Goal: Task Accomplishment & Management: Use online tool/utility

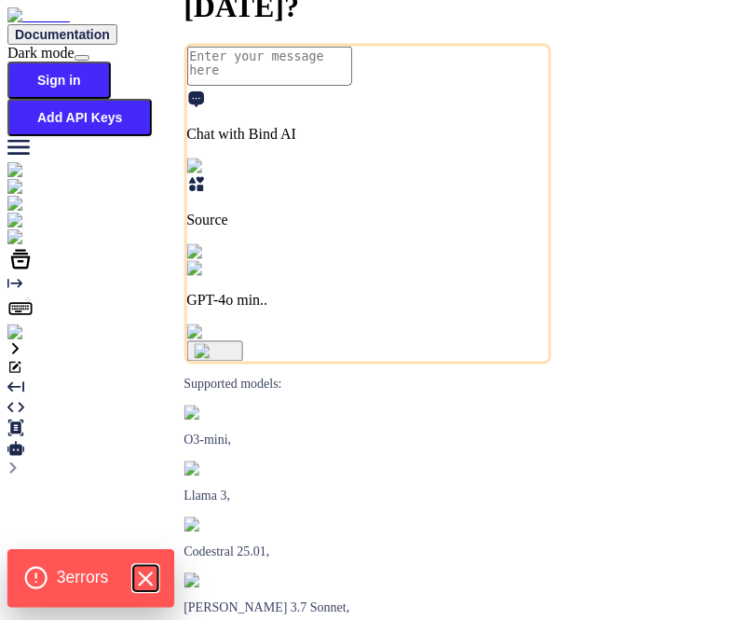
click at [153, 578] on icon "Hide Errors" at bounding box center [145, 579] width 24 height 24
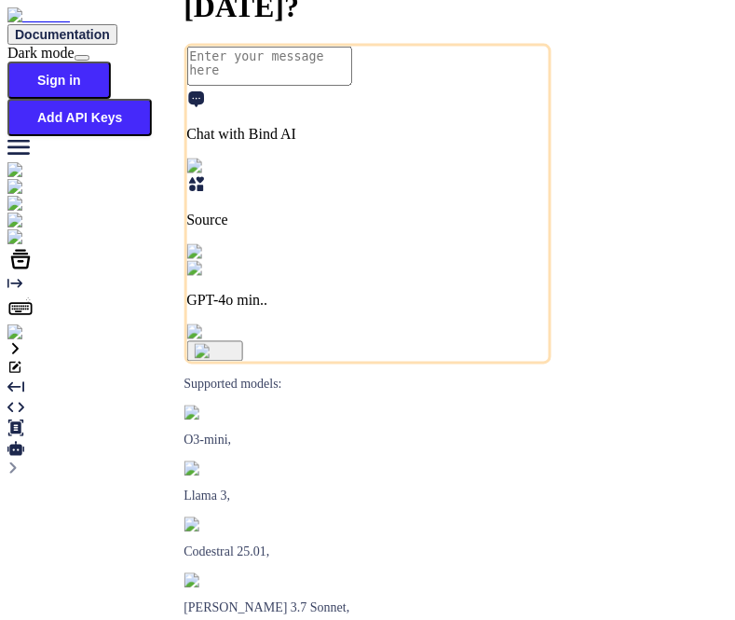
click at [26, 246] on img at bounding box center [68, 237] width 123 height 17
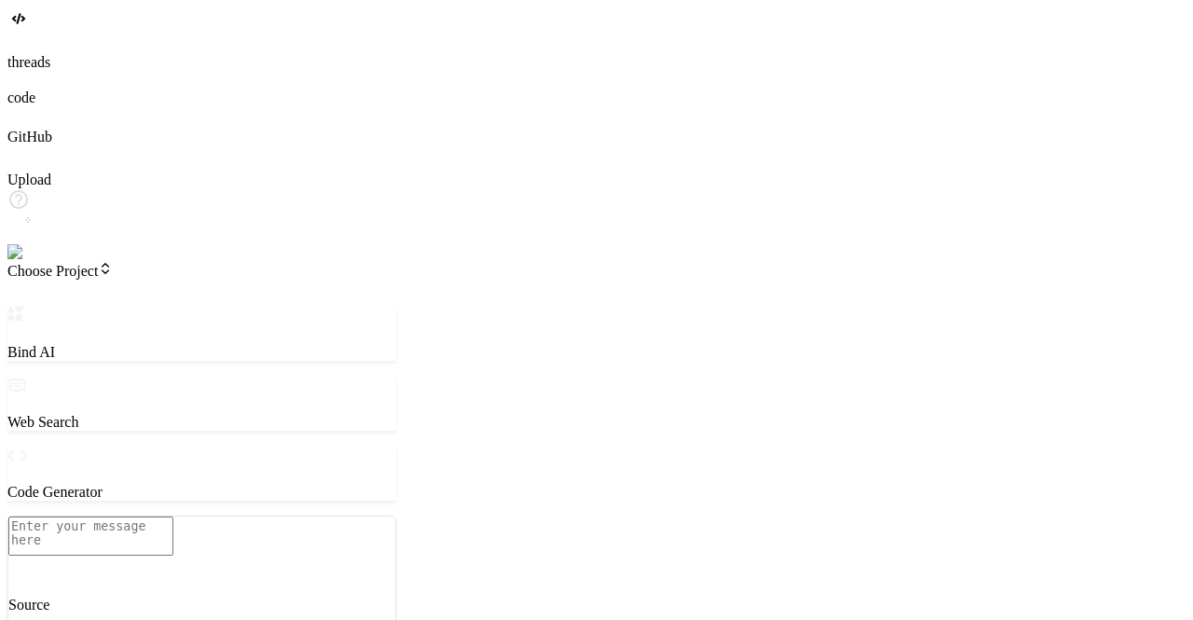
click at [113, 263] on span "Choose Project" at bounding box center [59, 271] width 105 height 16
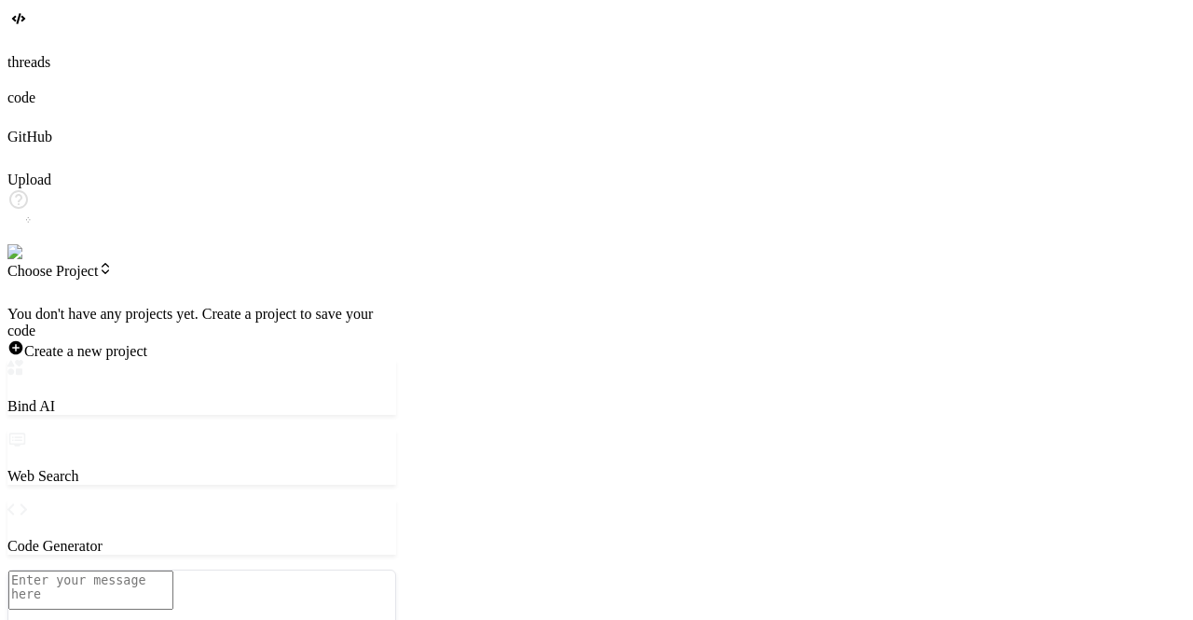
click at [23, 261] on img at bounding box center [32, 252] width 51 height 17
click at [396, 306] on div at bounding box center [201, 306] width 389 height 0
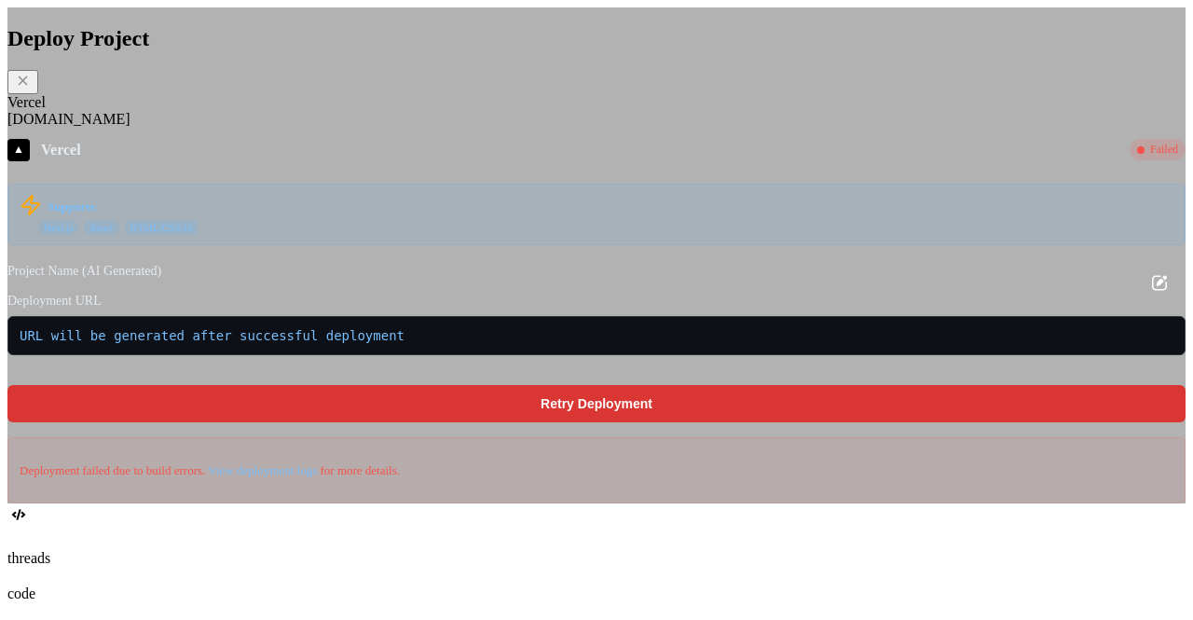
type textarea "x"
click at [274, 135] on div "Deploy Project Vercel Fly.io ▲ Vercel Failed Supports: Next.js React HTML/CSS/J…" at bounding box center [596, 255] width 1178 height 496
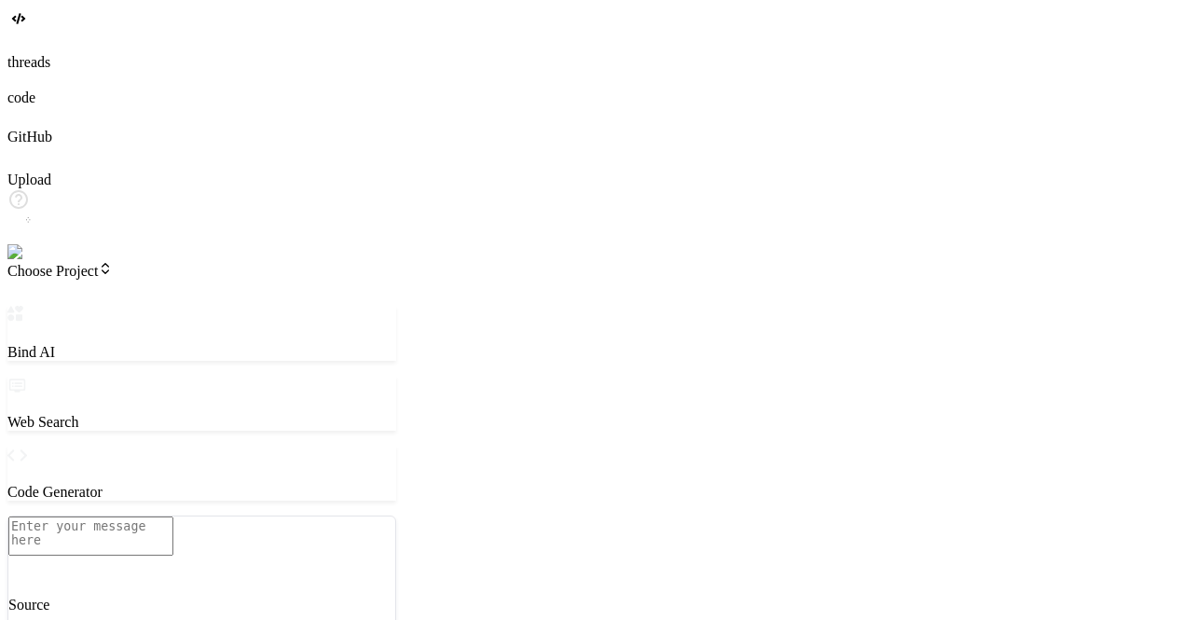
click at [144, 261] on header "Choose Project Created with Pixso." at bounding box center [201, 283] width 389 height 45
click at [113, 263] on span "Choose Project" at bounding box center [59, 271] width 105 height 16
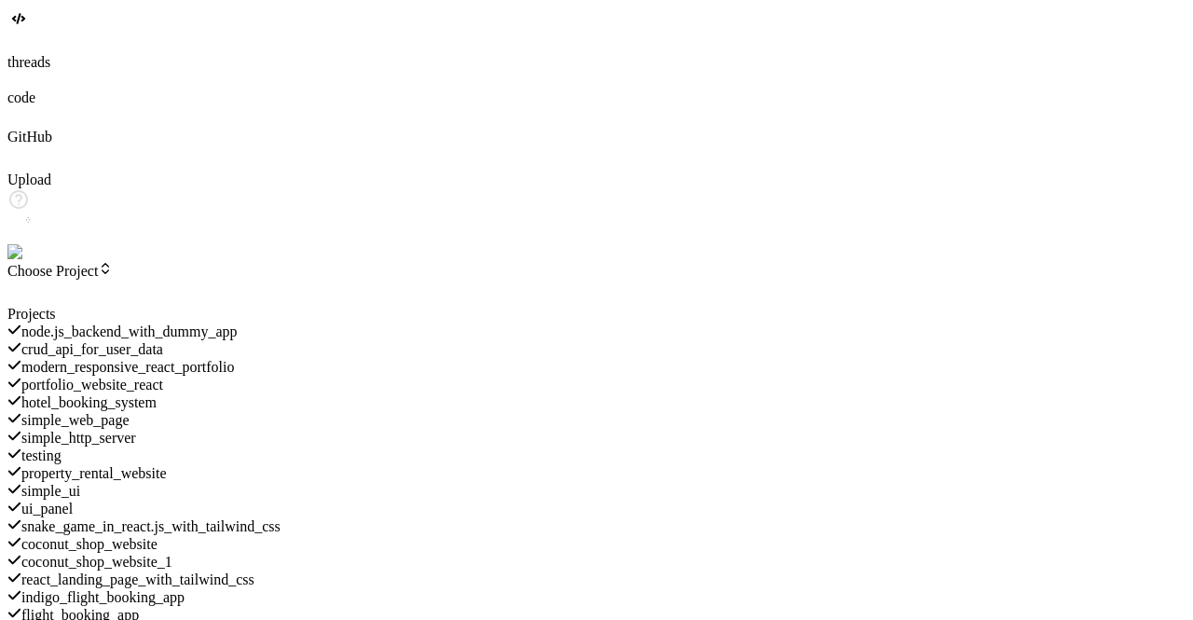
click at [163, 377] on span "portfolio_website_react" at bounding box center [92, 385] width 142 height 16
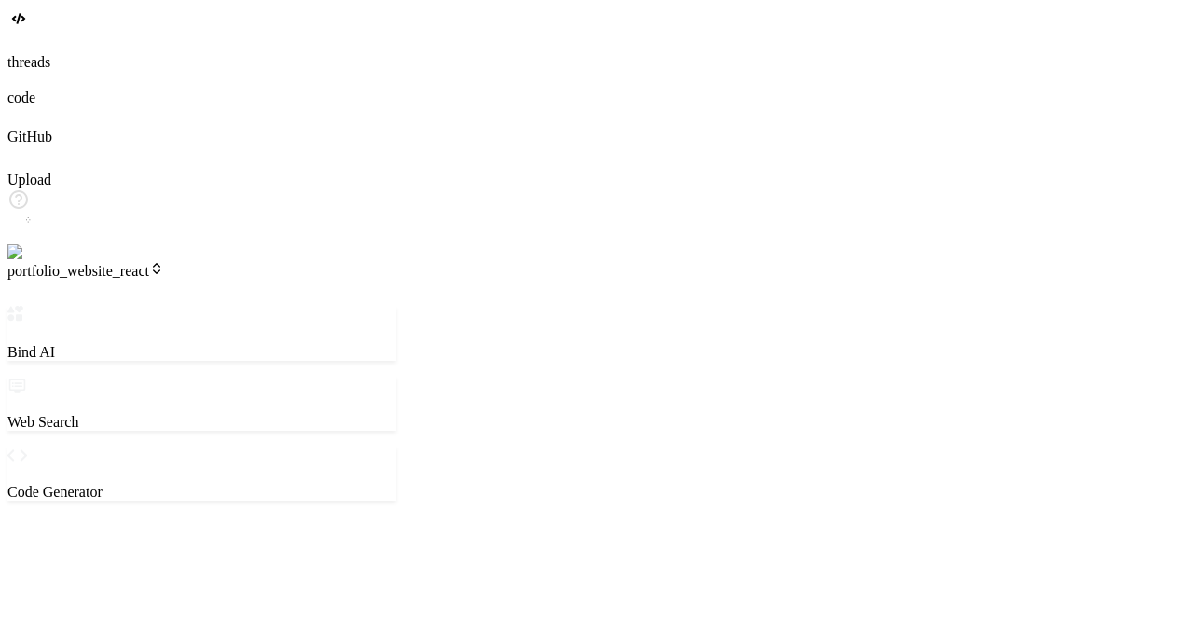
scroll to position [17, 0]
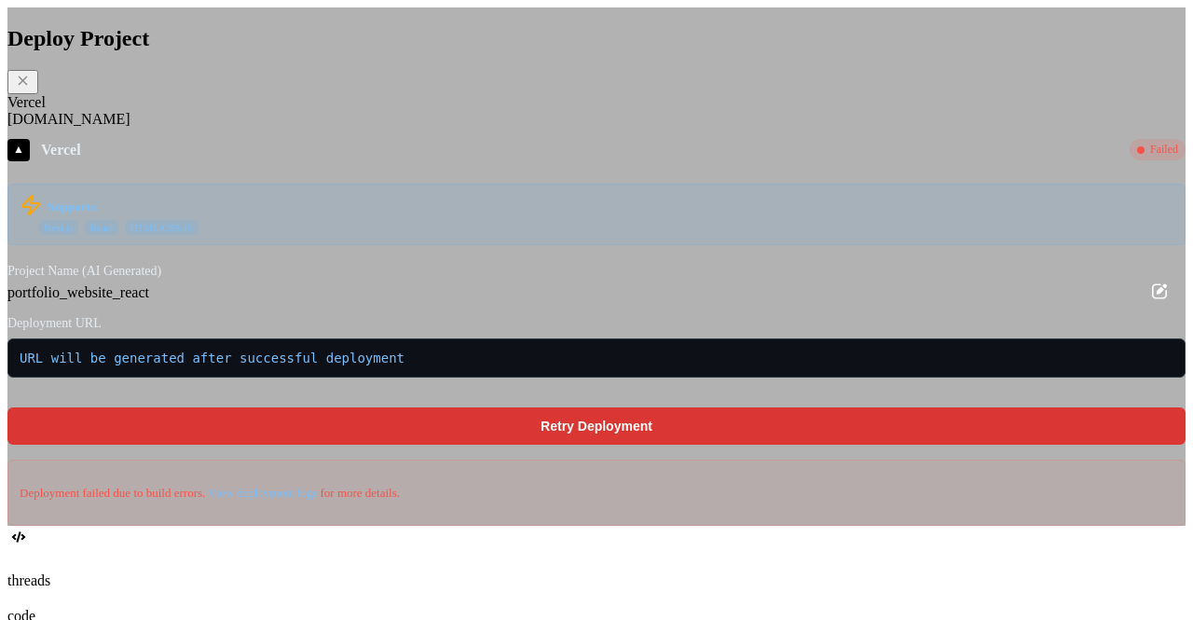
scroll to position [1841, 0]
click at [1148, 302] on icon at bounding box center [1159, 291] width 22 height 22
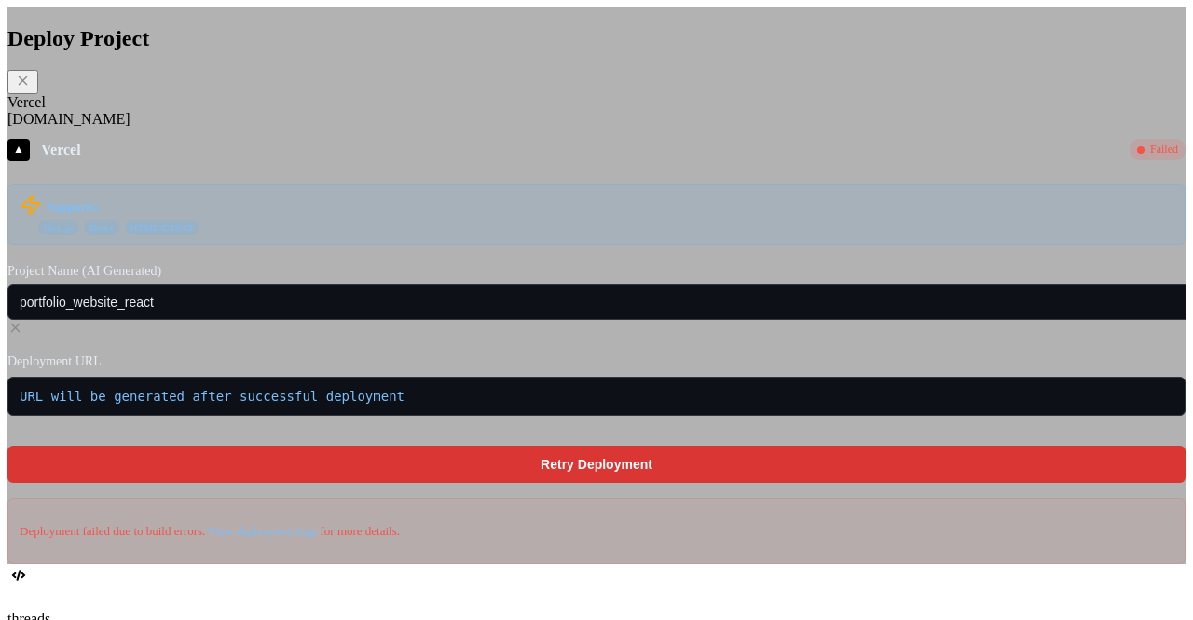
click at [23, 331] on icon at bounding box center [15, 328] width 16 height 16
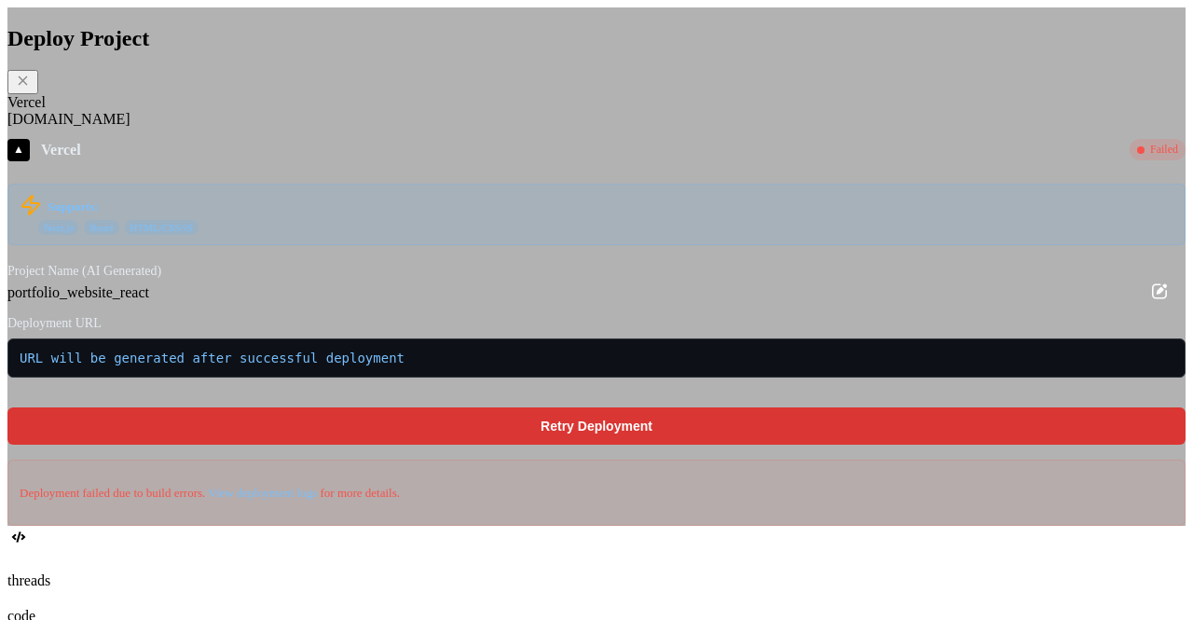
click at [1148, 302] on icon at bounding box center [1159, 291] width 22 height 22
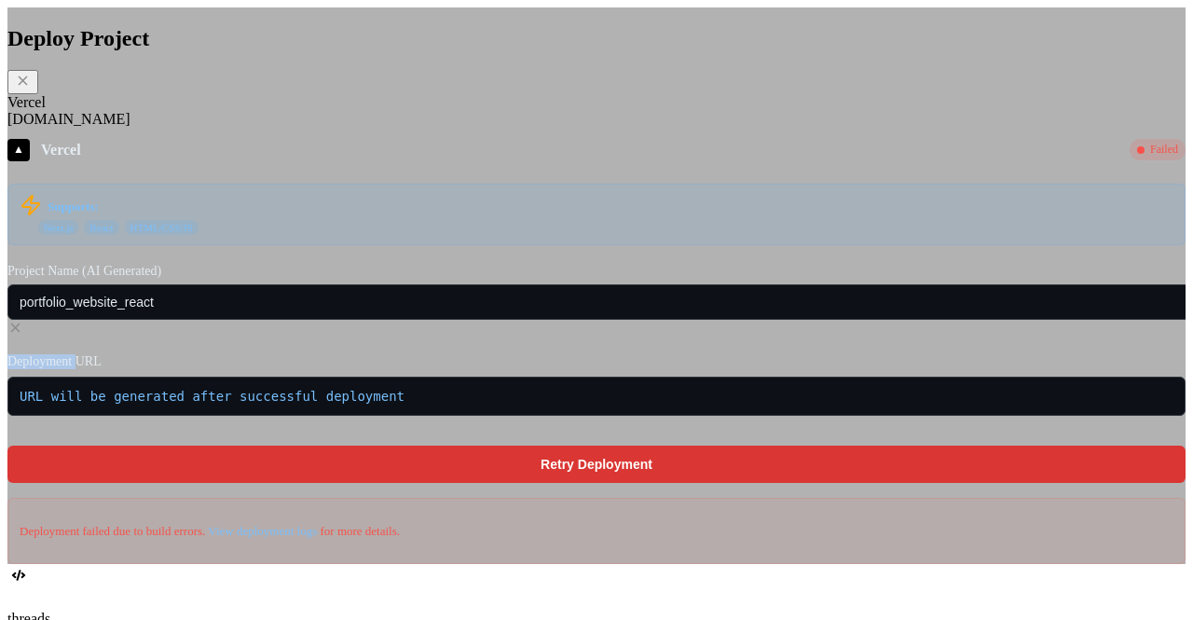
click at [23, 331] on icon at bounding box center [15, 328] width 16 height 16
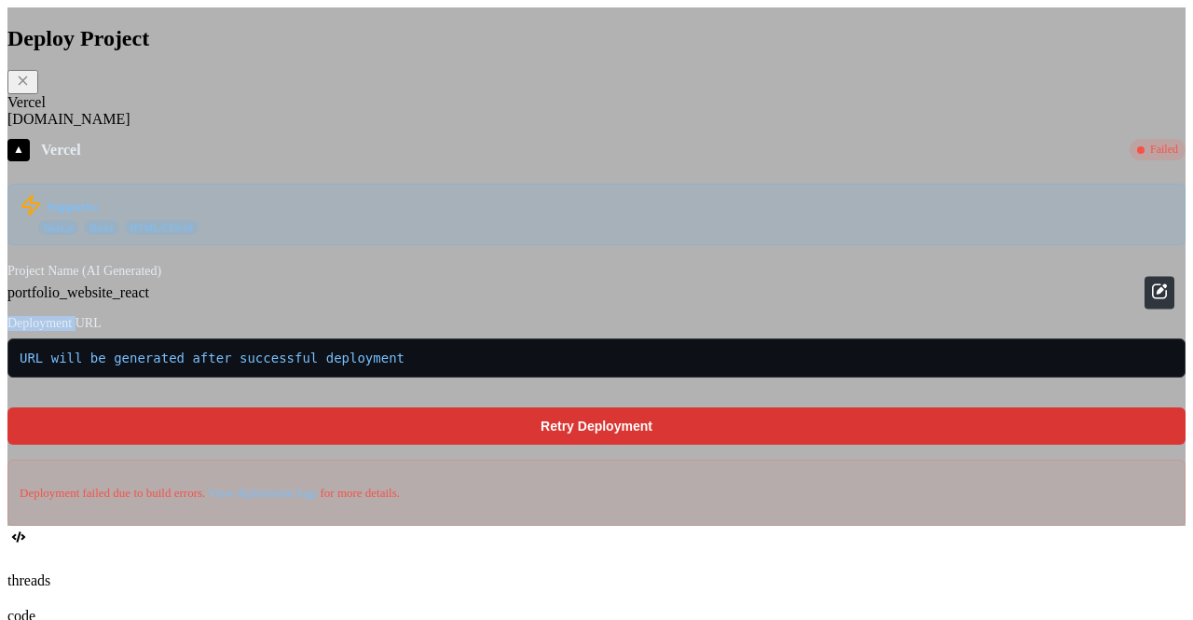
click at [1148, 302] on icon at bounding box center [1159, 291] width 22 height 22
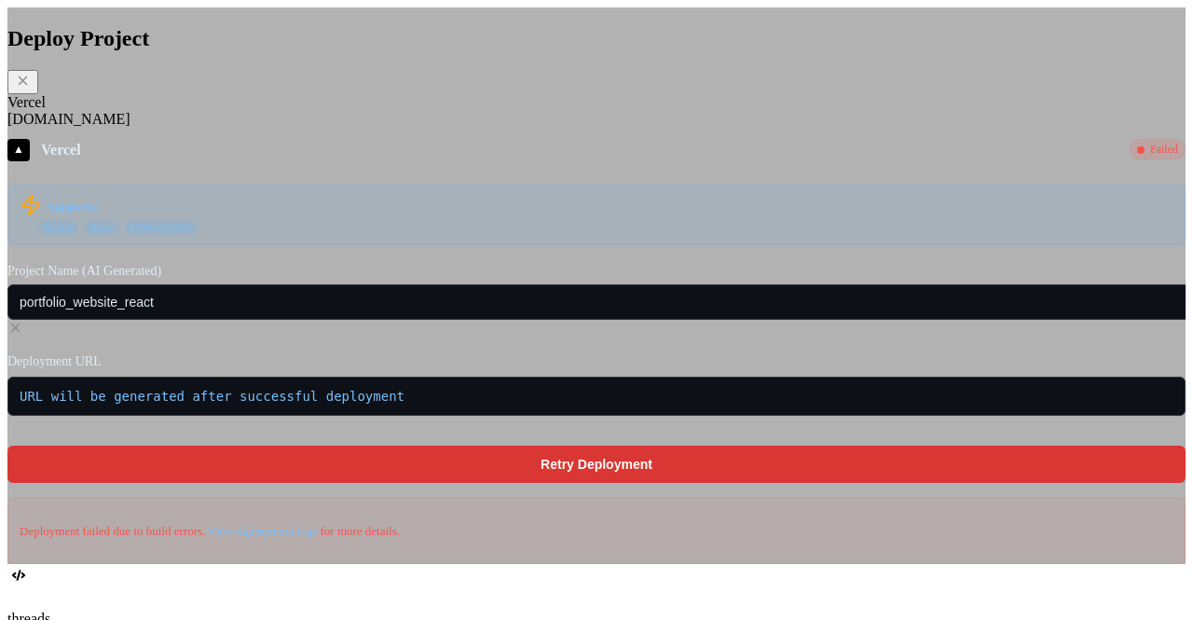
click at [23, 331] on icon at bounding box center [15, 328] width 16 height 16
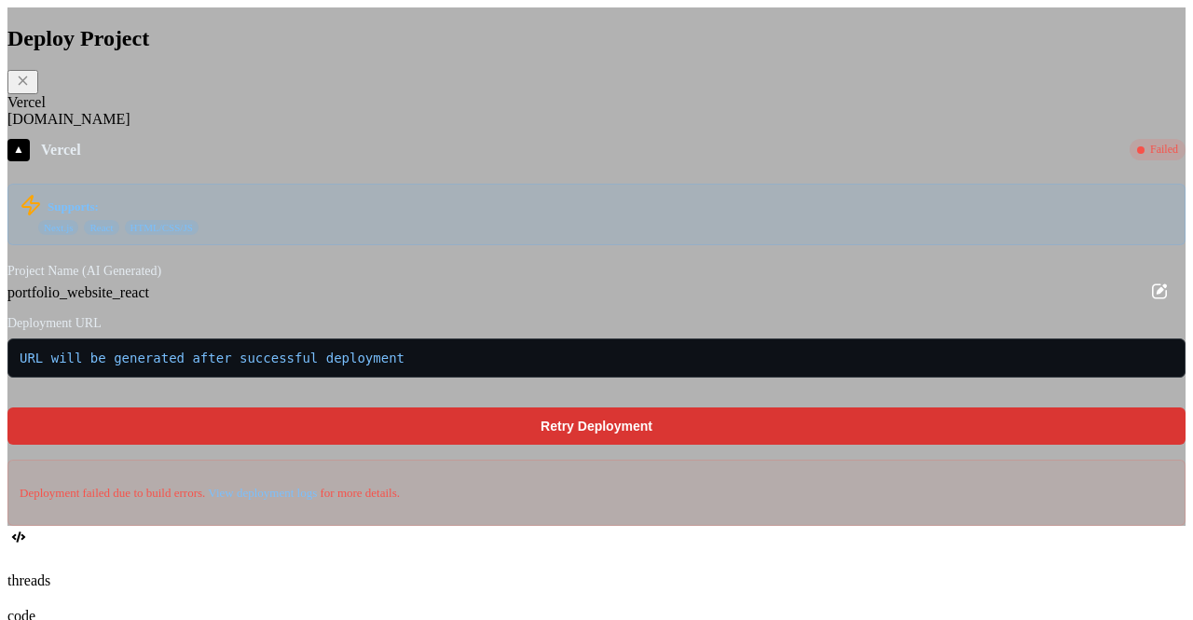
scroll to position [104, 0]
type textarea "x"
click at [31, 89] on icon at bounding box center [23, 81] width 16 height 16
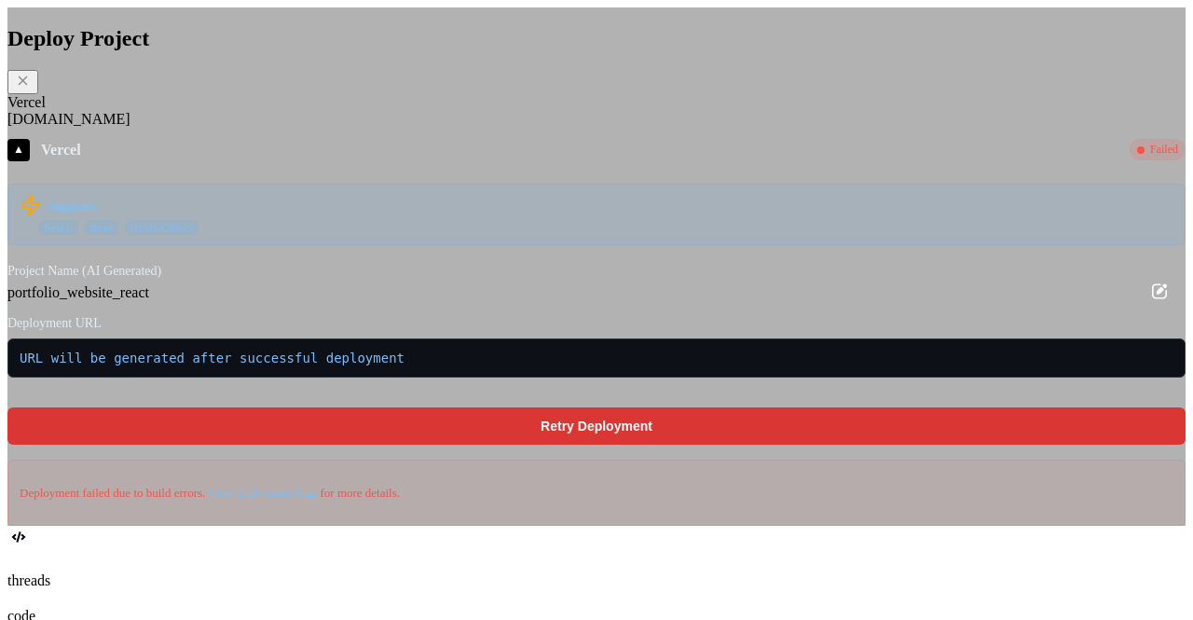
click at [28, 85] on icon at bounding box center [23, 80] width 9 height 9
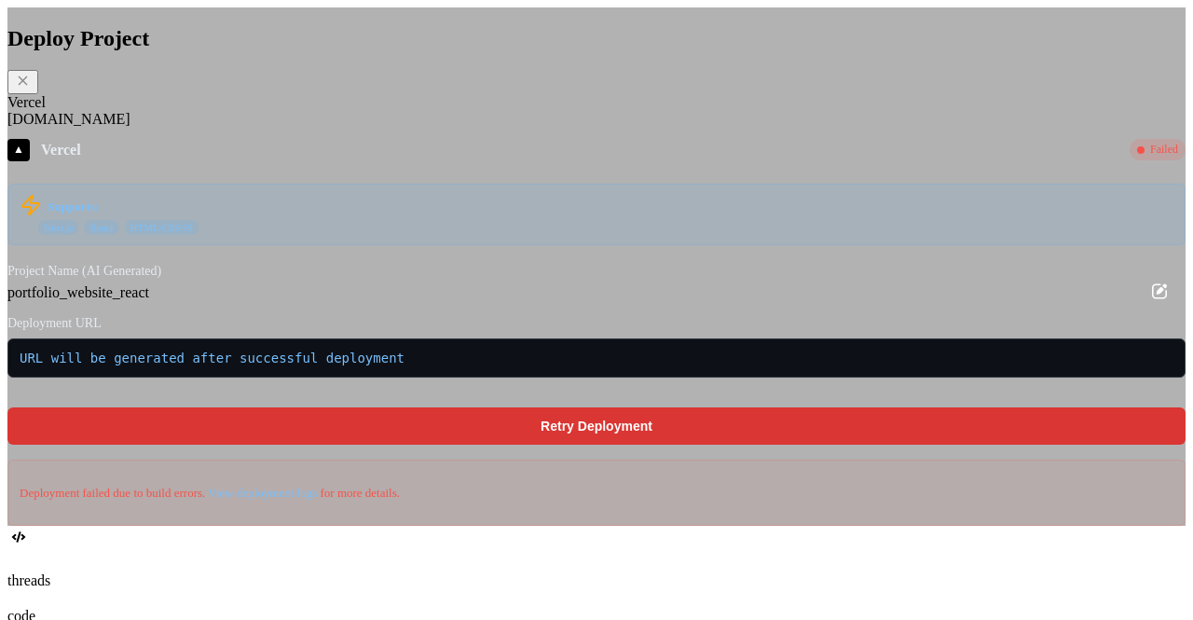
click at [28, 85] on icon at bounding box center [23, 80] width 9 height 9
click at [31, 89] on icon at bounding box center [23, 81] width 16 height 16
click at [28, 85] on icon at bounding box center [23, 80] width 9 height 9
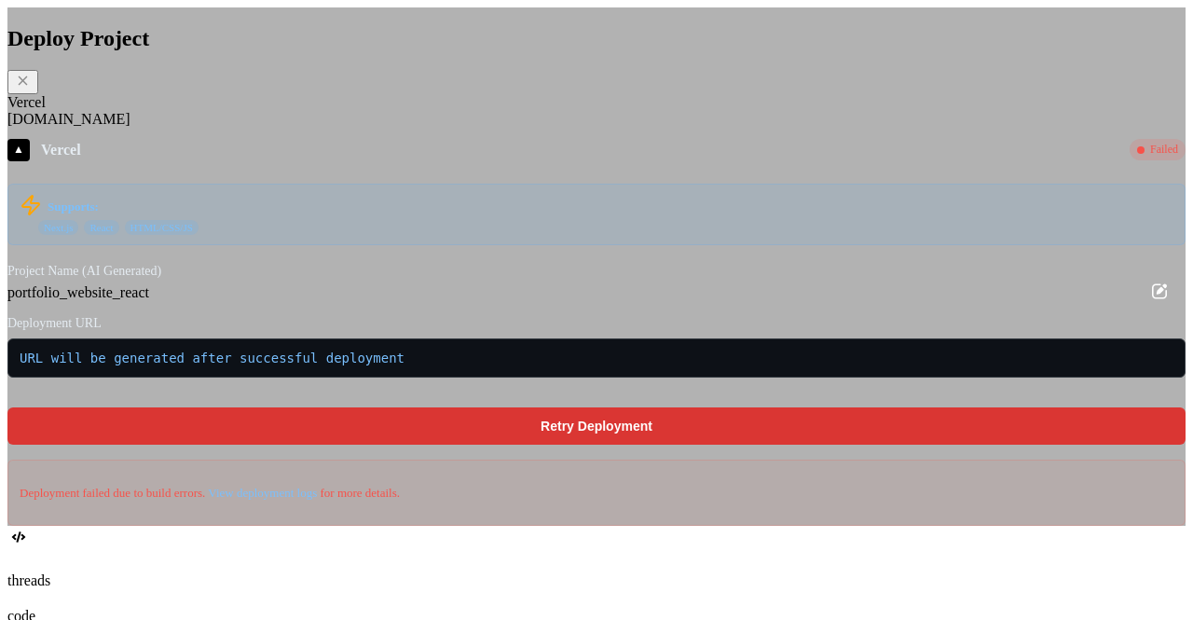
click at [28, 85] on icon at bounding box center [23, 80] width 9 height 9
click at [355, 111] on div "Vercel" at bounding box center [596, 102] width 1178 height 17
click at [388, 128] on div "Fly.io" at bounding box center [596, 119] width 1178 height 17
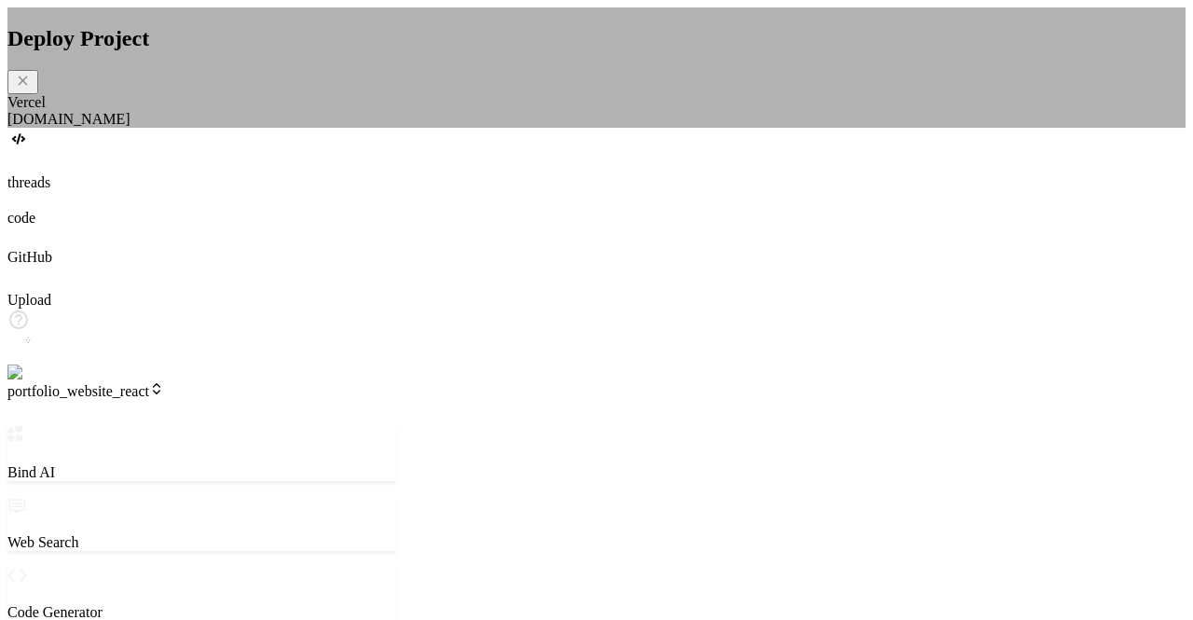
click at [343, 111] on div "Vercel" at bounding box center [596, 102] width 1178 height 17
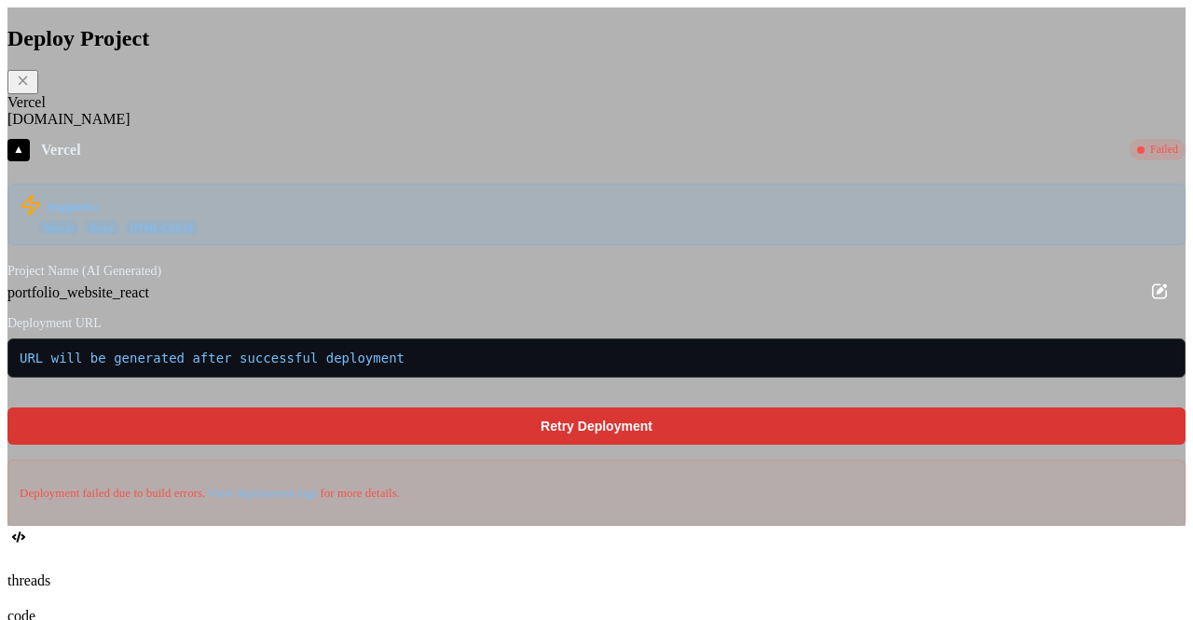
click at [31, 89] on icon at bounding box center [23, 81] width 16 height 16
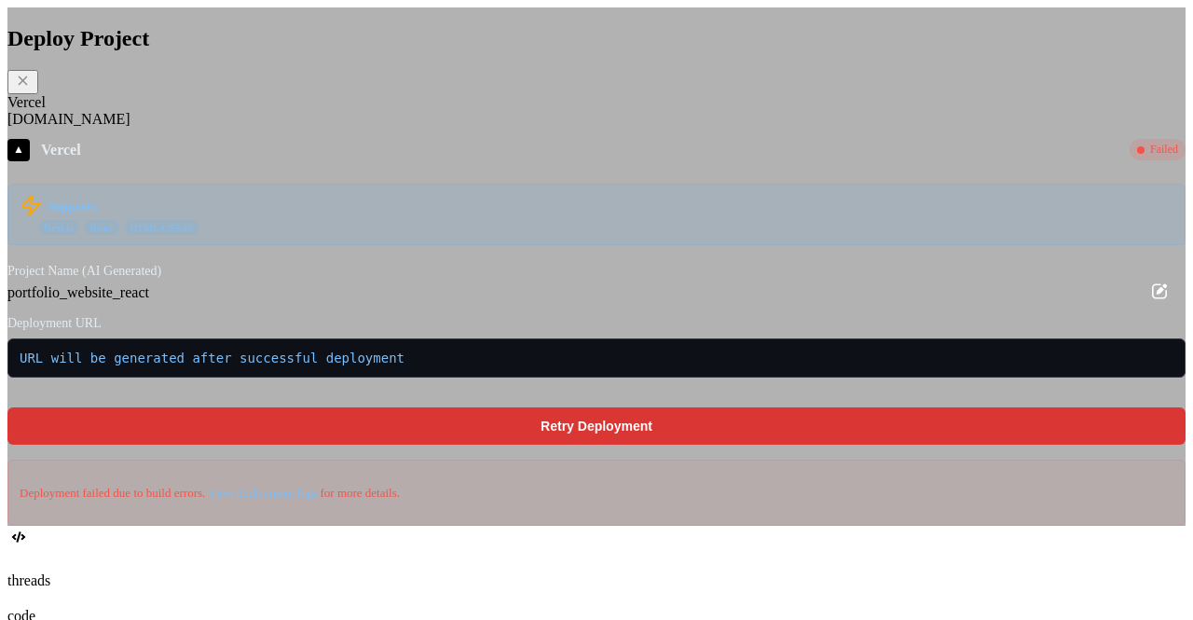
scroll to position [261, 0]
click at [28, 85] on icon at bounding box center [23, 80] width 9 height 9
click at [31, 89] on icon at bounding box center [23, 81] width 16 height 16
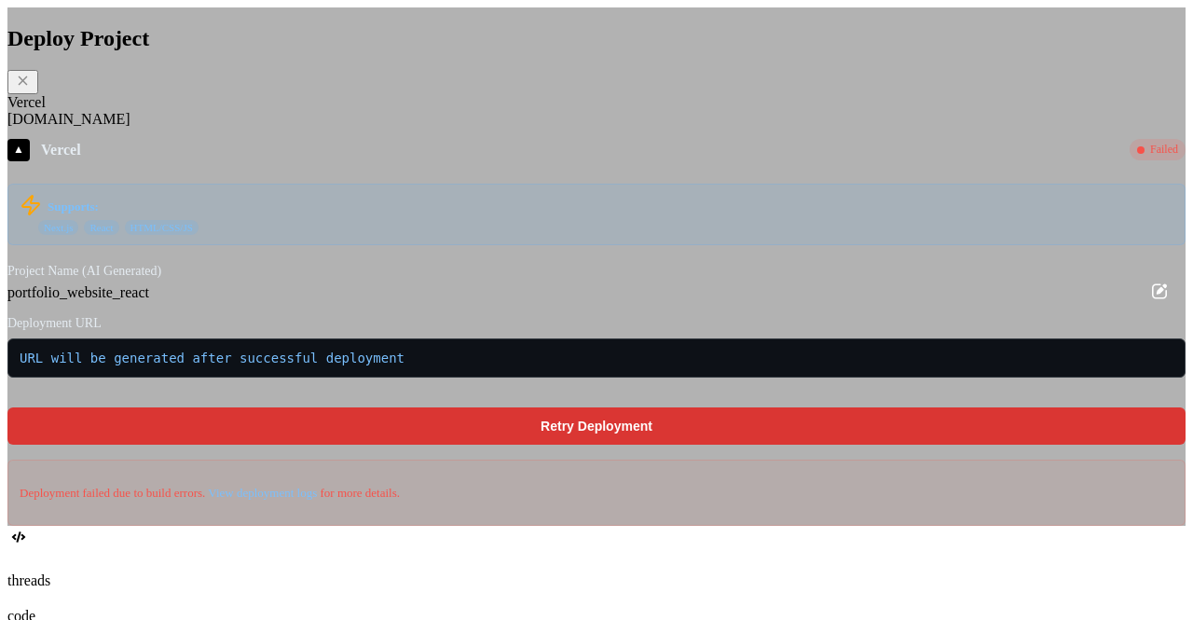
click at [31, 89] on icon at bounding box center [23, 81] width 16 height 16
click at [28, 85] on icon at bounding box center [23, 80] width 9 height 9
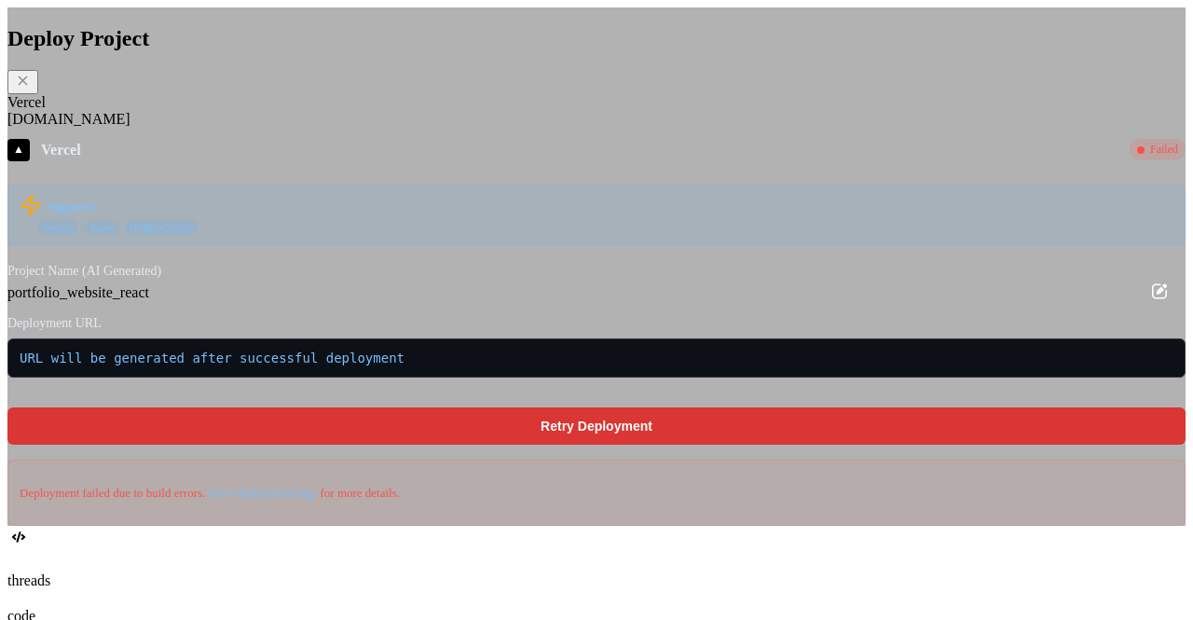
click at [28, 85] on icon at bounding box center [23, 80] width 9 height 9
type textarea "x"
click at [28, 85] on icon at bounding box center [23, 80] width 9 height 9
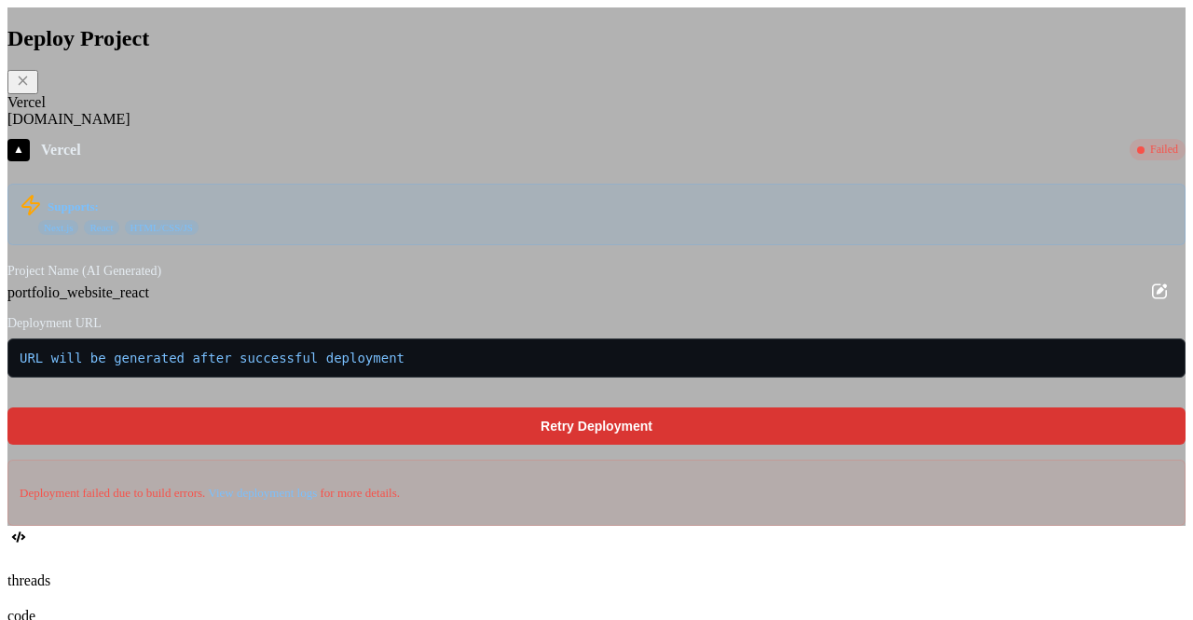
scroll to position [574, 0]
click at [28, 85] on icon at bounding box center [23, 80] width 9 height 9
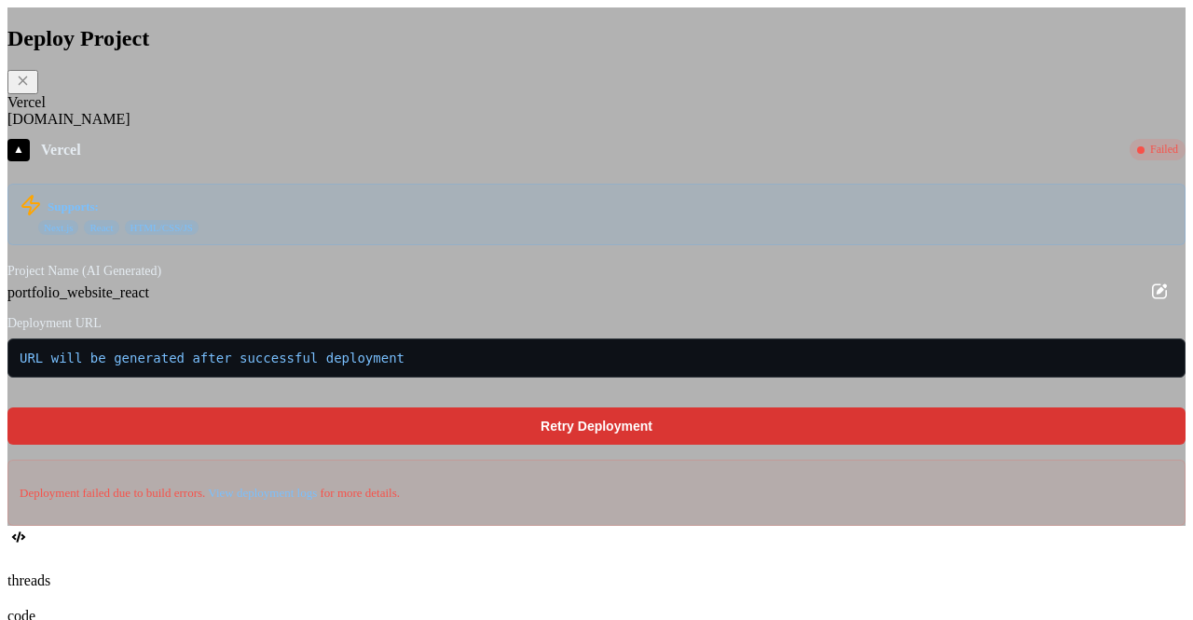
click at [28, 85] on icon at bounding box center [23, 80] width 9 height 9
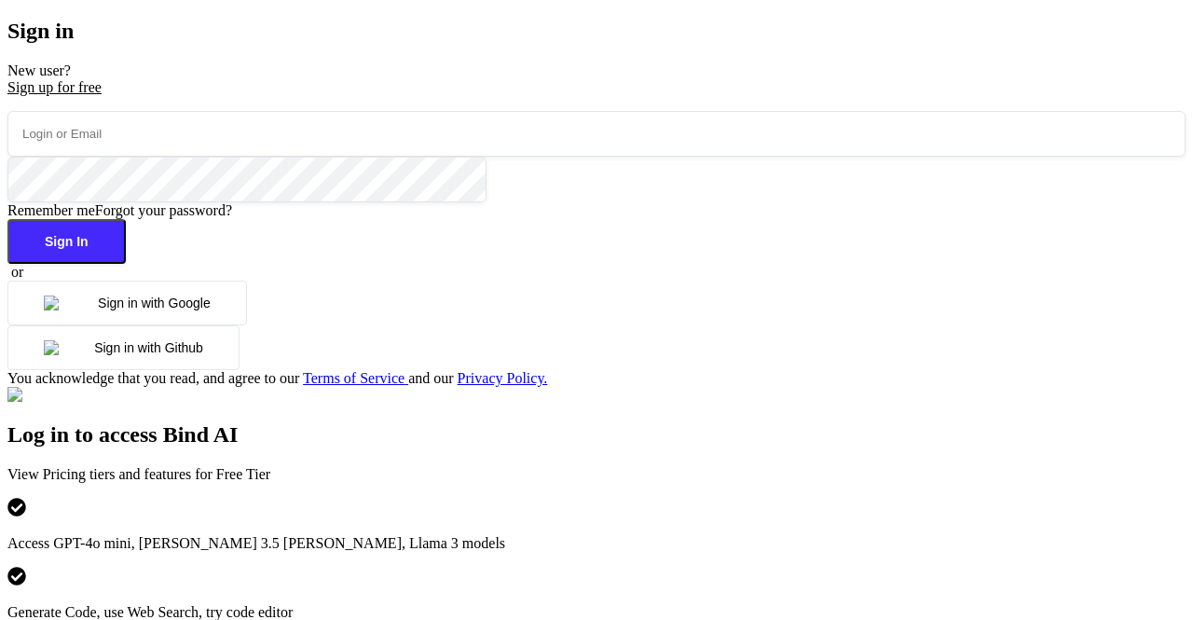
click at [164, 325] on button "Sign in with Google" at bounding box center [127, 303] width 240 height 45
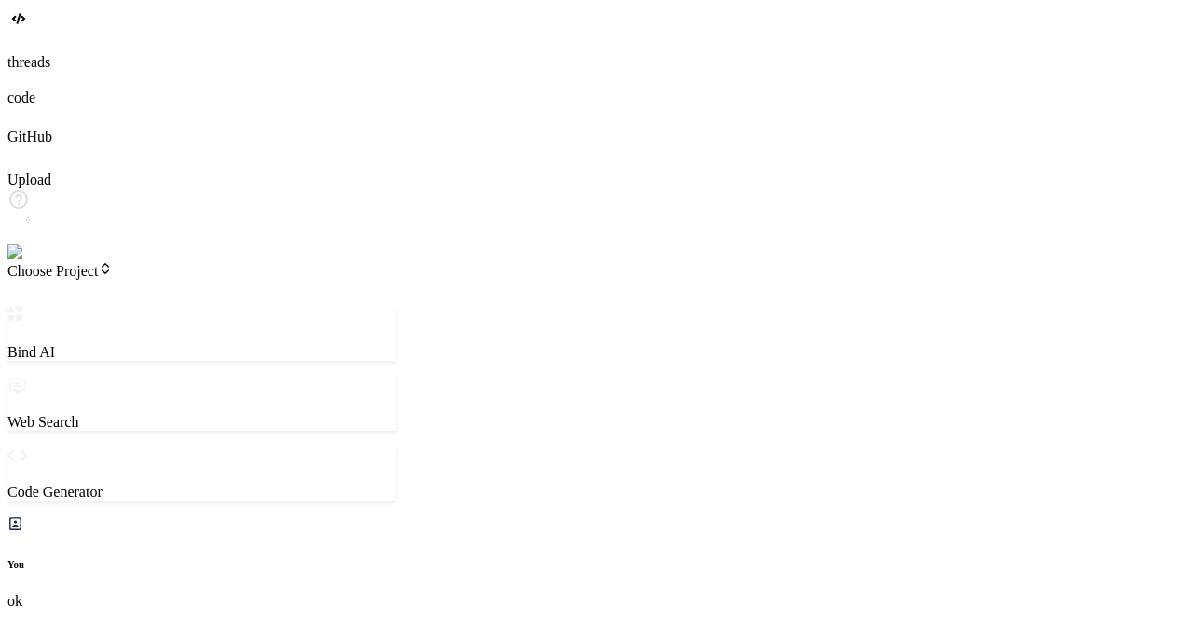
scroll to position [1651, 0]
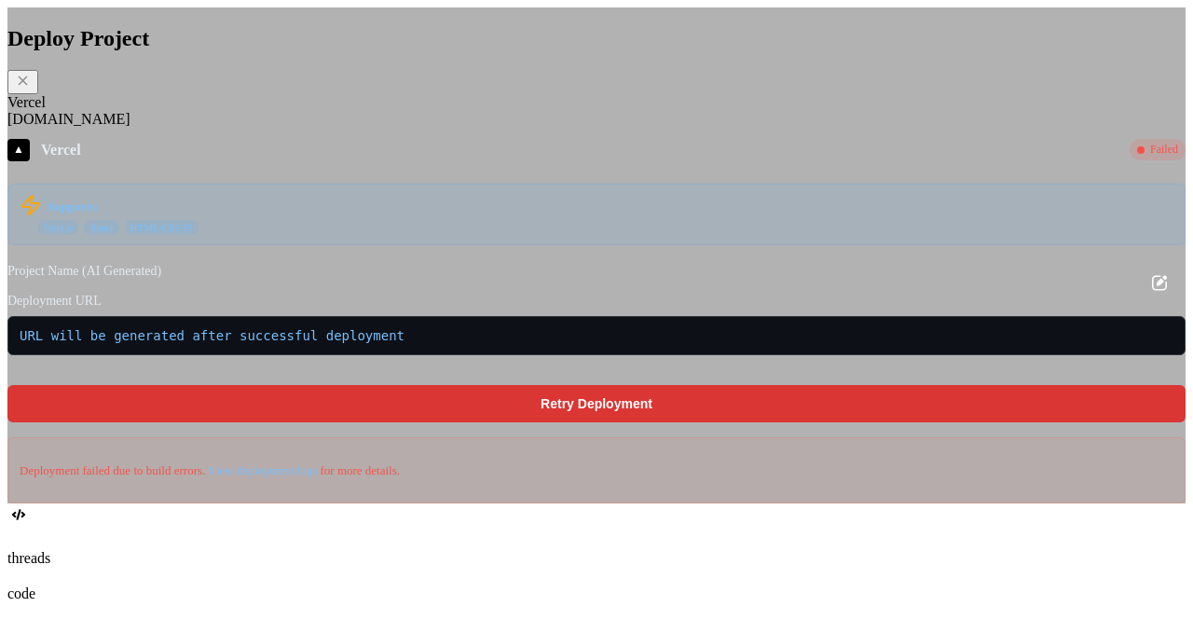
click at [31, 89] on icon at bounding box center [23, 81] width 16 height 16
click at [623, 94] on div "Deploy Project" at bounding box center [596, 60] width 1178 height 68
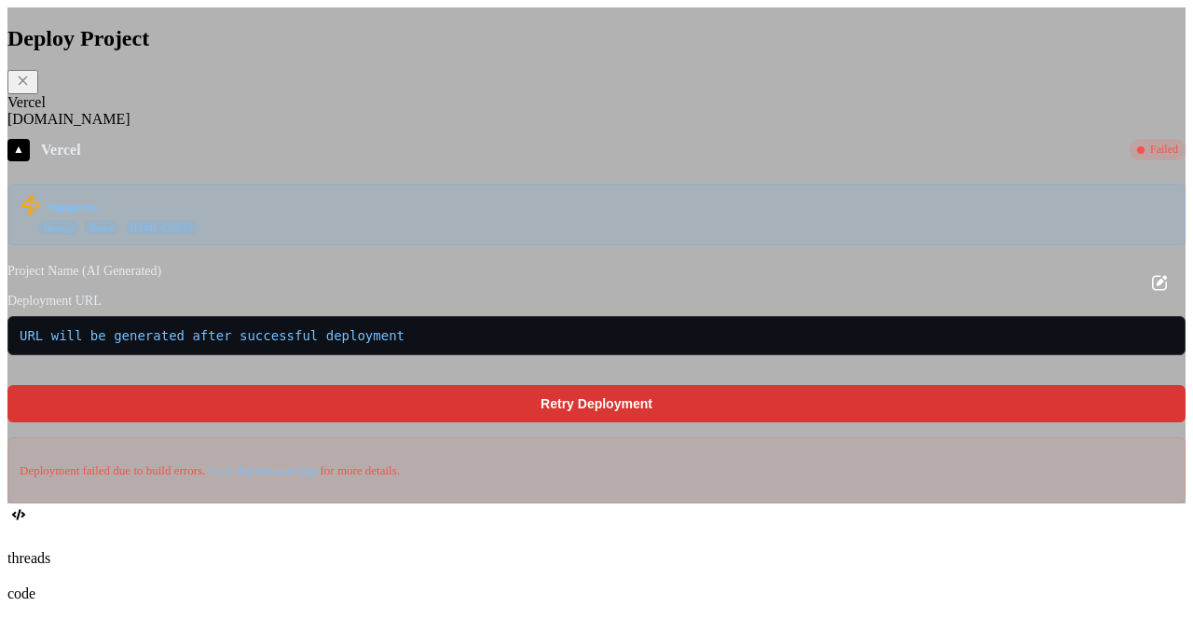
click at [158, 66] on div "Deploy Project Vercel Fly.io ▲ Vercel Failed Supports: Next.js React HTML/CSS/J…" at bounding box center [596, 255] width 1178 height 496
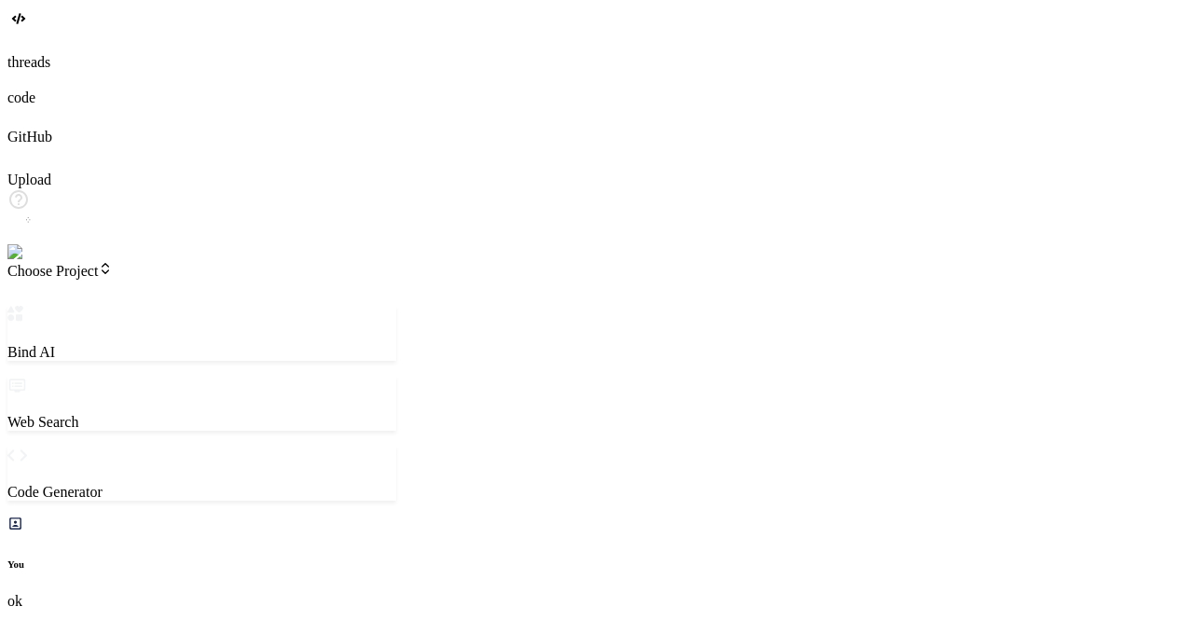
click at [113, 263] on span "Choose Project" at bounding box center [59, 271] width 105 height 16
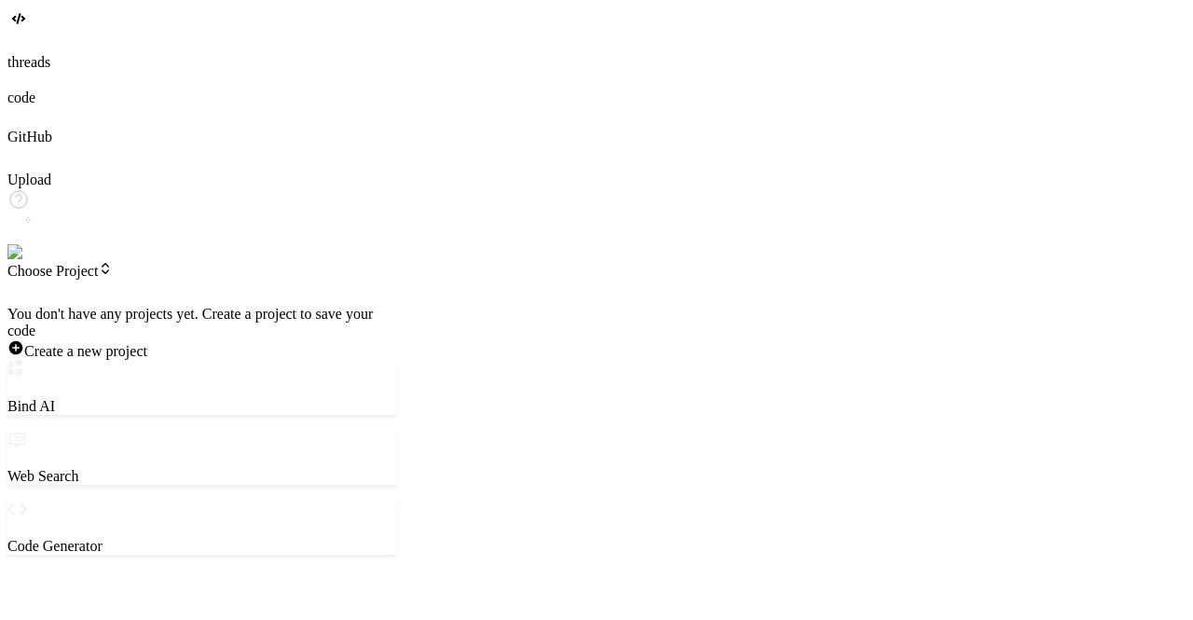
scroll to position [0, 0]
click at [187, 306] on div at bounding box center [201, 306] width 389 height 0
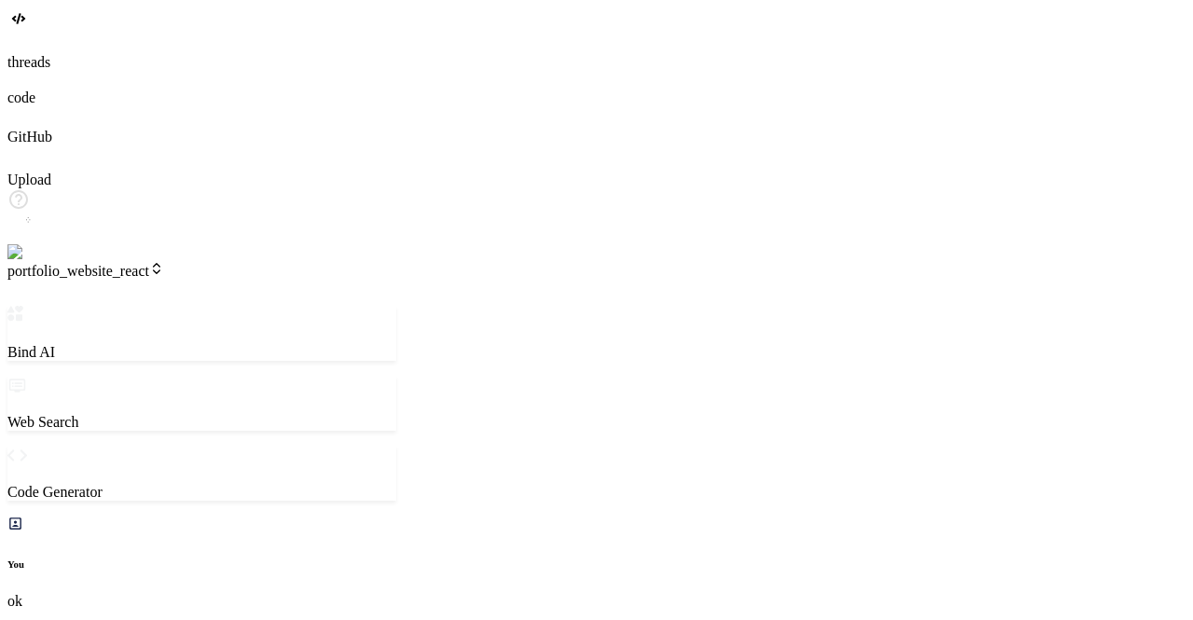
type textarea "x"
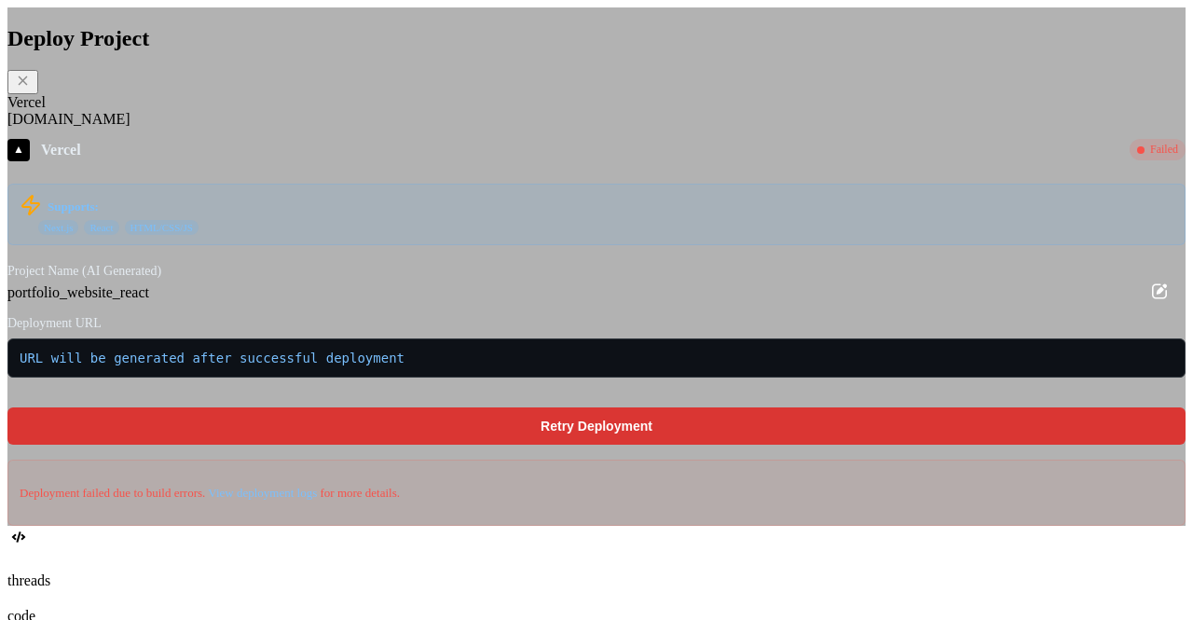
click at [31, 89] on icon at bounding box center [23, 81] width 16 height 16
click at [28, 85] on icon at bounding box center [23, 80] width 9 height 9
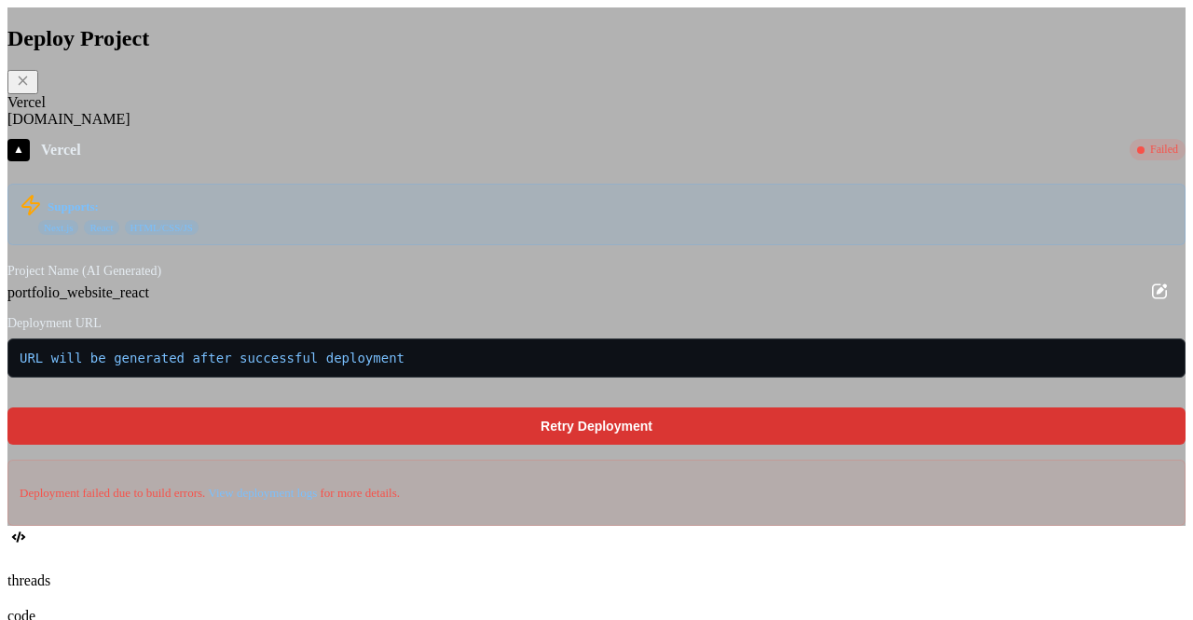
click at [28, 85] on icon at bounding box center [23, 80] width 9 height 9
click at [31, 89] on icon at bounding box center [23, 81] width 16 height 16
click at [28, 85] on icon at bounding box center [23, 80] width 9 height 9
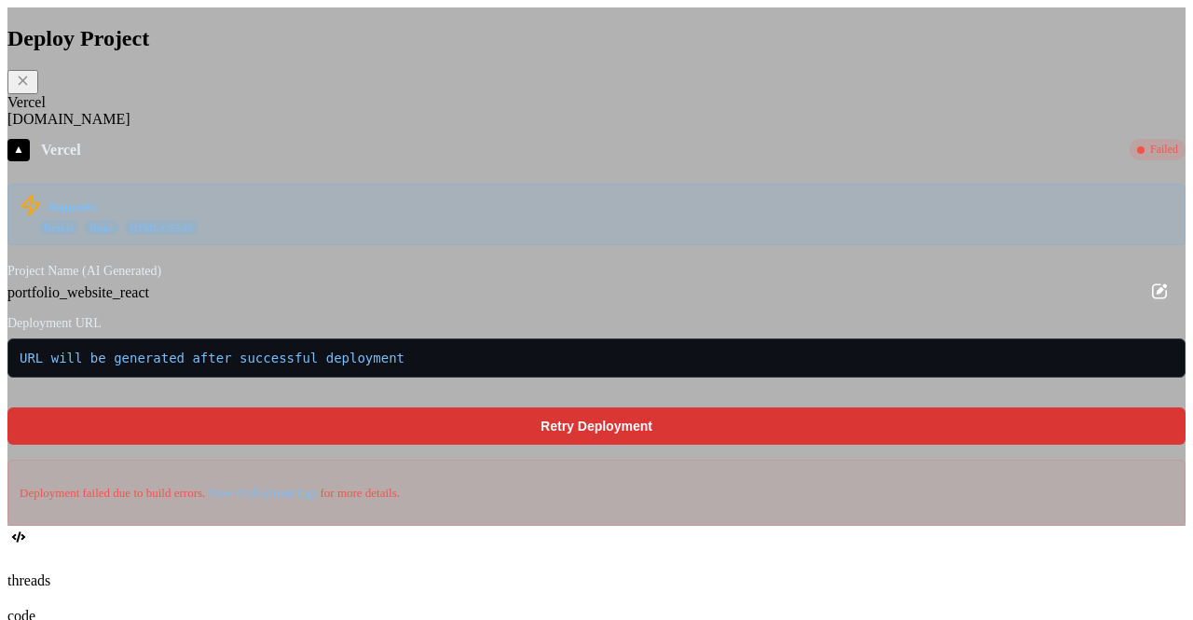
click at [31, 89] on icon at bounding box center [23, 81] width 16 height 16
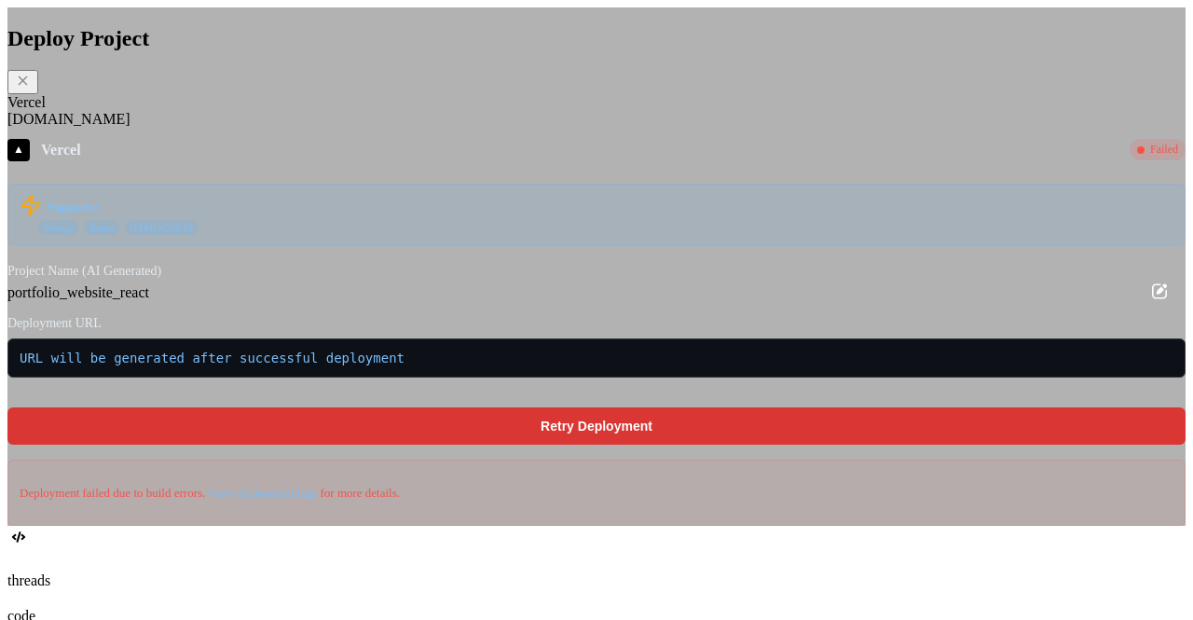
click at [1029, 108] on div "Deploy Project Vercel Fly.io ▲ Vercel Failed Supports: Next.js React HTML/CSS/J…" at bounding box center [596, 266] width 1178 height 518
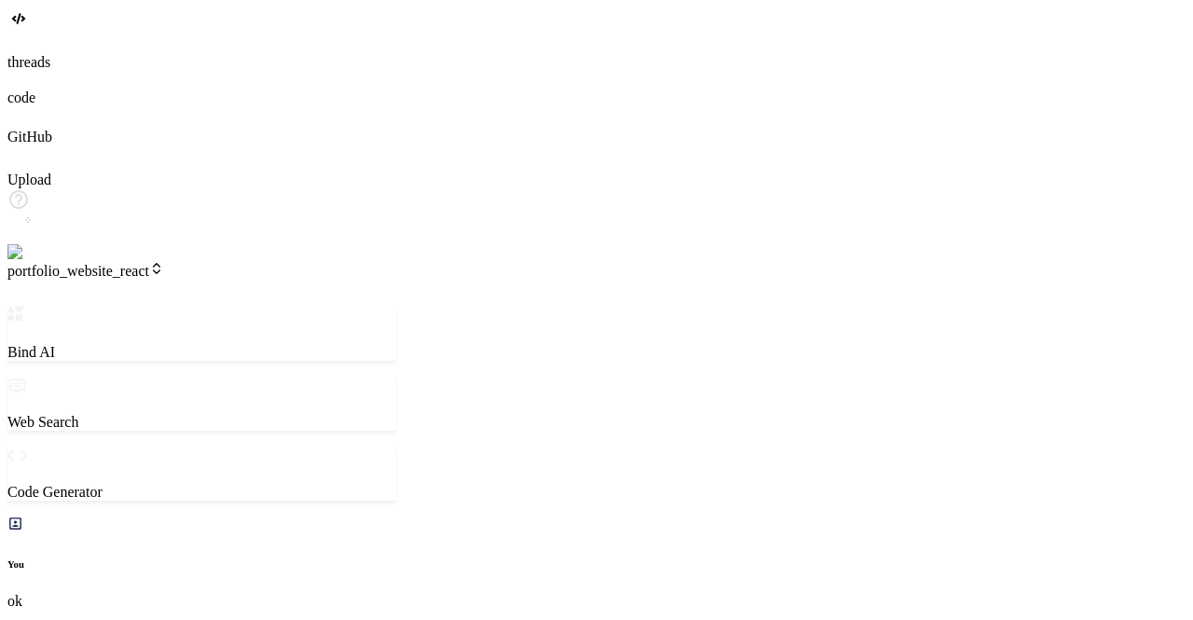
click at [164, 263] on span "portfolio_website_react" at bounding box center [85, 271] width 157 height 16
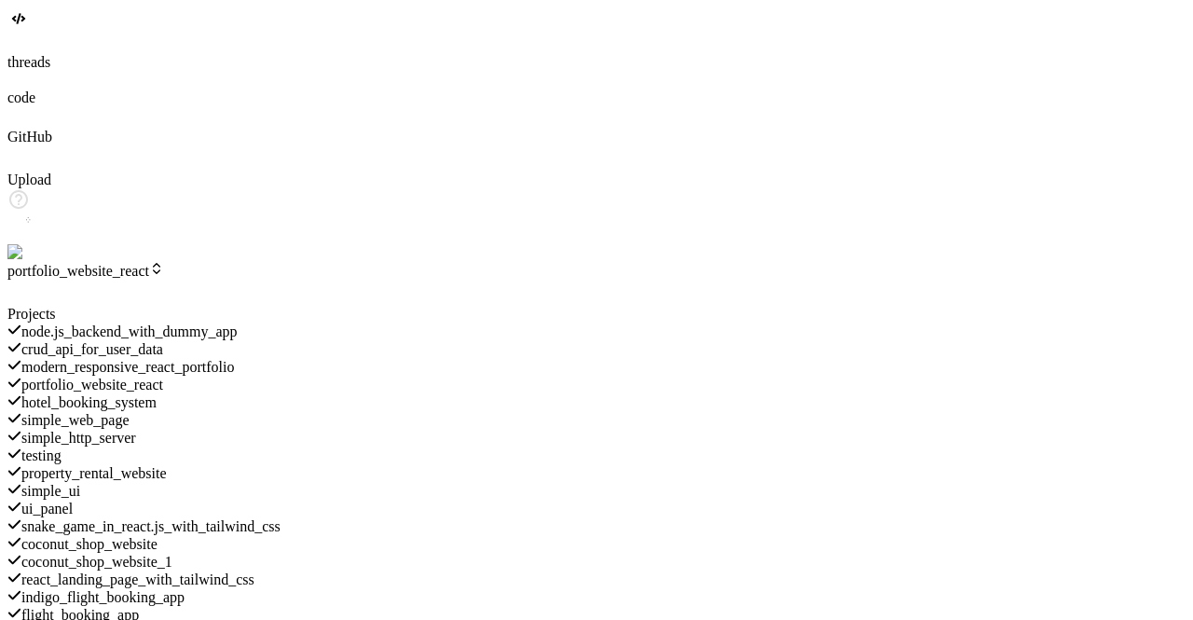
scroll to position [224, 0]
click at [158, 536] on span "coconut_shop_website" at bounding box center [89, 544] width 136 height 16
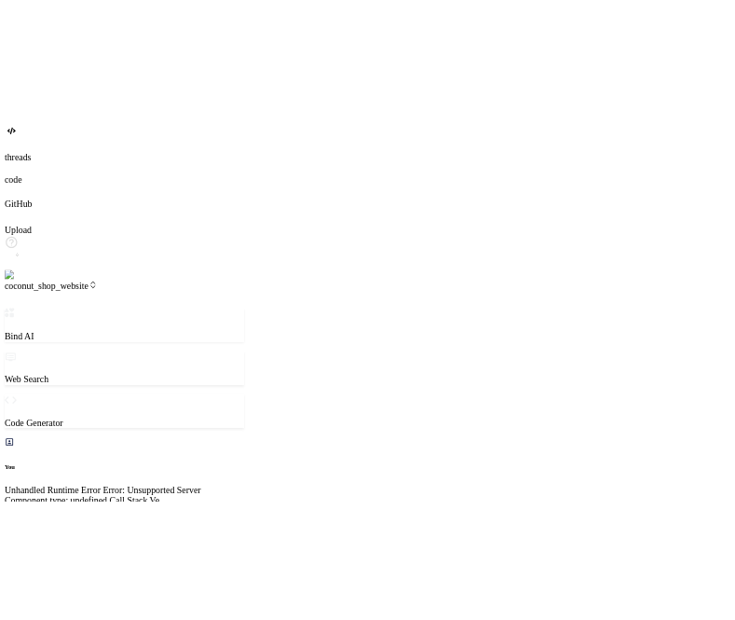
scroll to position [2975, 0]
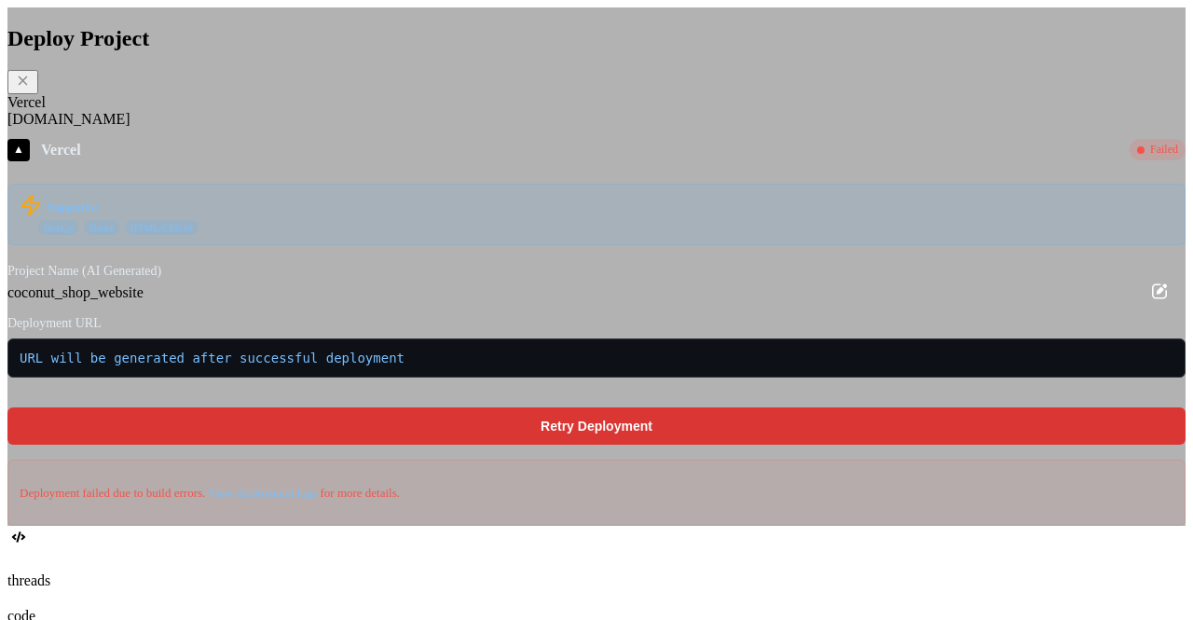
click at [31, 89] on icon at bounding box center [23, 81] width 16 height 16
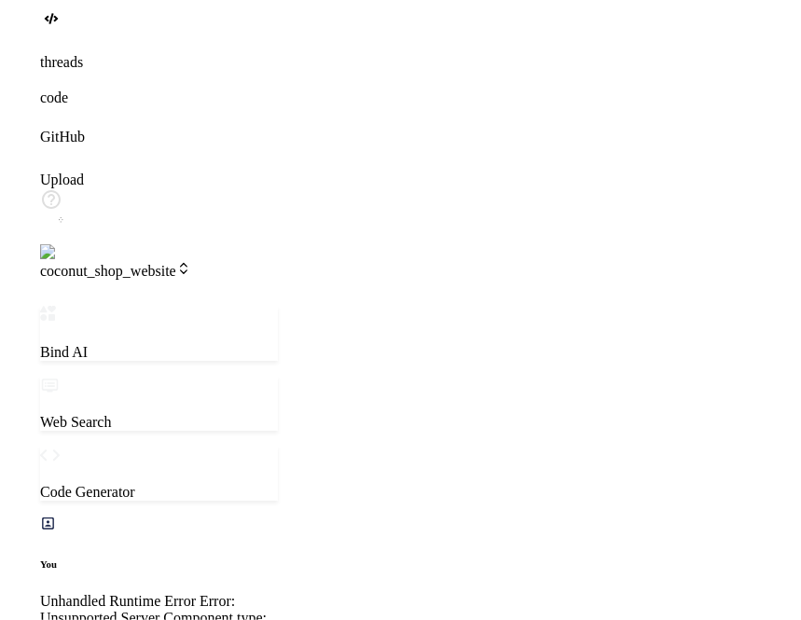
scroll to position [3589, 0]
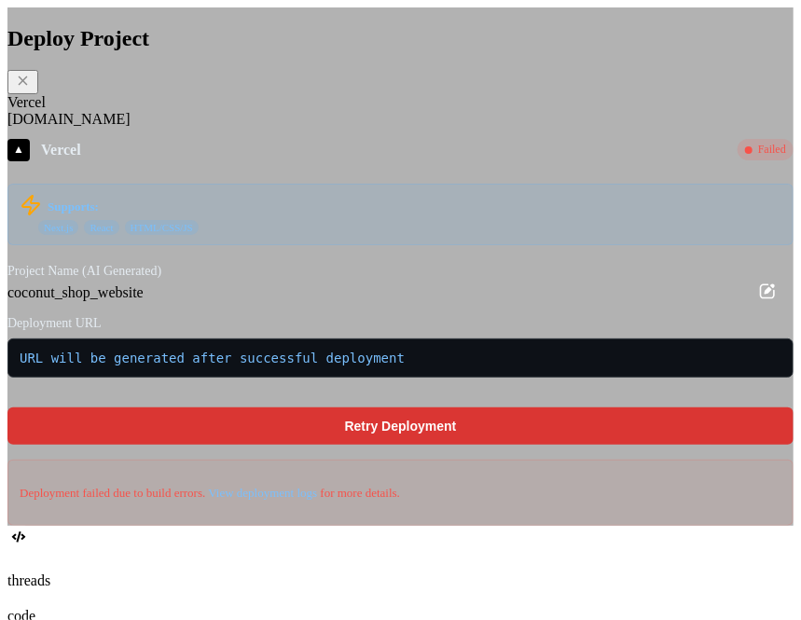
click at [666, 94] on div "Deploy Project" at bounding box center [400, 60] width 786 height 68
click at [31, 89] on icon at bounding box center [23, 81] width 16 height 16
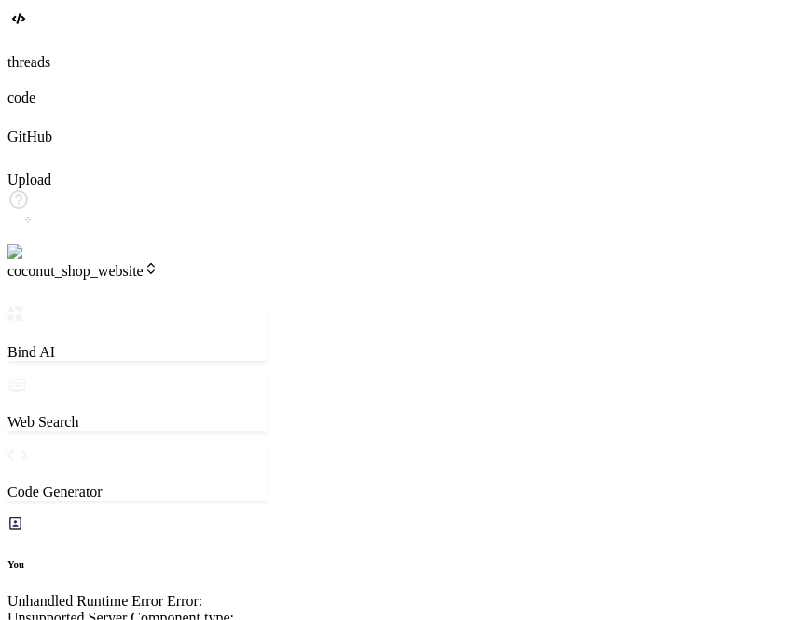
click at [144, 263] on span "coconut_shop_website" at bounding box center [82, 271] width 151 height 16
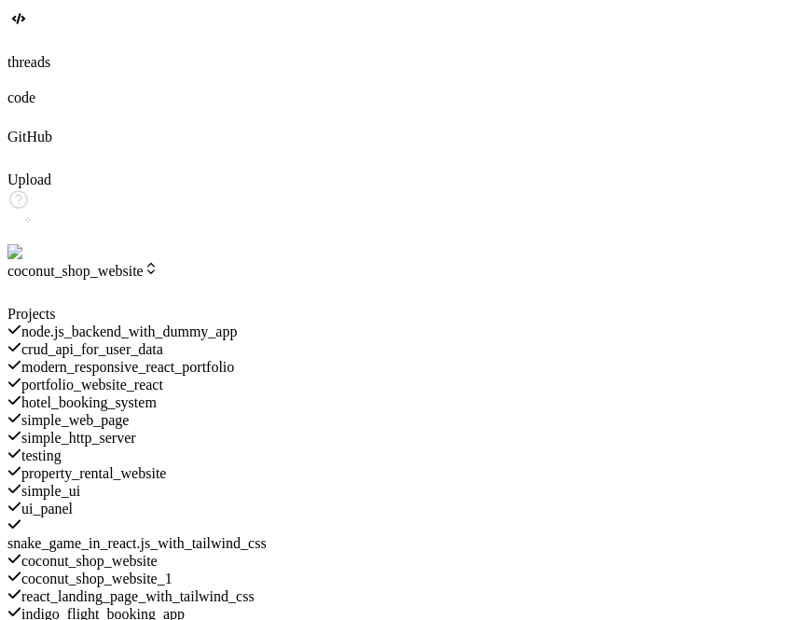
click at [157, 394] on span "hotel_booking_system" at bounding box center [88, 402] width 135 height 16
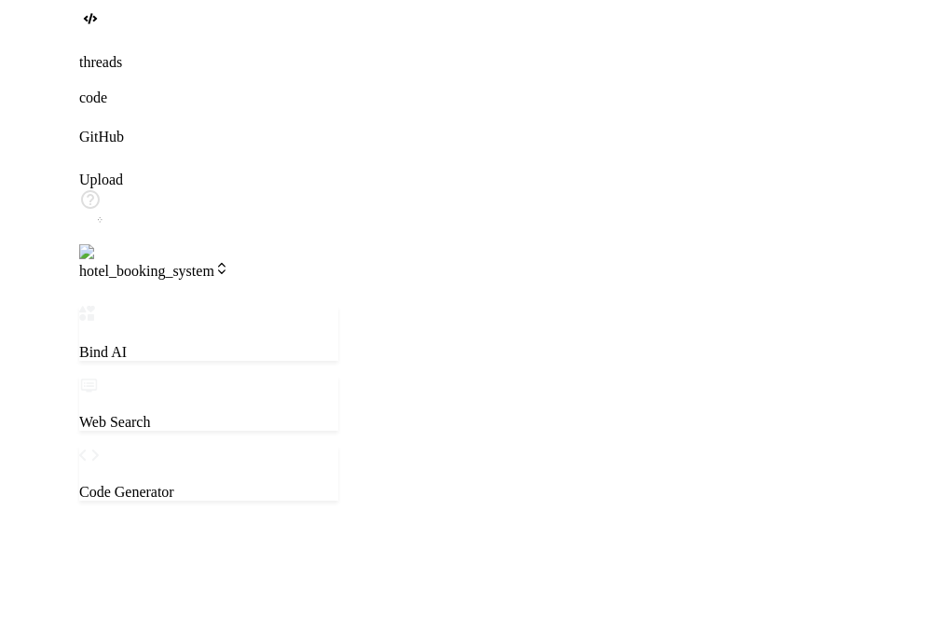
scroll to position [400, 0]
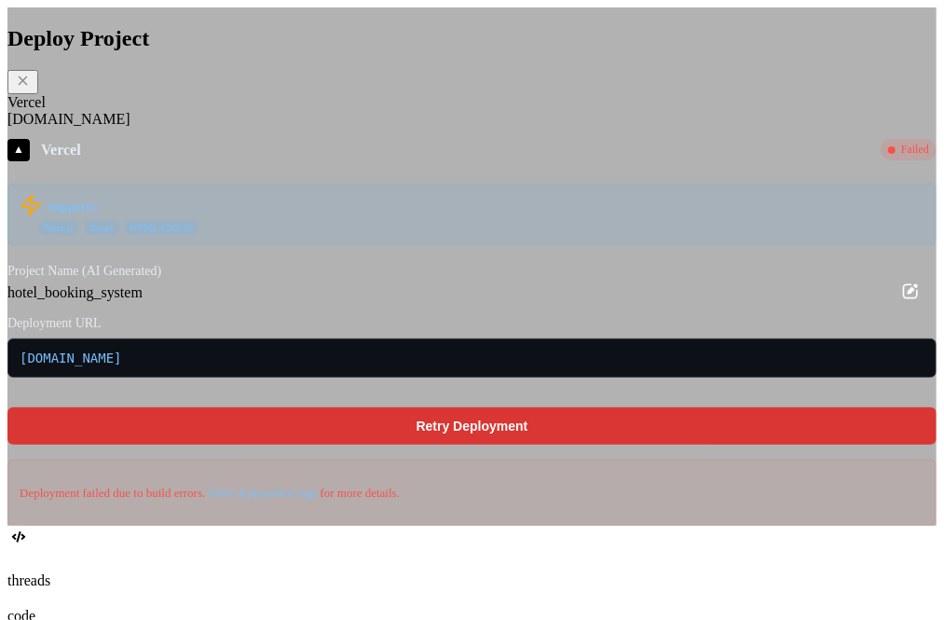
click at [529, 365] on span "hotelbookingsystem-bindai-getbind.vercel.app" at bounding box center [472, 357] width 905 height 15
click at [803, 227] on div "Deploy Project Vercel Fly.io ▲ Vercel Re-deploy Supports: Next.js React HTML/CS…" at bounding box center [471, 266] width 929 height 518
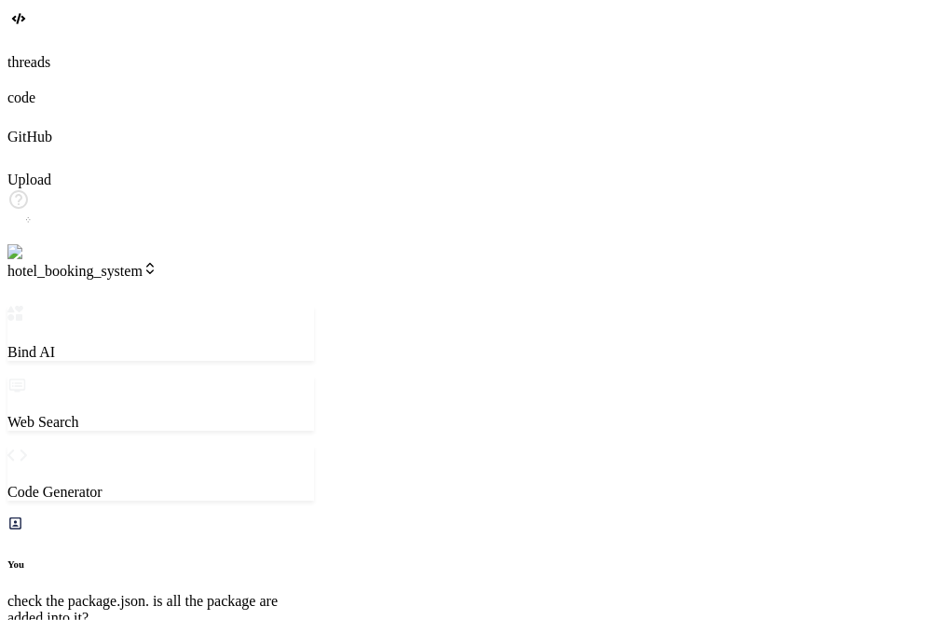
type textarea "x"
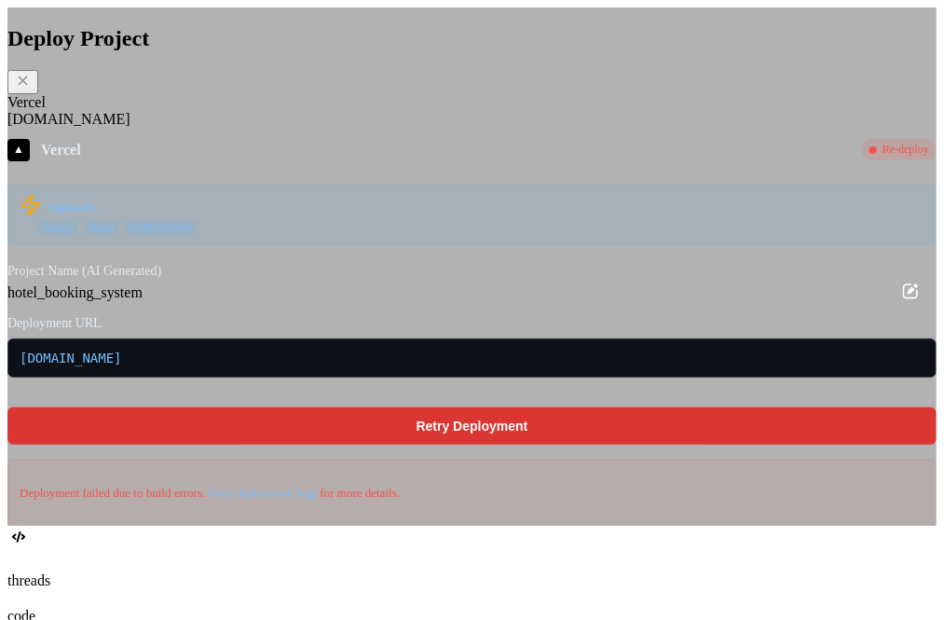
click at [28, 85] on icon at bounding box center [23, 80] width 9 height 9
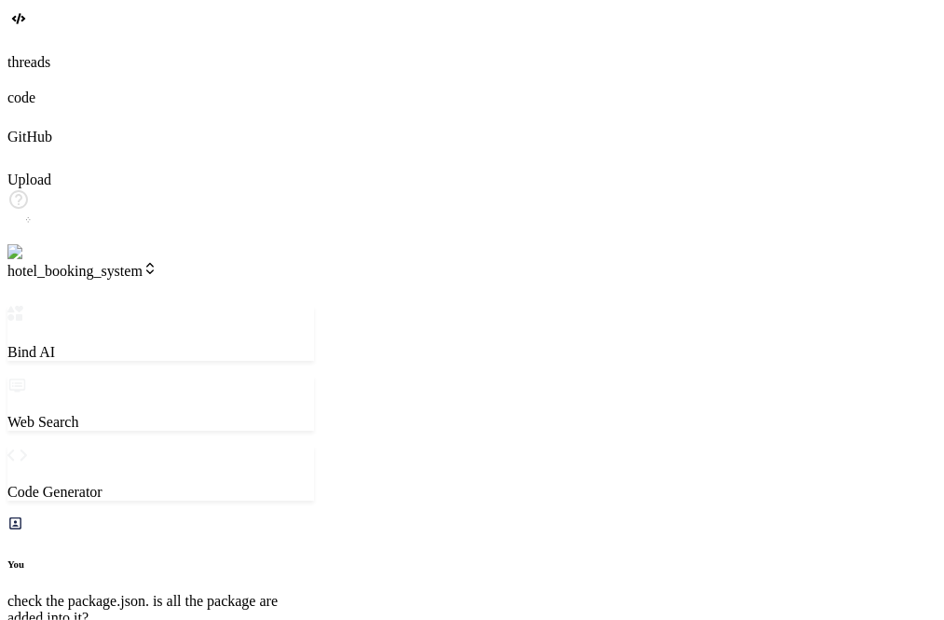
click at [158, 263] on span "hotel_booking_system" at bounding box center [82, 271] width 150 height 16
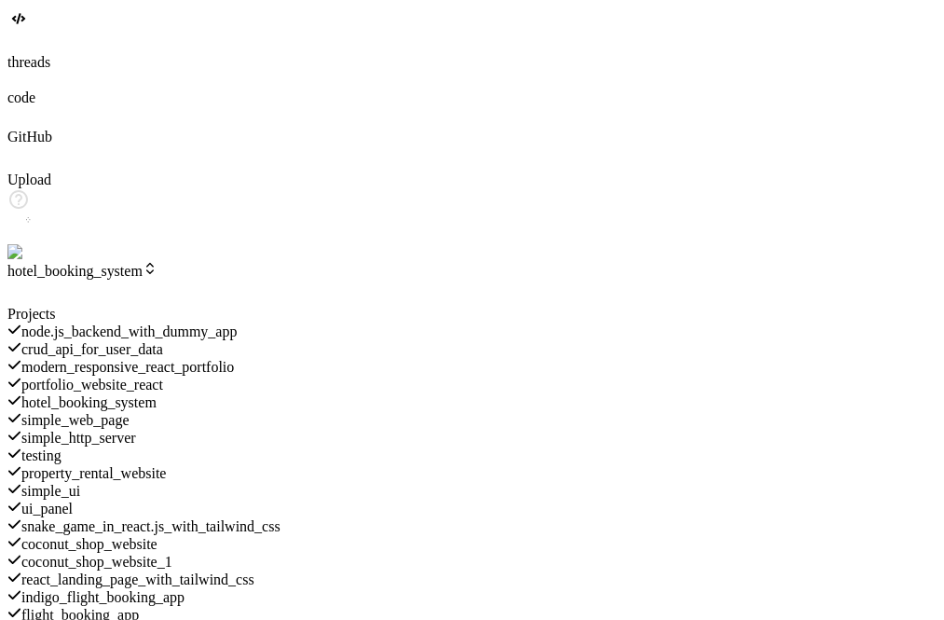
click at [163, 377] on span "portfolio_website_react" at bounding box center [92, 385] width 142 height 16
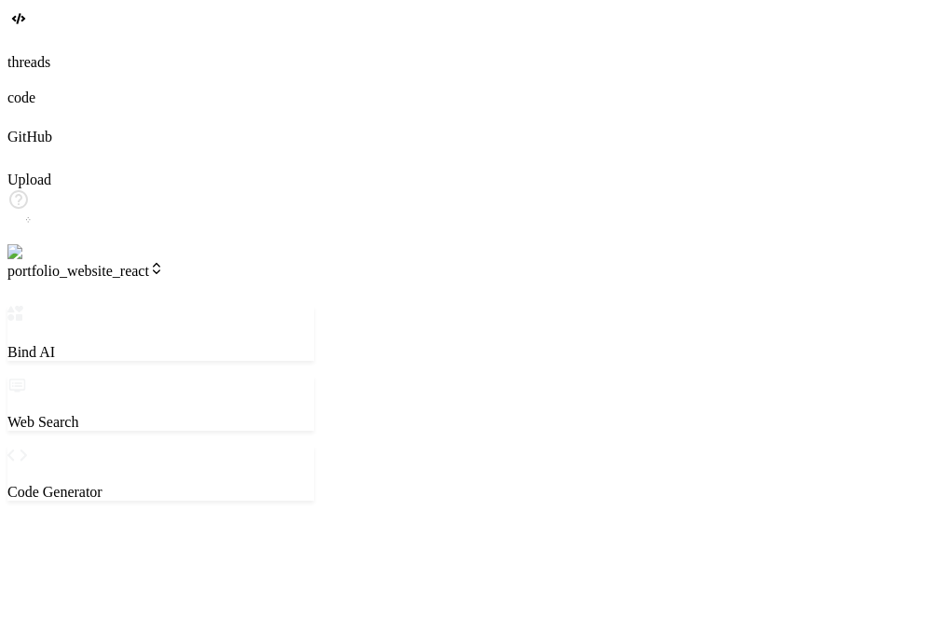
scroll to position [418, 0]
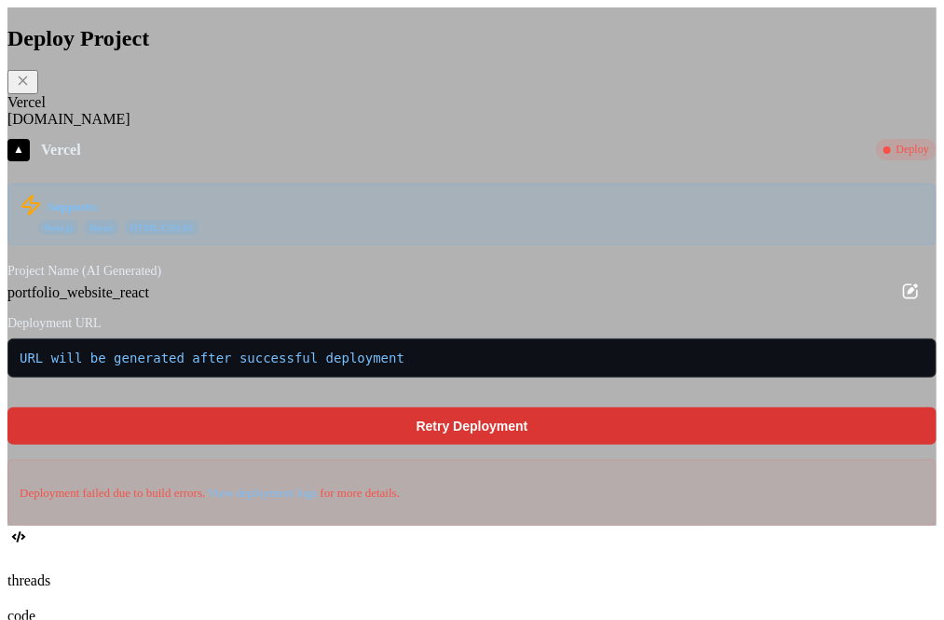
click at [267, 128] on div "[DOMAIN_NAME]" at bounding box center [471, 119] width 929 height 17
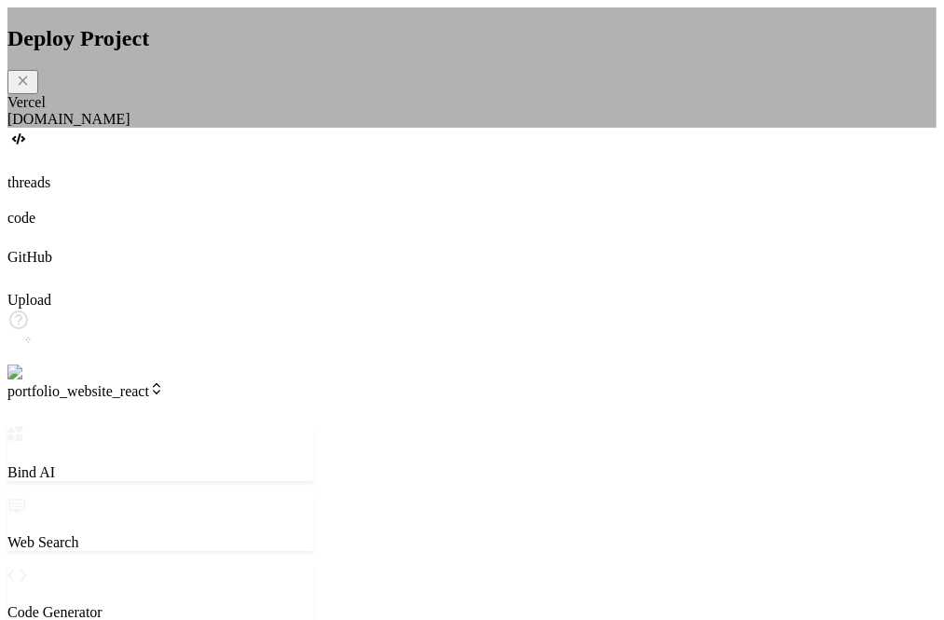
click at [237, 111] on div "Vercel" at bounding box center [471, 102] width 929 height 17
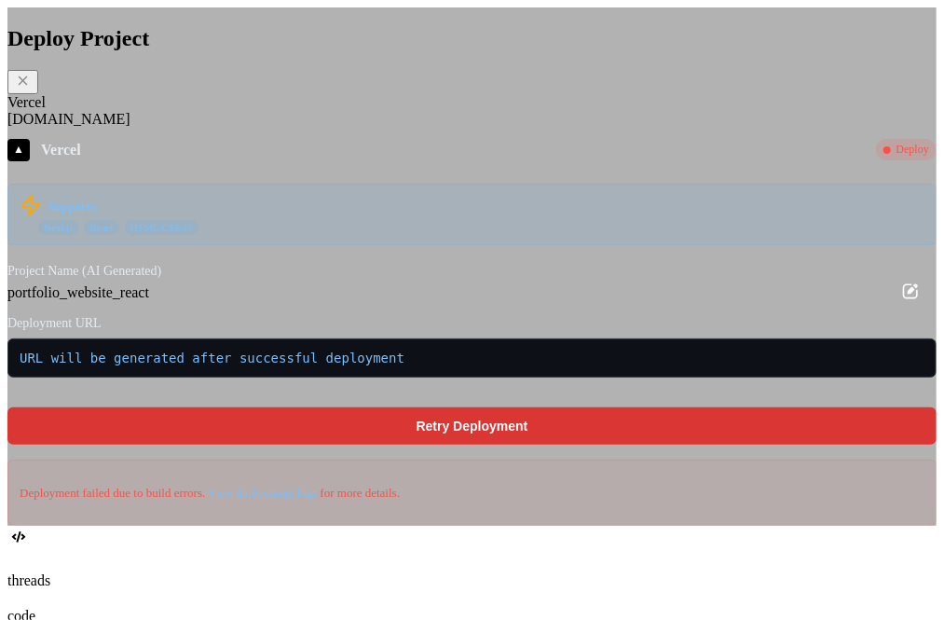
click at [269, 128] on div "[DOMAIN_NAME]" at bounding box center [471, 119] width 929 height 17
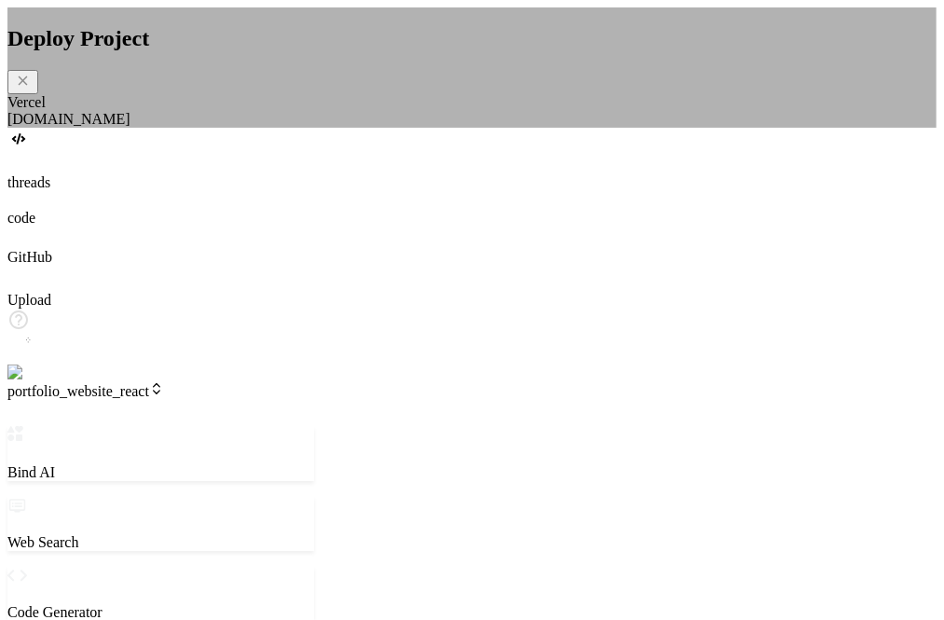
click at [271, 128] on div "[DOMAIN_NAME]" at bounding box center [471, 119] width 929 height 17
click at [227, 111] on div "Vercel" at bounding box center [471, 102] width 929 height 17
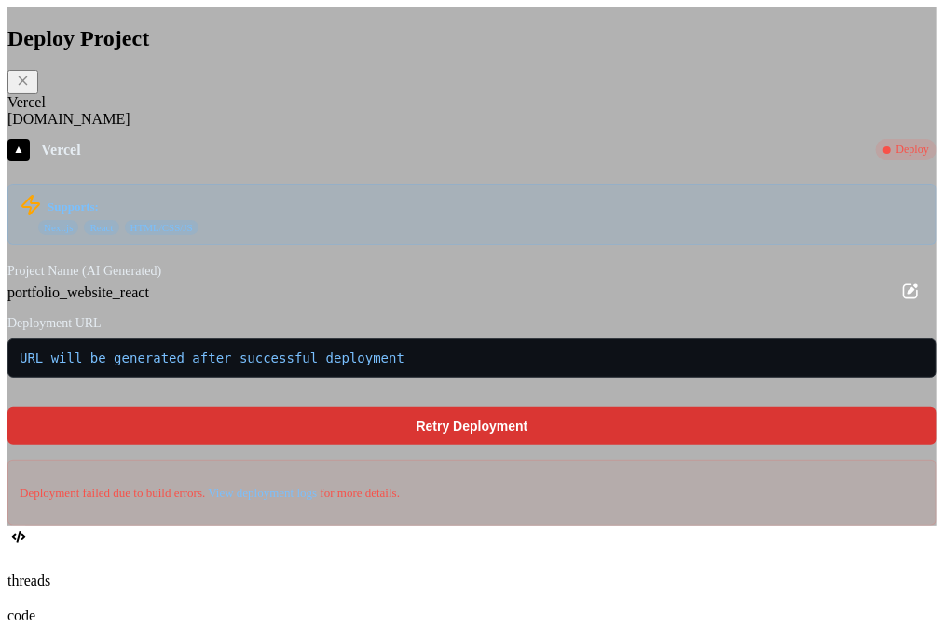
click at [262, 128] on div "[DOMAIN_NAME]" at bounding box center [471, 119] width 929 height 17
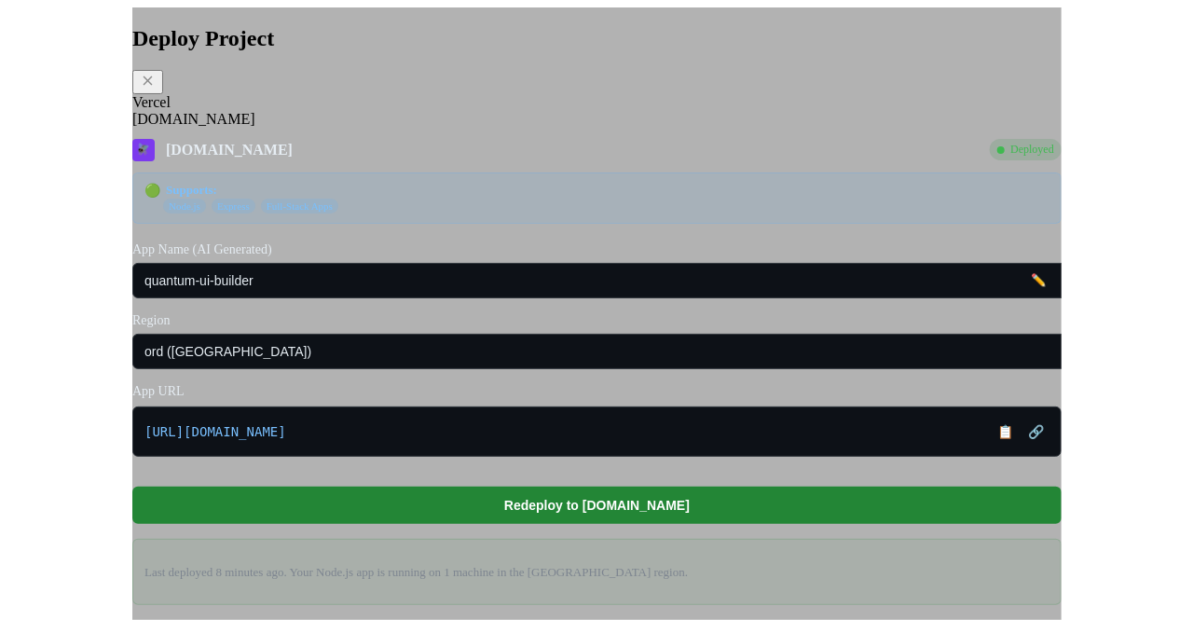
scroll to position [2, 0]
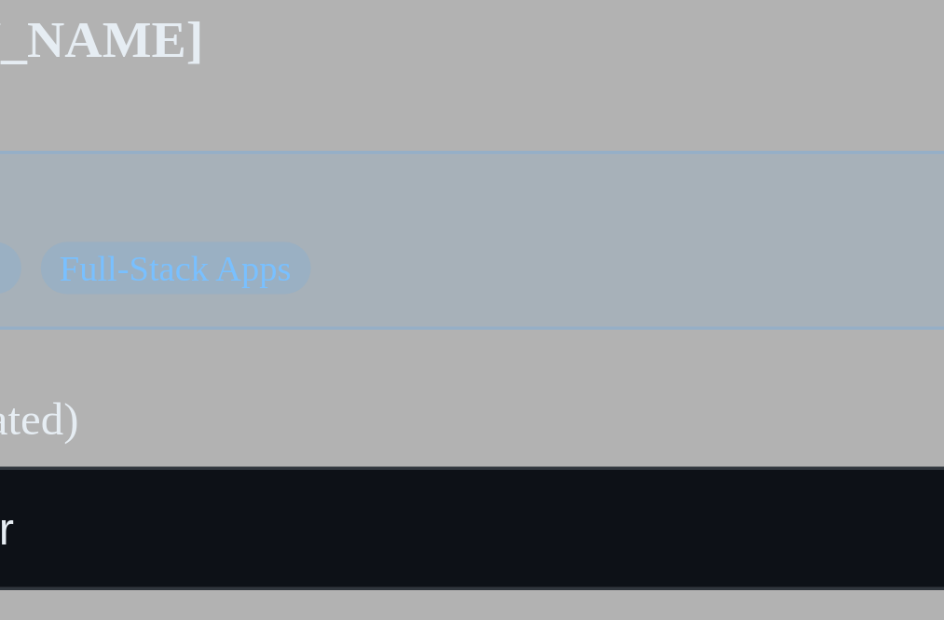
type textarea "x"
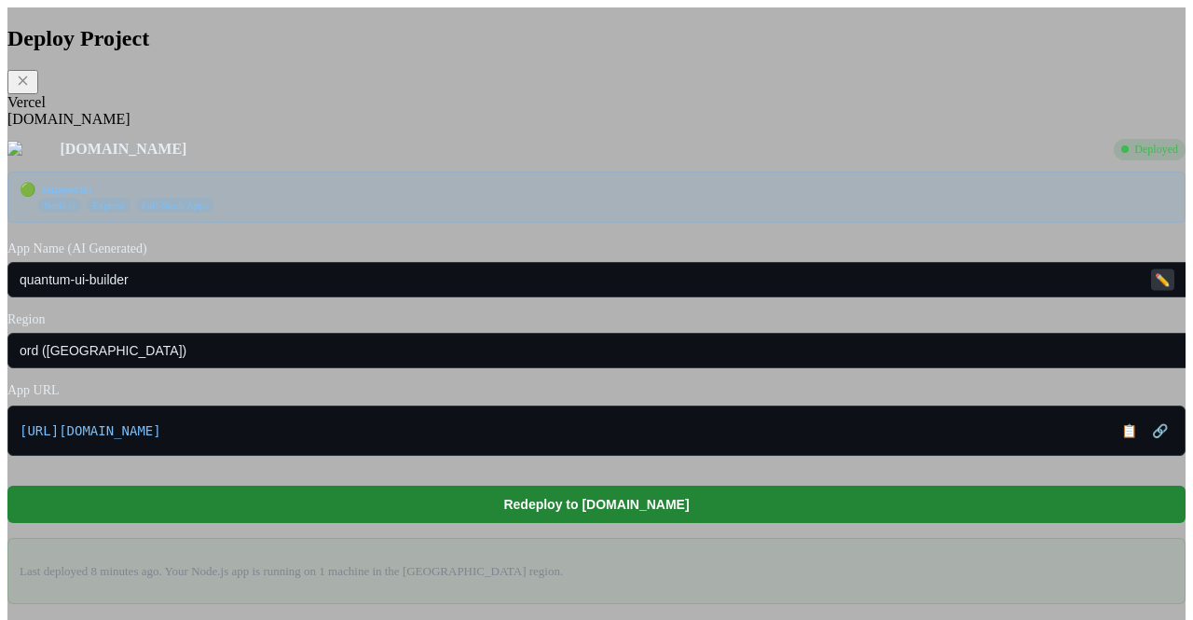
click at [1151, 290] on button "✏️" at bounding box center [1162, 278] width 23 height 21
click at [1147, 444] on button "🔗" at bounding box center [1160, 431] width 27 height 26
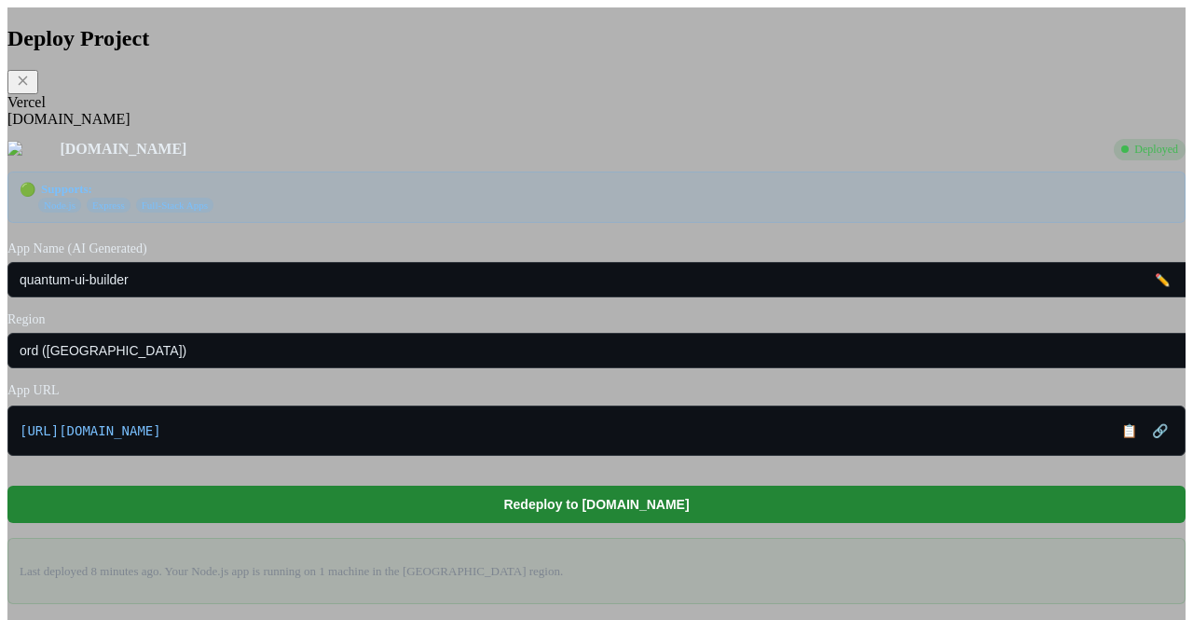
click at [625, 438] on link "https://quantum-ui-builder.fly.dev" at bounding box center [564, 430] width 1089 height 15
click at [339, 111] on div "Vercel" at bounding box center [596, 102] width 1178 height 17
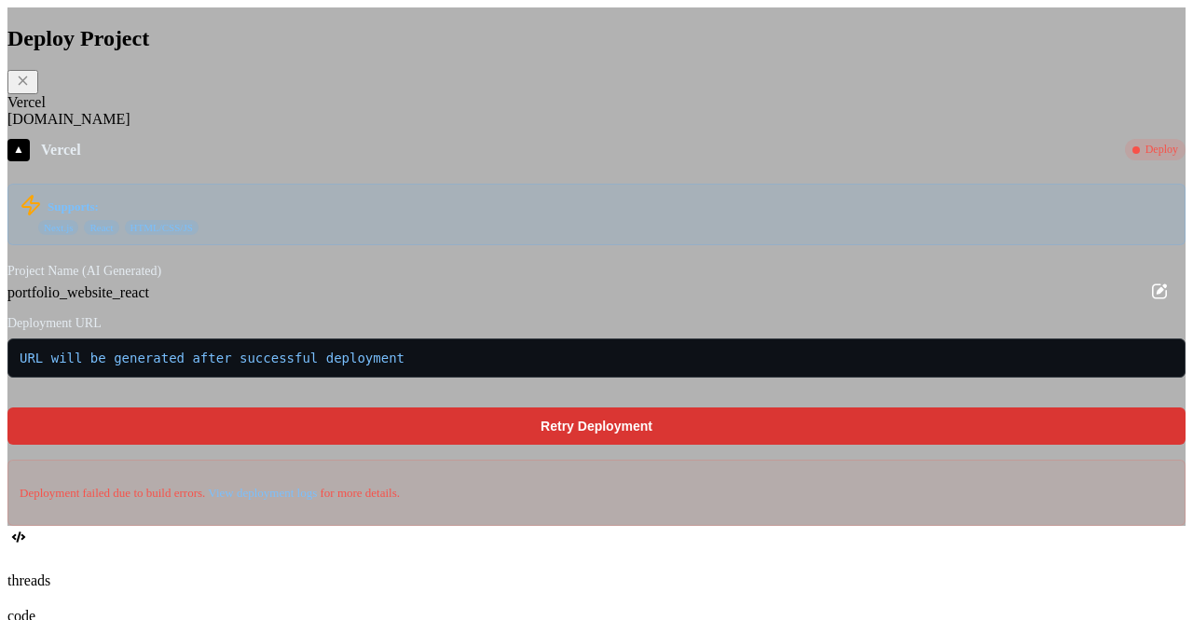
scroll to position [0, 0]
click at [1148, 302] on icon at bounding box center [1159, 291] width 22 height 22
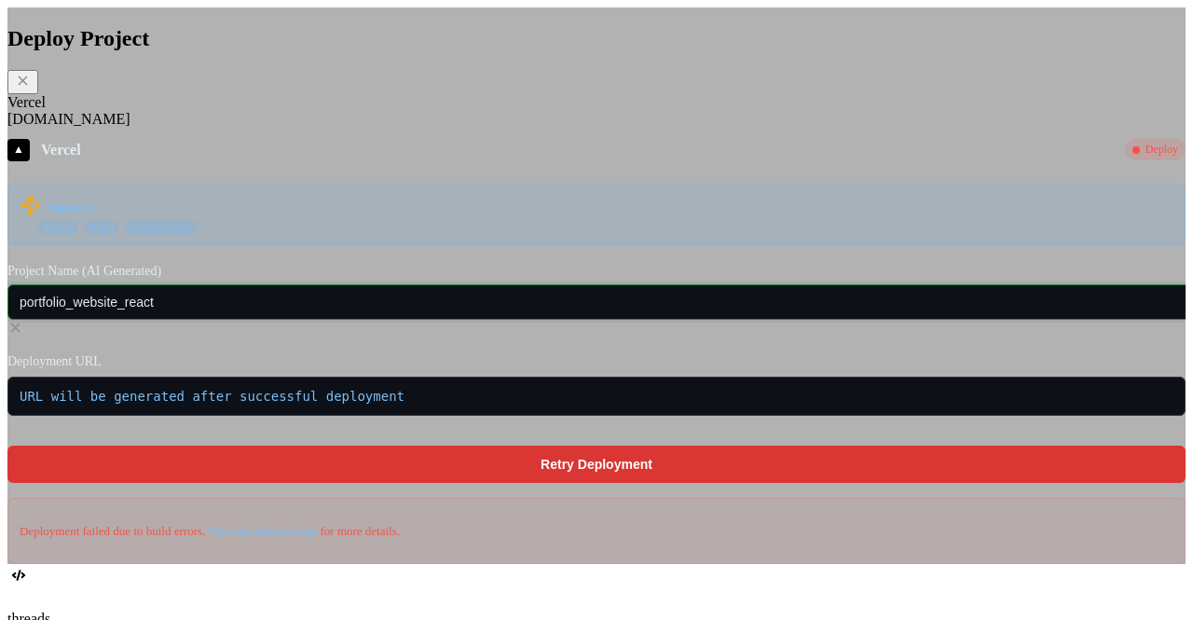
click at [841, 320] on input "portfolio_website_react" at bounding box center [621, 301] width 1229 height 35
click at [21, 326] on icon at bounding box center [15, 327] width 9 height 9
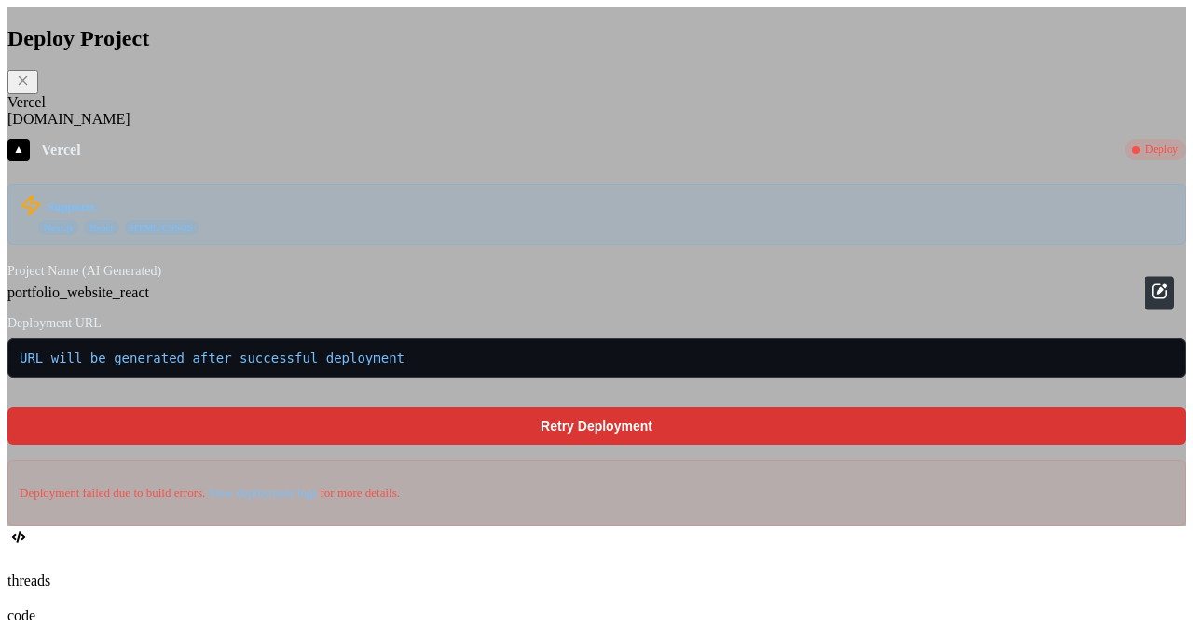
click at [1148, 302] on icon at bounding box center [1159, 291] width 22 height 22
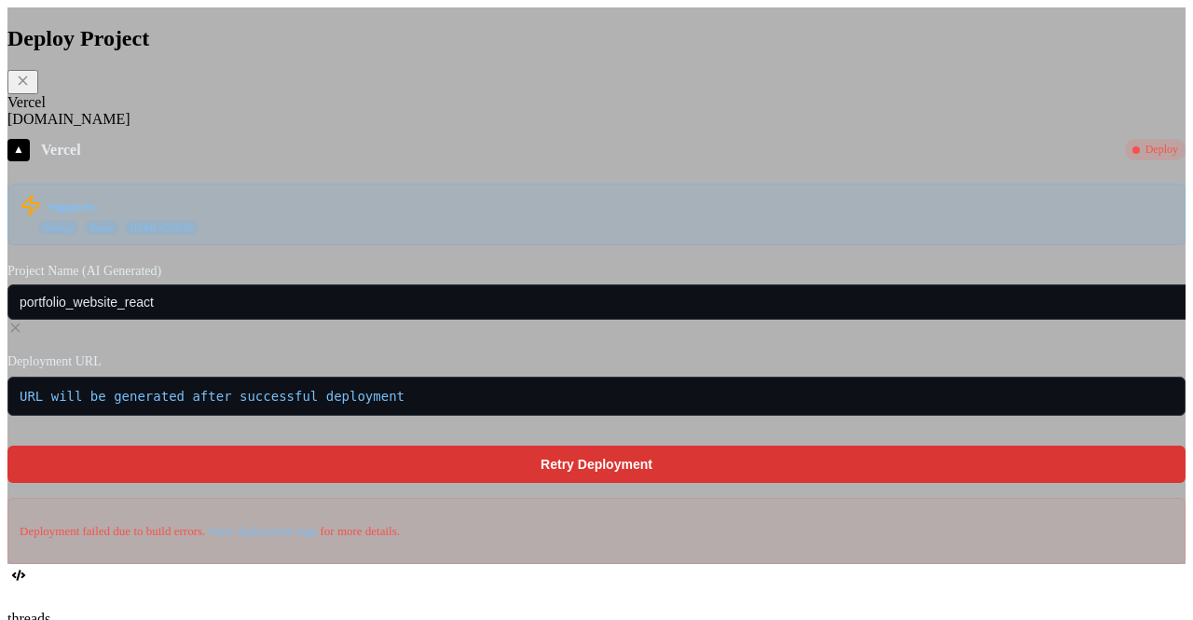
click at [21, 326] on icon at bounding box center [15, 327] width 9 height 9
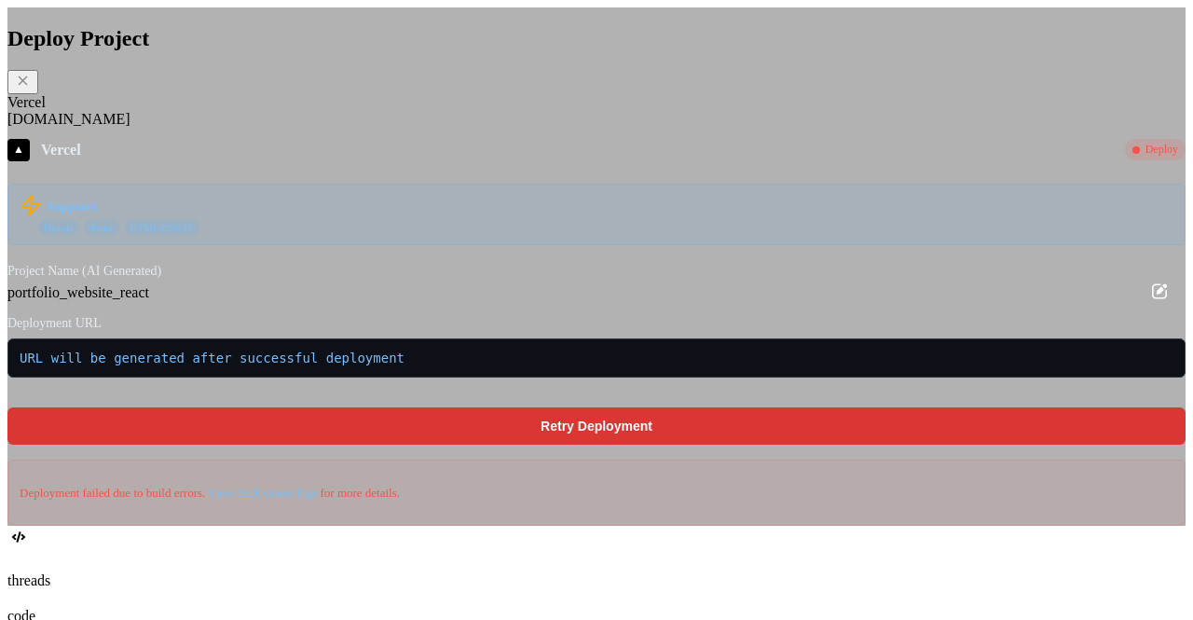
click at [1148, 302] on icon at bounding box center [1159, 291] width 22 height 22
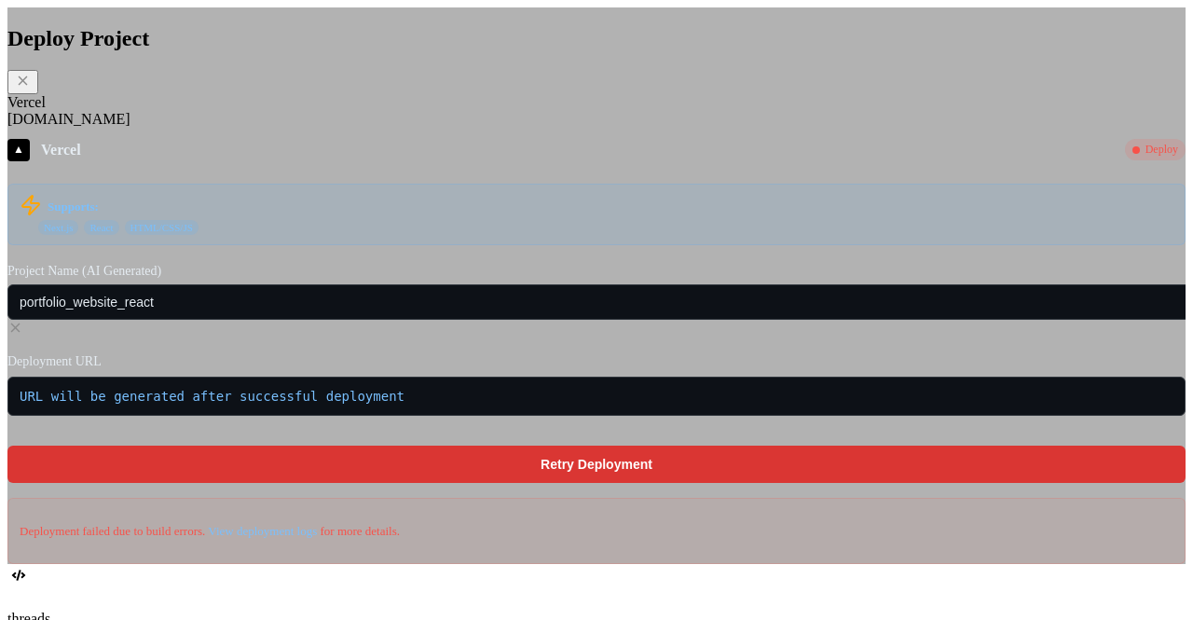
click at [21, 326] on icon at bounding box center [15, 327] width 9 height 9
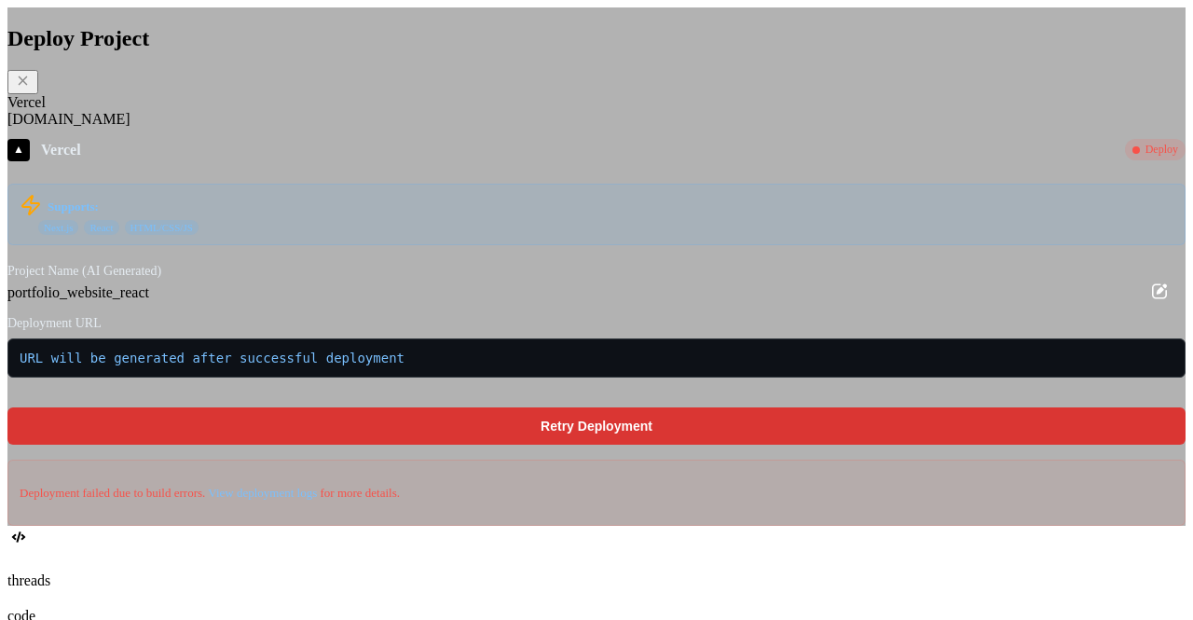
click at [1148, 302] on icon at bounding box center [1159, 291] width 22 height 22
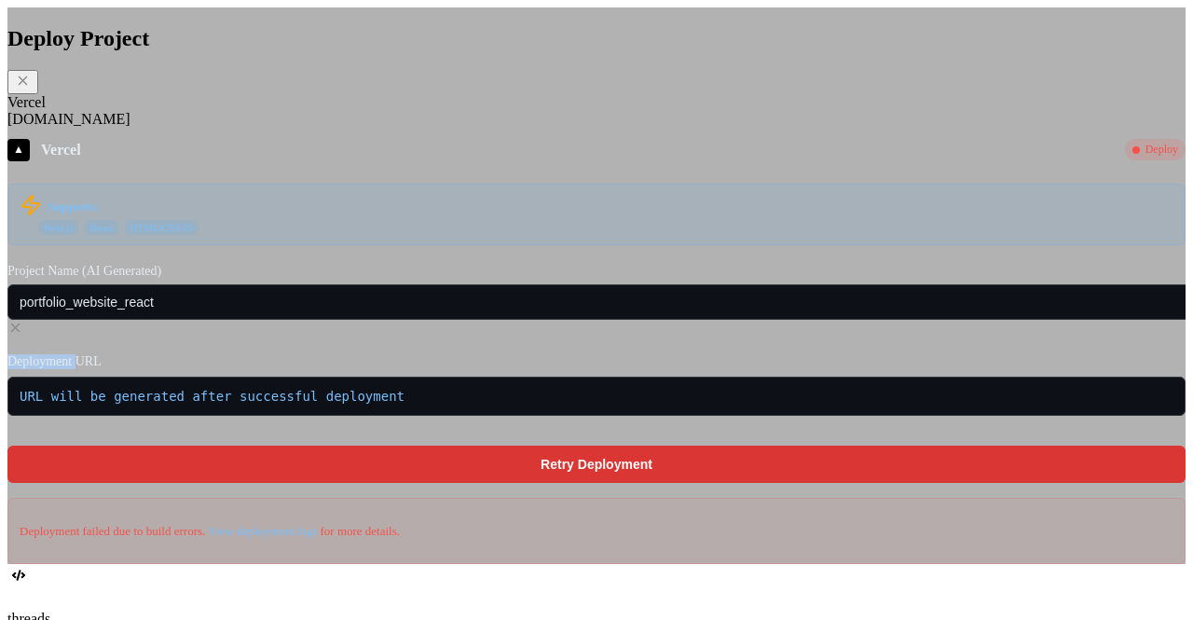
click at [21, 326] on icon at bounding box center [15, 327] width 9 height 9
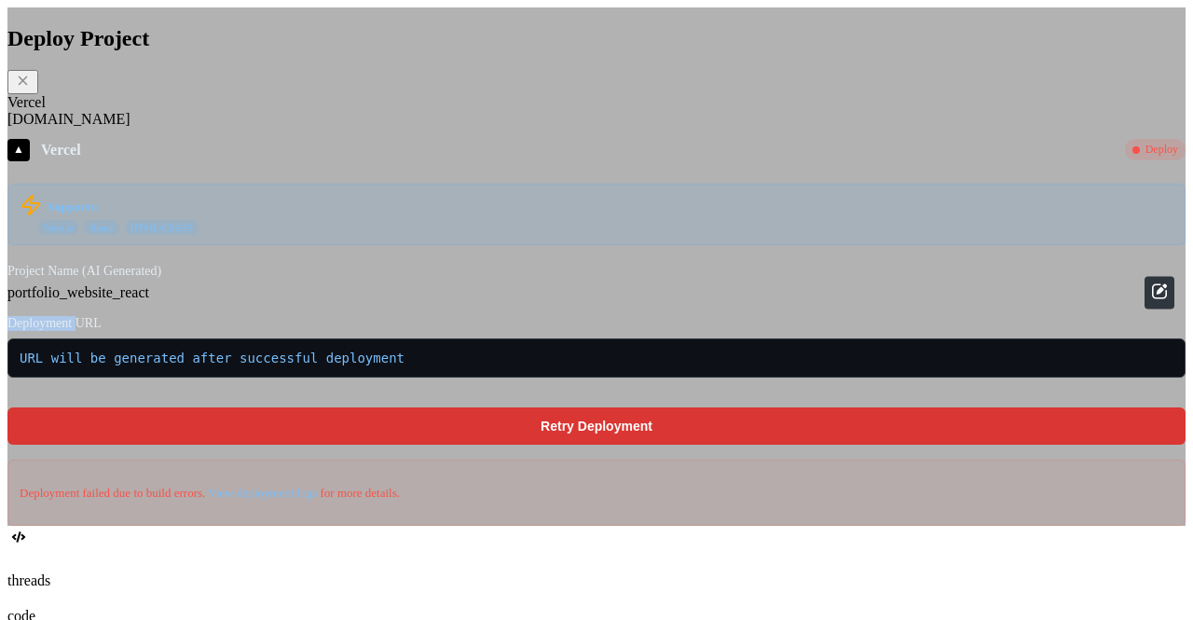
click at [1148, 302] on icon at bounding box center [1159, 291] width 22 height 22
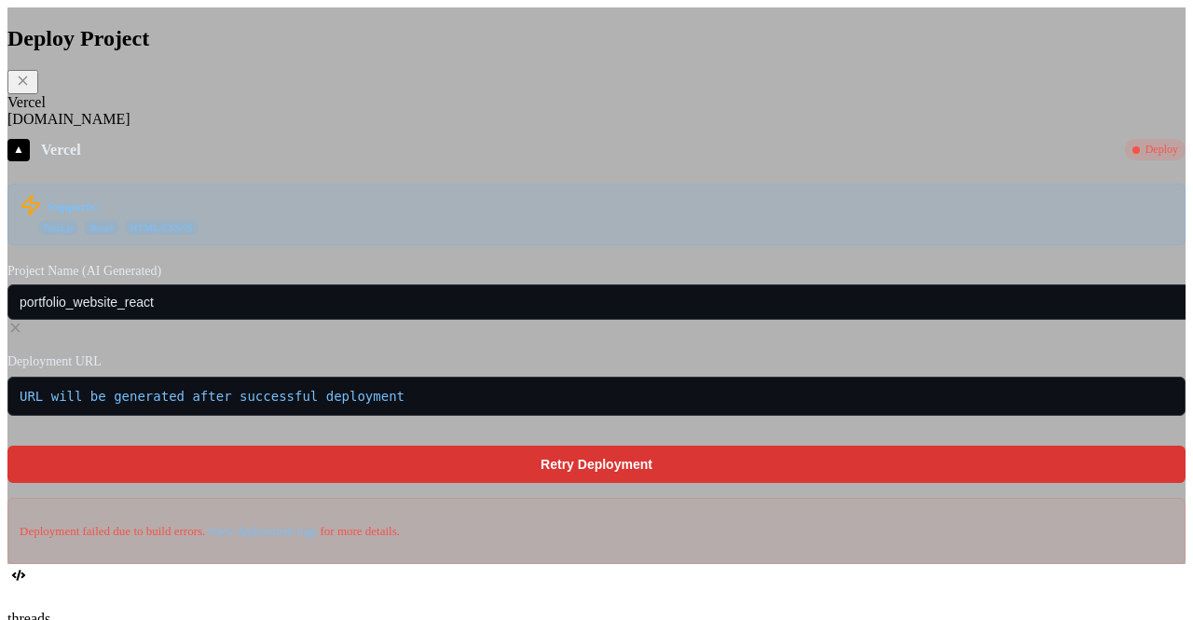
click at [21, 326] on icon at bounding box center [15, 327] width 9 height 9
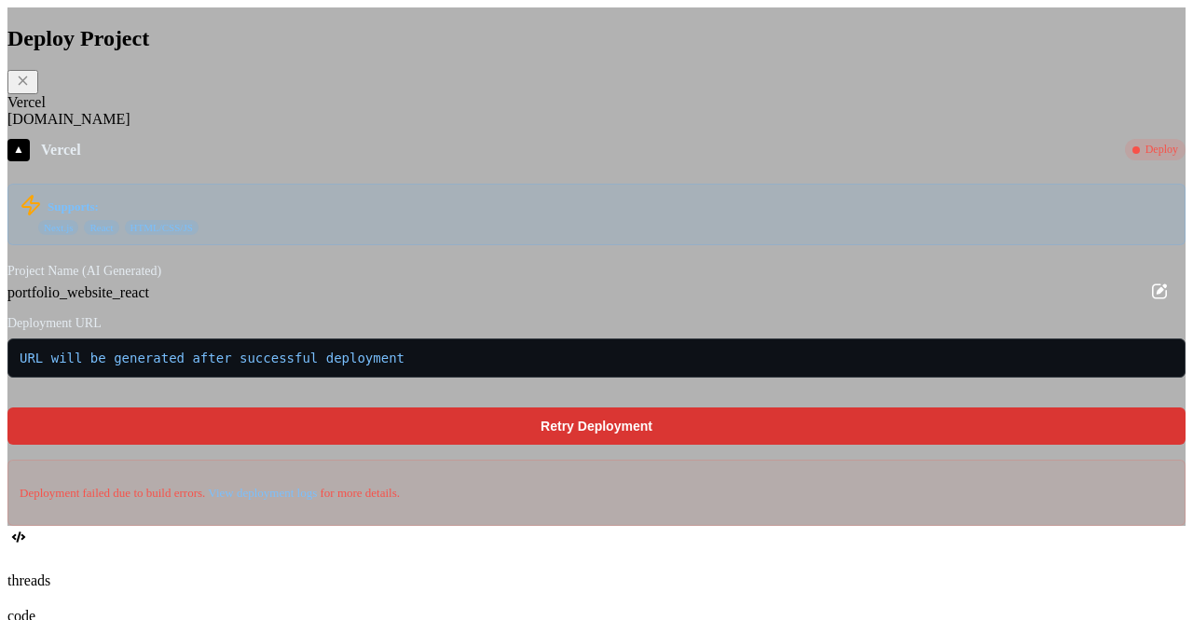
click at [1148, 302] on icon at bounding box center [1159, 291] width 22 height 22
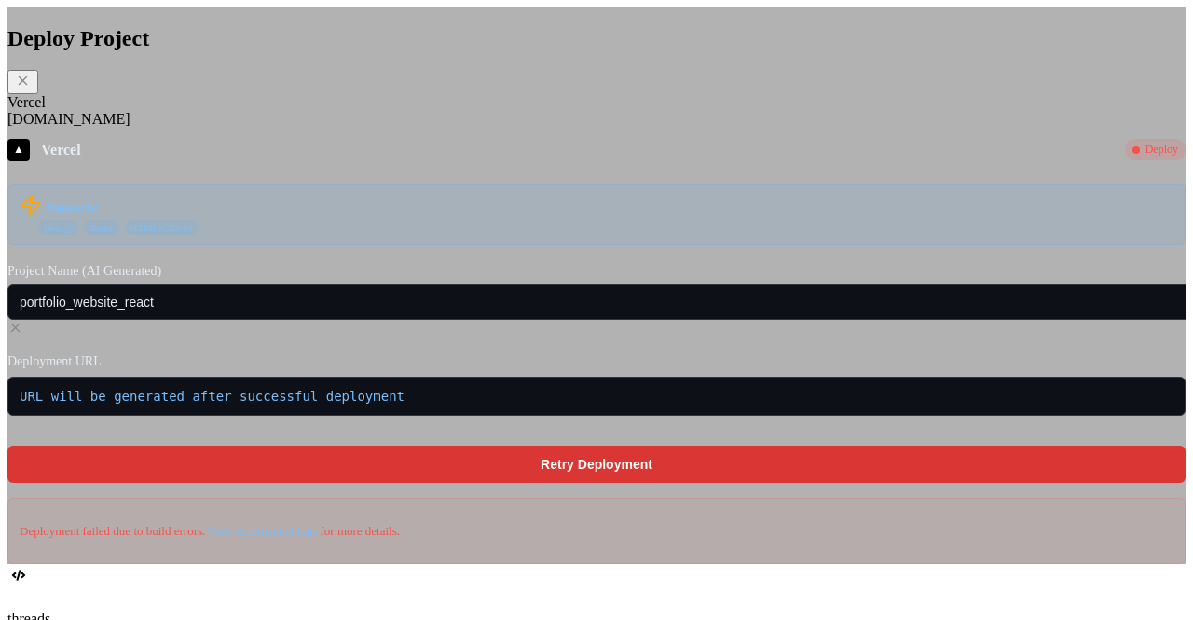
click at [23, 327] on icon at bounding box center [15, 328] width 16 height 16
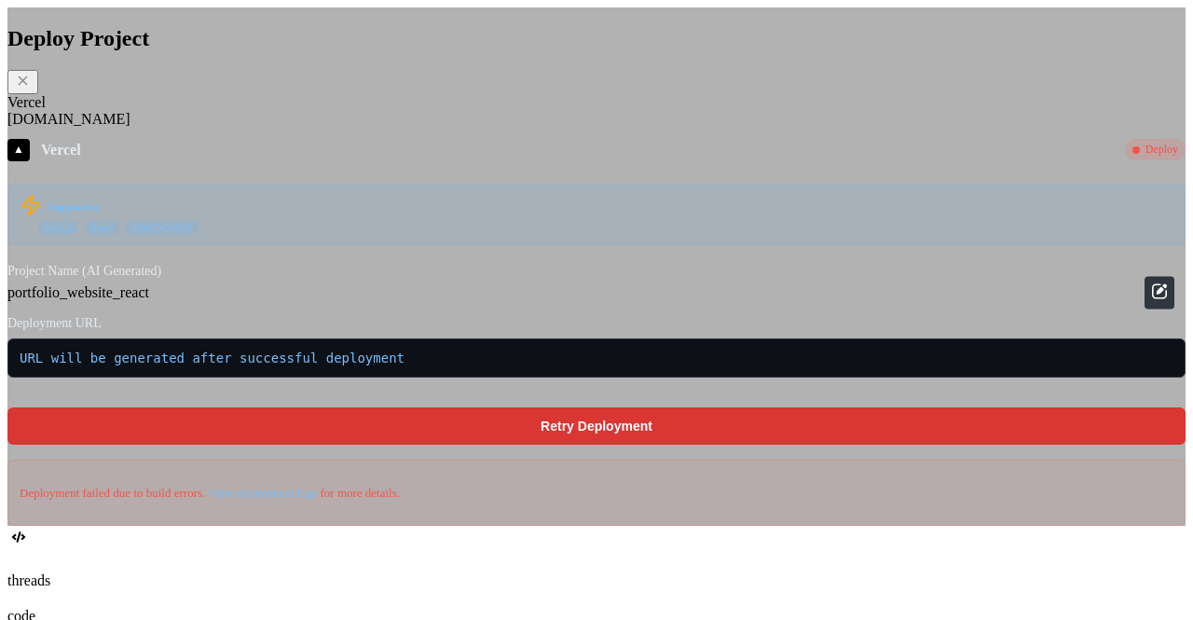
click at [1157, 294] on icon at bounding box center [1162, 288] width 10 height 10
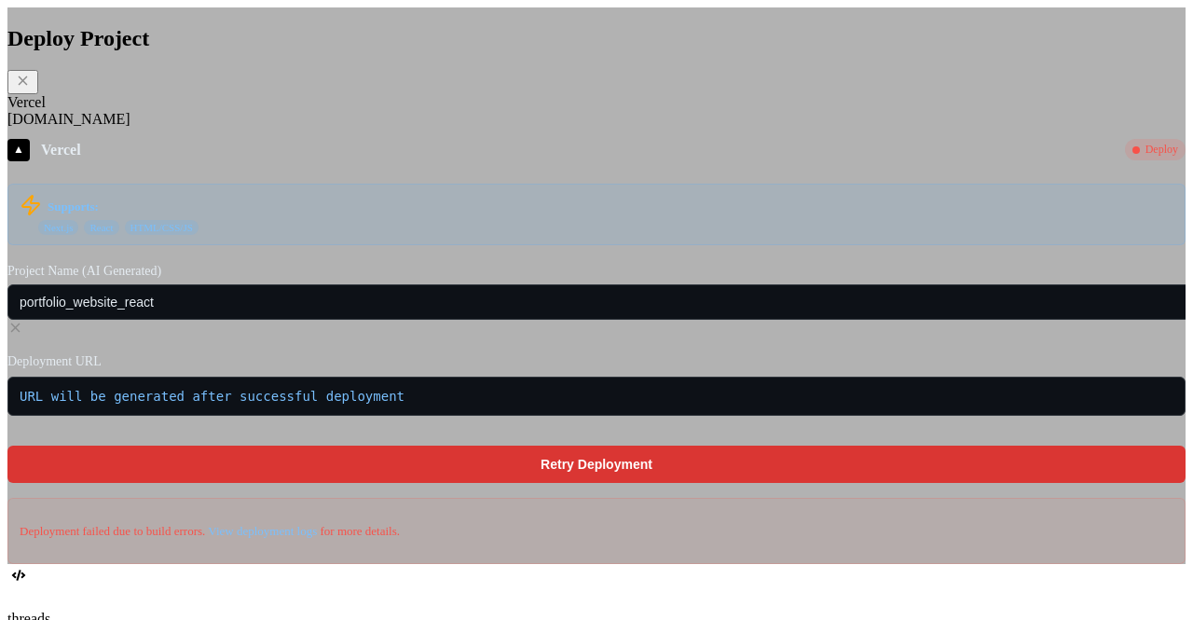
click at [23, 325] on icon at bounding box center [15, 328] width 16 height 16
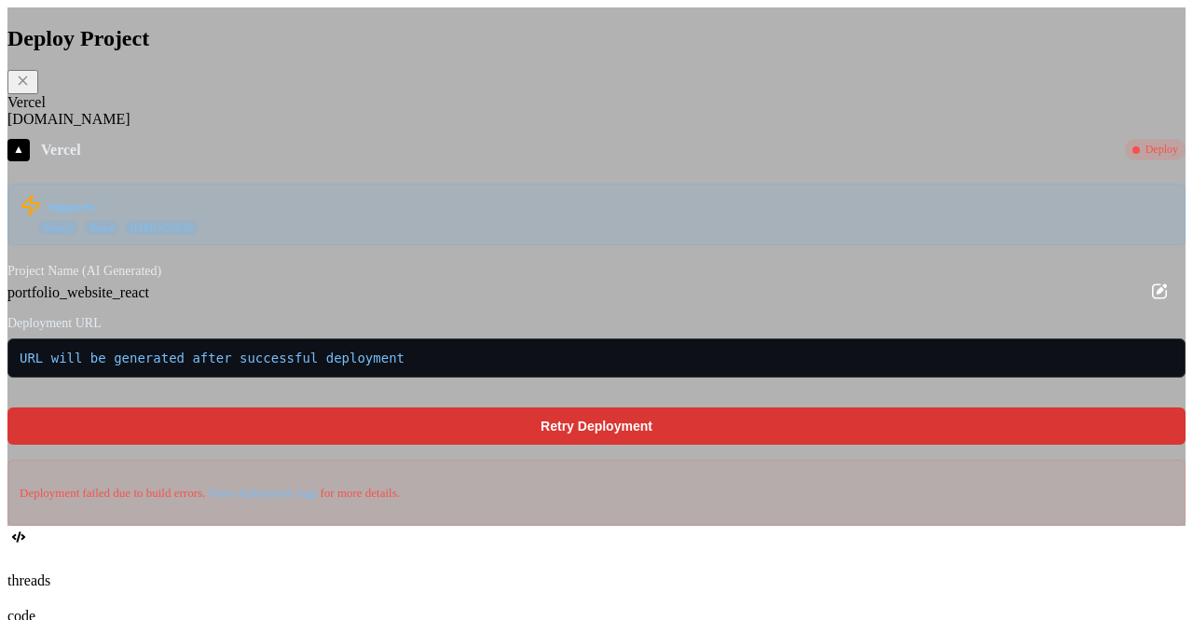
click at [1145, 309] on button at bounding box center [1160, 292] width 30 height 33
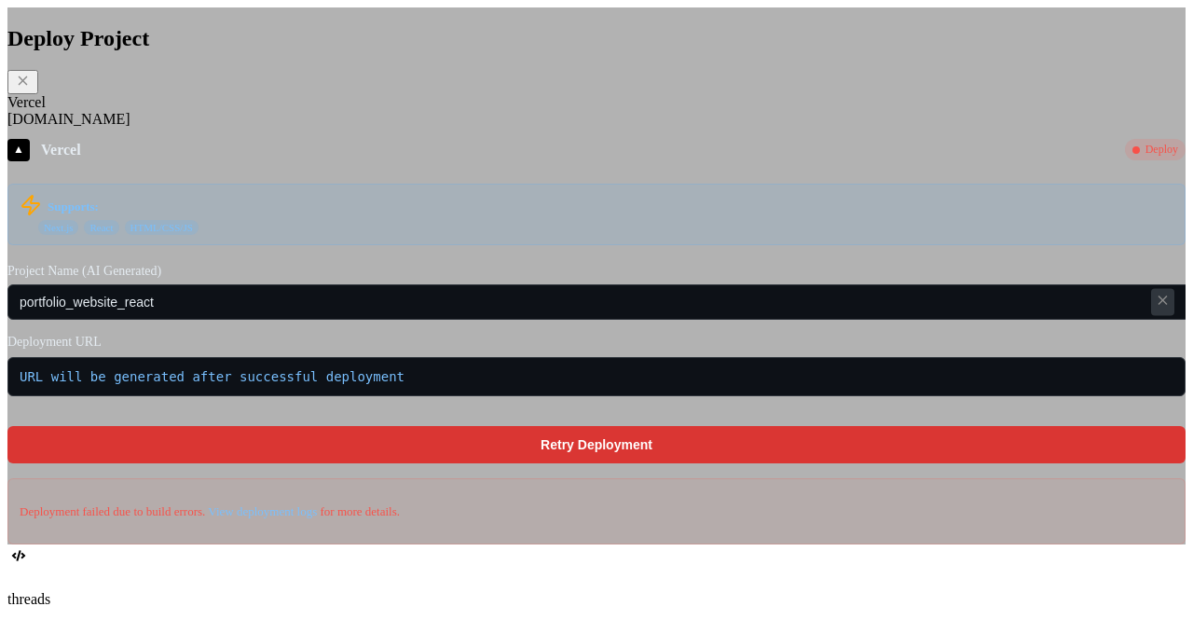
click at [1155, 308] on icon at bounding box center [1163, 300] width 16 height 16
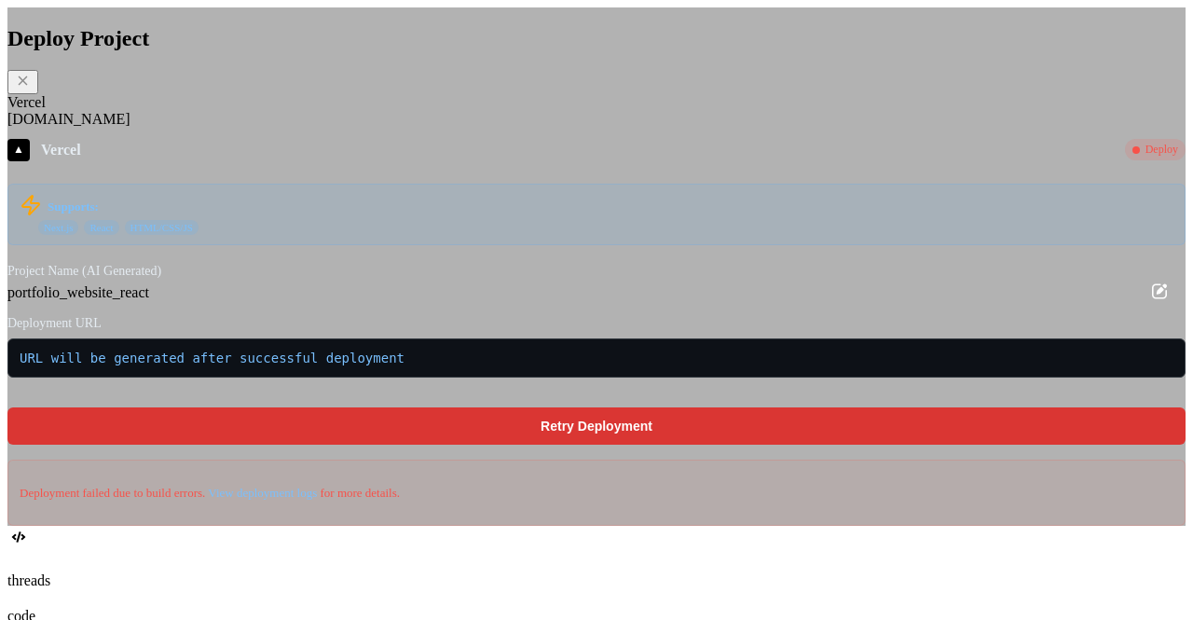
click at [1152, 298] on icon at bounding box center [1159, 290] width 15 height 15
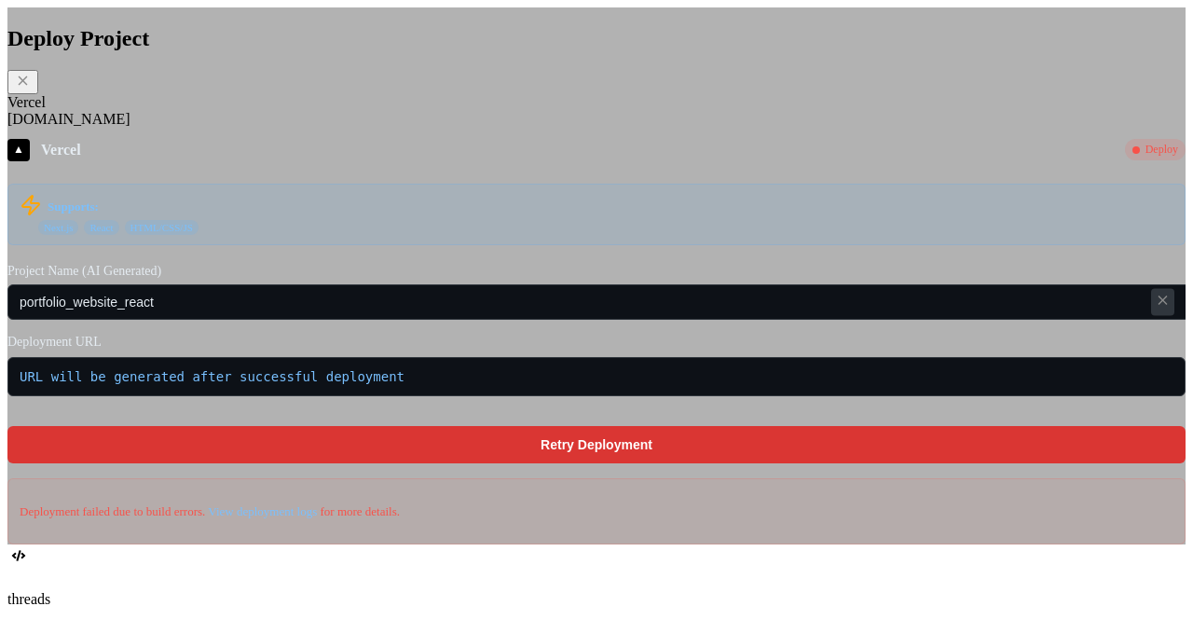
click at [1155, 308] on icon at bounding box center [1163, 300] width 16 height 16
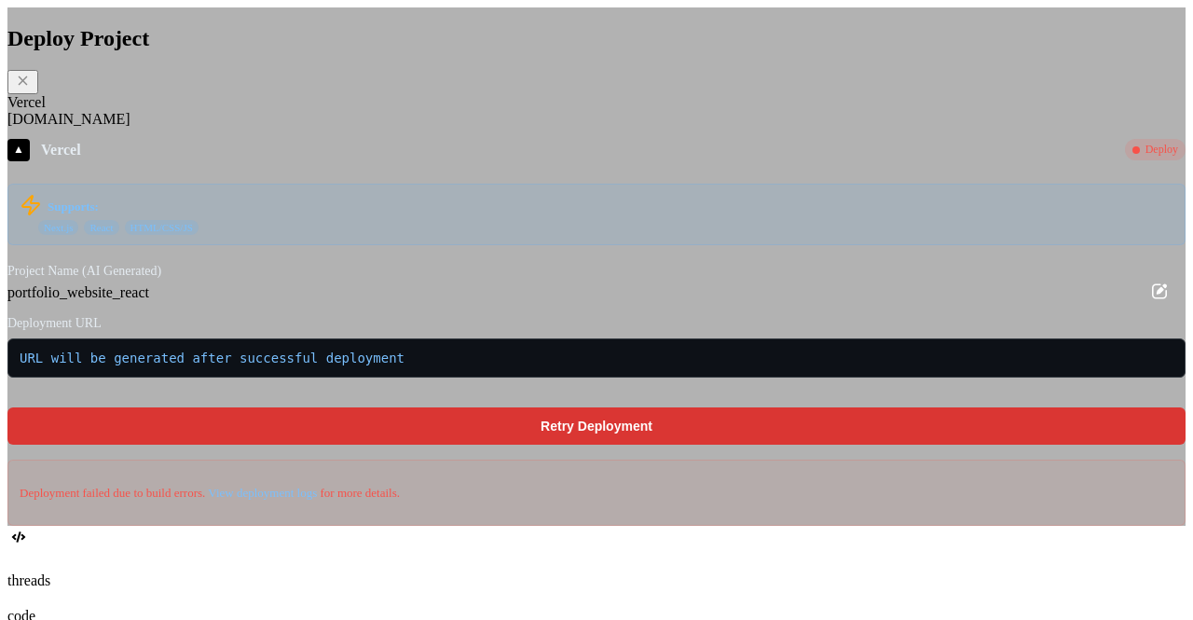
click at [1148, 302] on icon at bounding box center [1159, 291] width 22 height 22
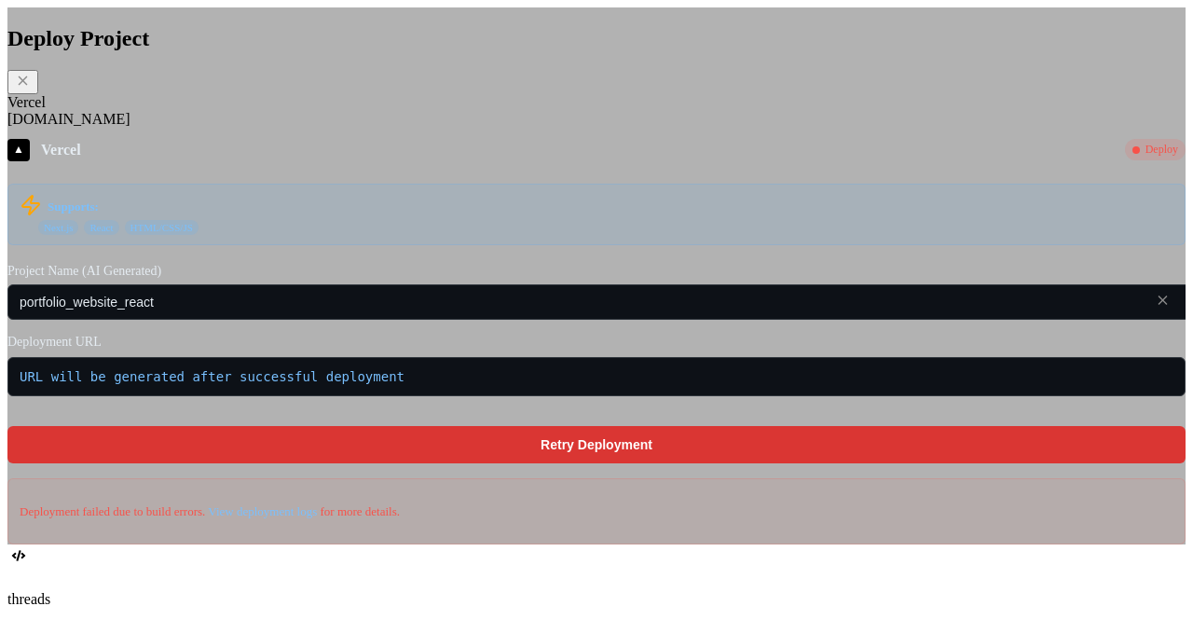
click at [1155, 308] on icon at bounding box center [1163, 300] width 16 height 16
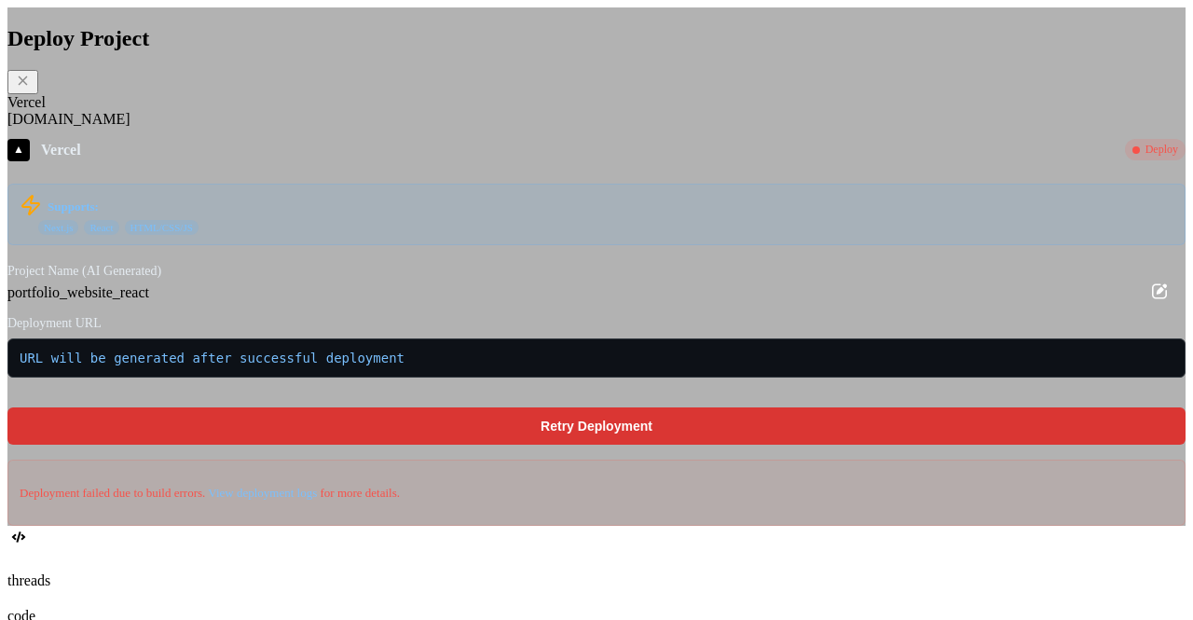
click at [1148, 302] on icon at bounding box center [1159, 291] width 22 height 22
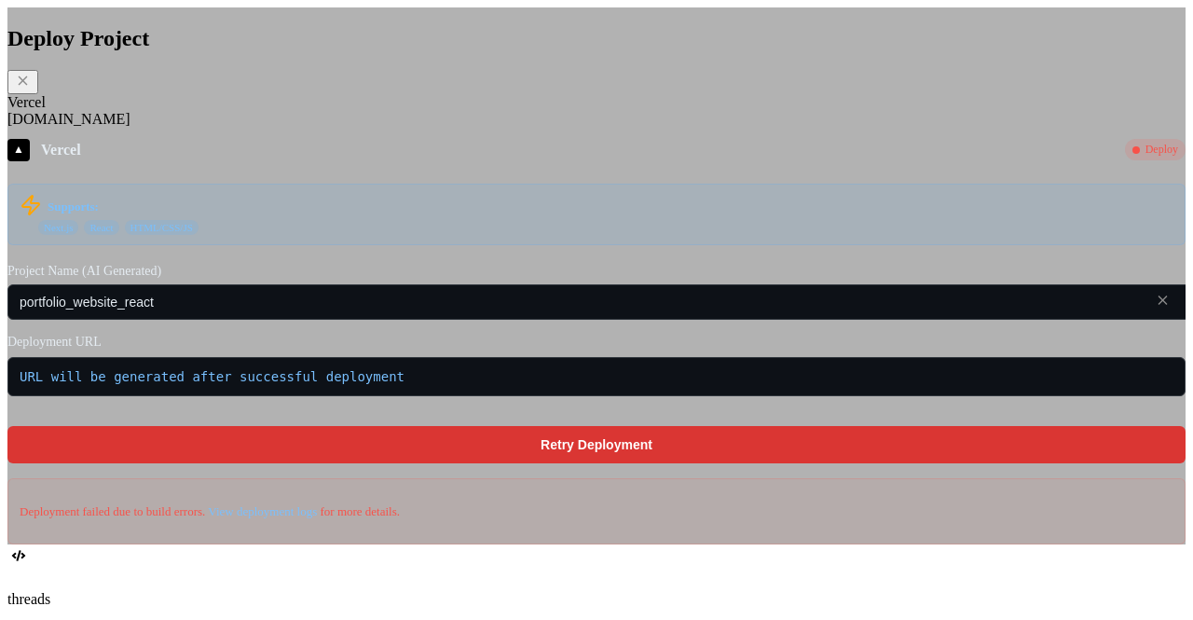
click at [1155, 308] on icon at bounding box center [1163, 300] width 16 height 16
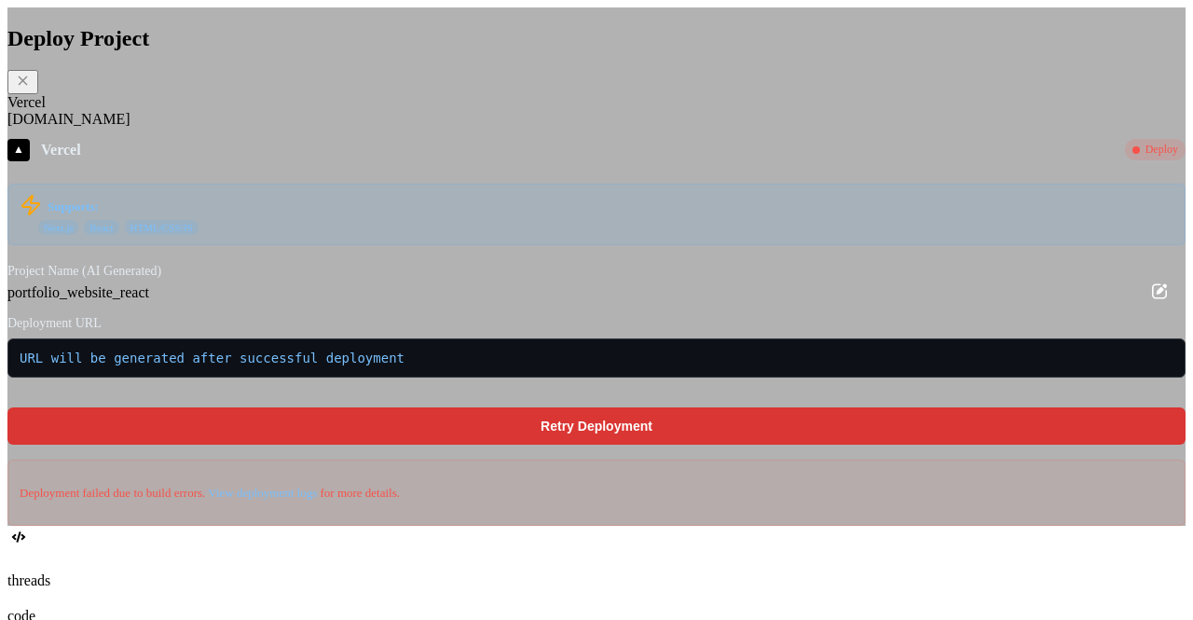
click at [1148, 302] on icon at bounding box center [1159, 291] width 22 height 22
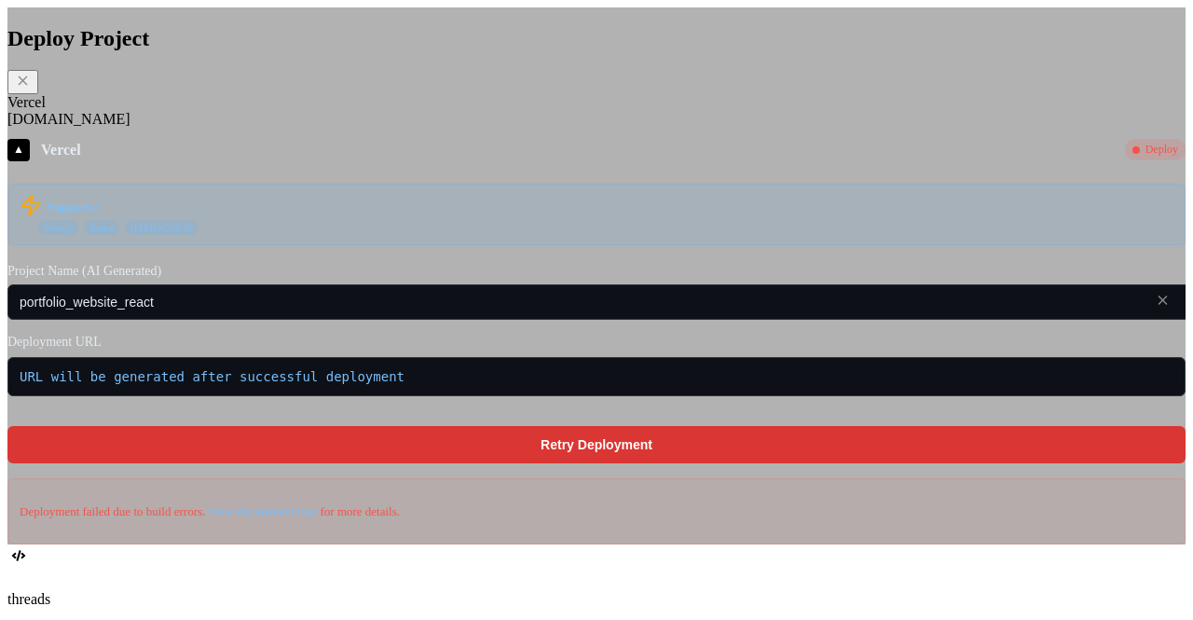
click at [1155, 308] on icon at bounding box center [1163, 300] width 16 height 16
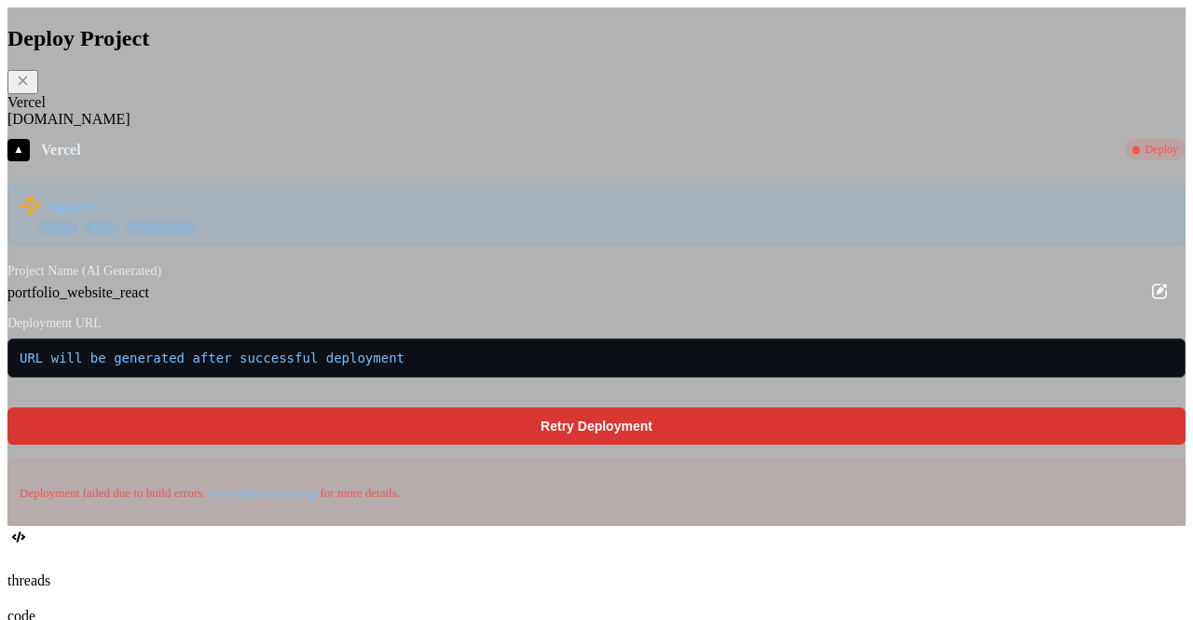
click at [1148, 302] on icon at bounding box center [1159, 291] width 22 height 22
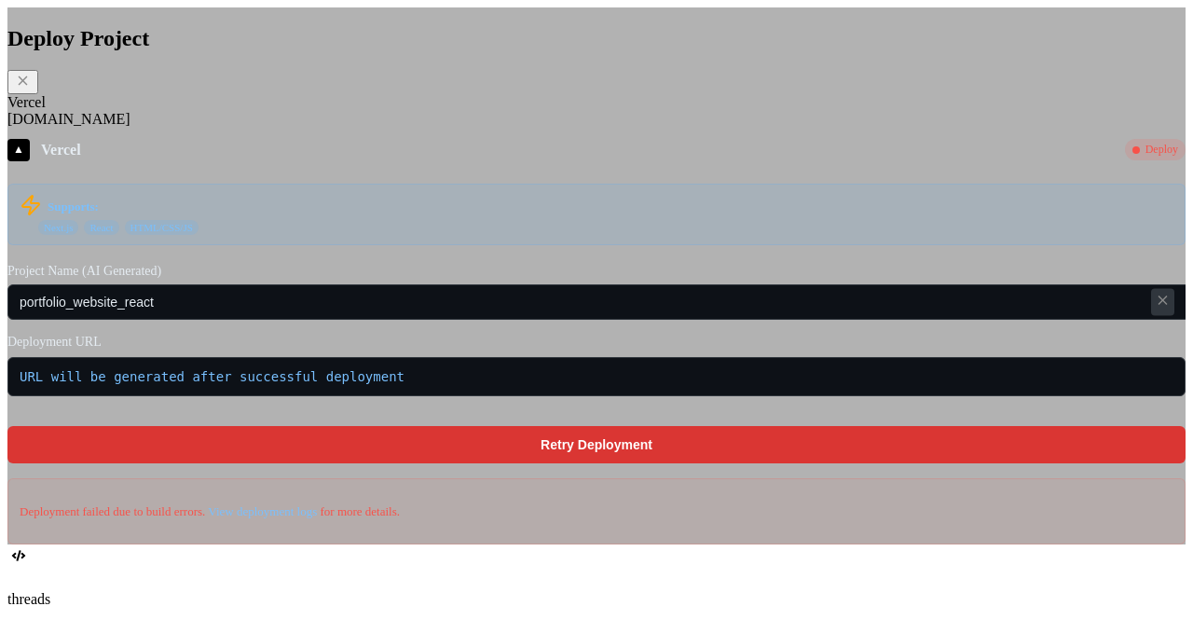
click at [1155, 308] on icon at bounding box center [1163, 300] width 16 height 16
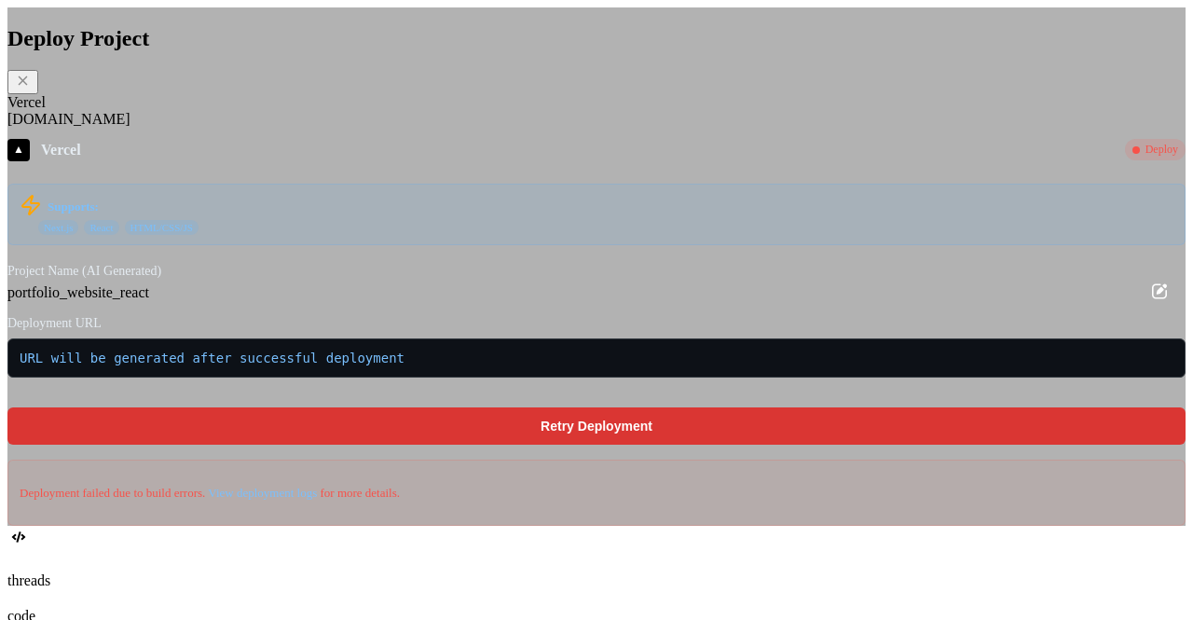
click at [1152, 298] on icon at bounding box center [1159, 290] width 15 height 15
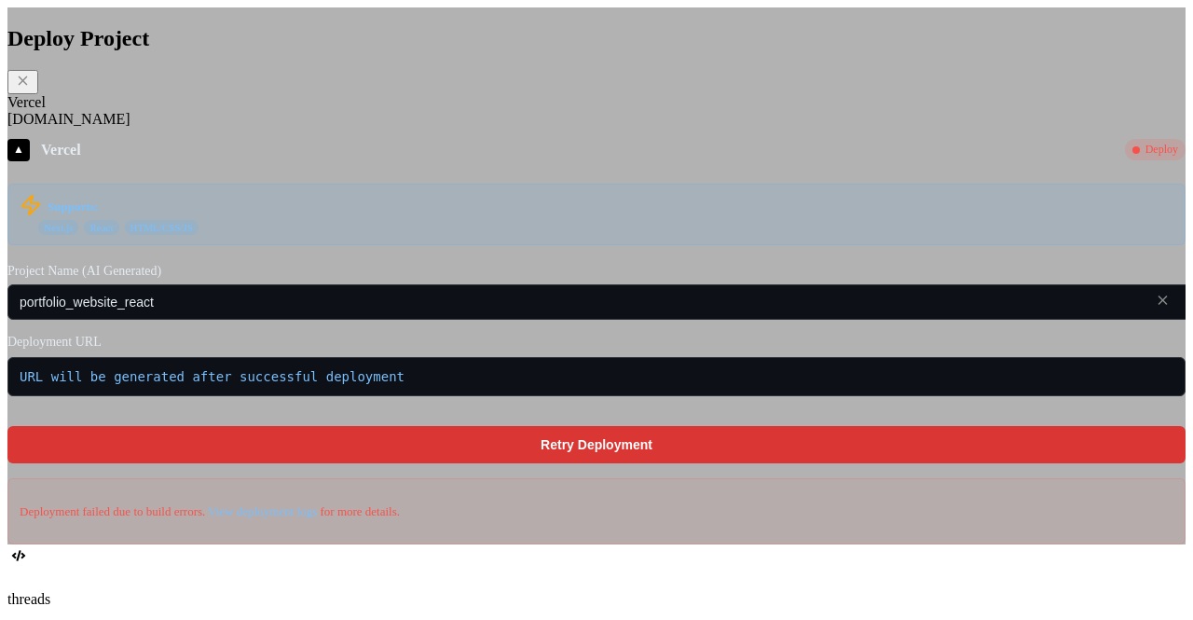
click at [1155, 308] on icon at bounding box center [1163, 300] width 16 height 16
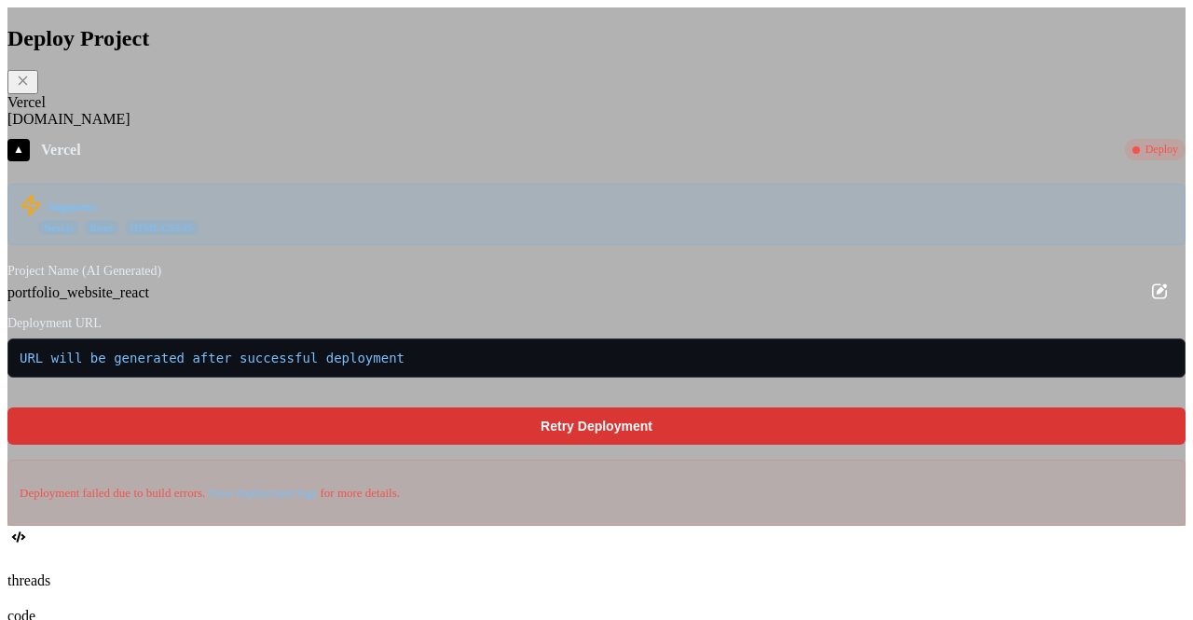
click at [1152, 298] on icon at bounding box center [1159, 290] width 15 height 15
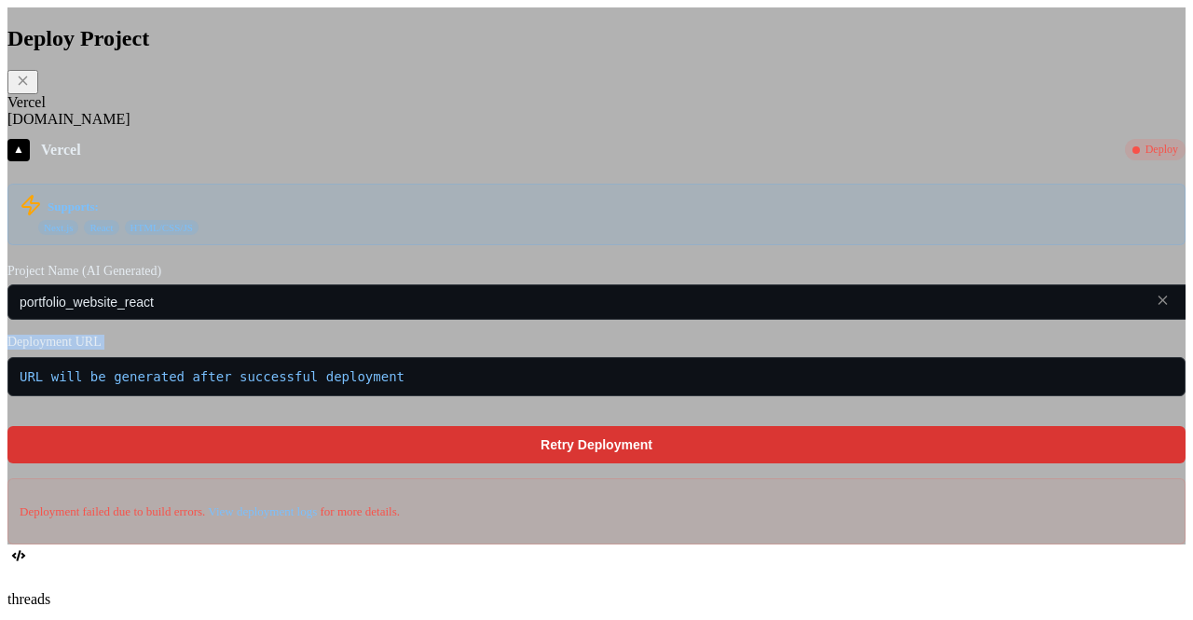
click at [1155, 308] on icon at bounding box center [1163, 300] width 16 height 16
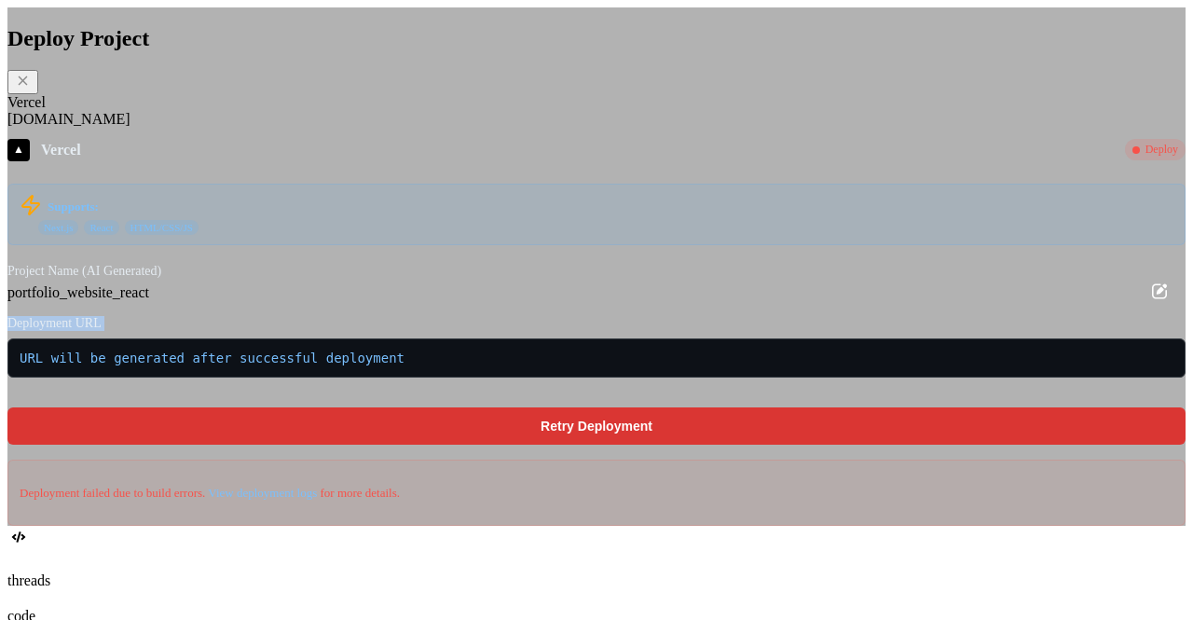
click at [1152, 298] on icon at bounding box center [1159, 290] width 15 height 15
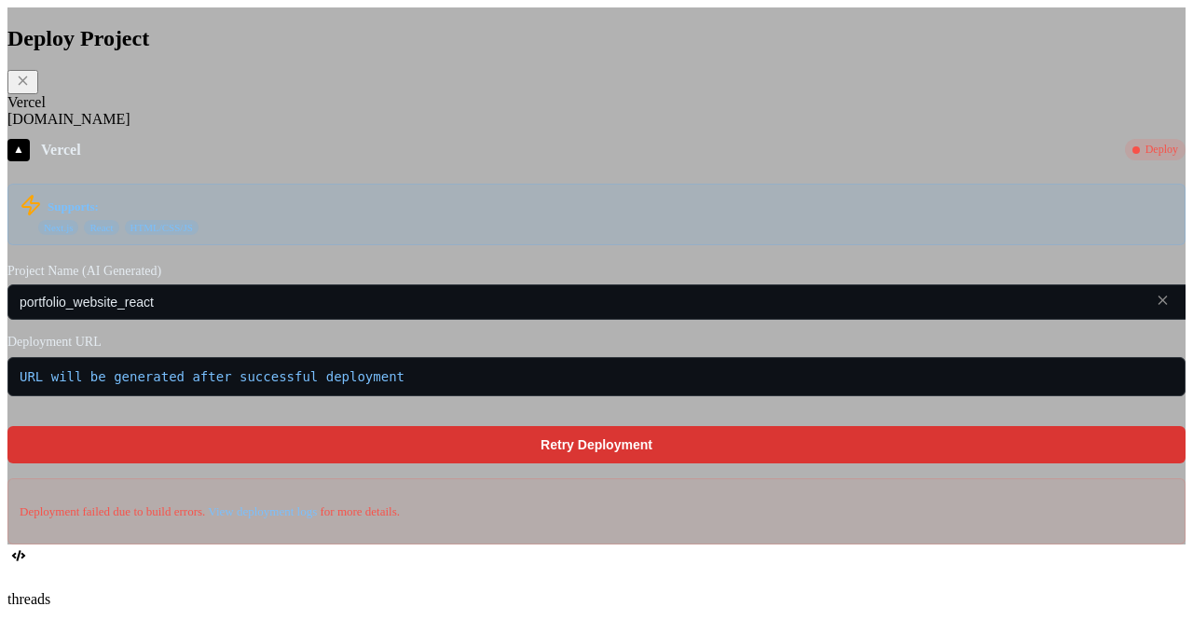
click at [1155, 308] on icon at bounding box center [1163, 300] width 16 height 16
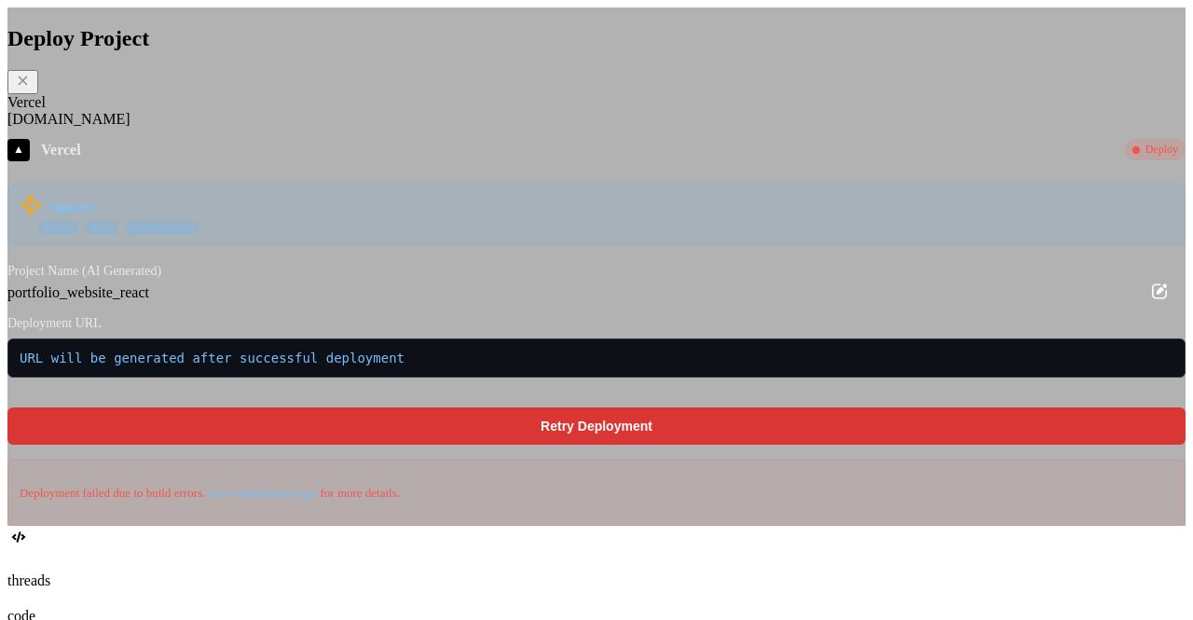
click at [700, 301] on div "portfolio_website_react" at bounding box center [596, 292] width 1178 height 17
click at [1148, 302] on icon at bounding box center [1159, 291] width 22 height 22
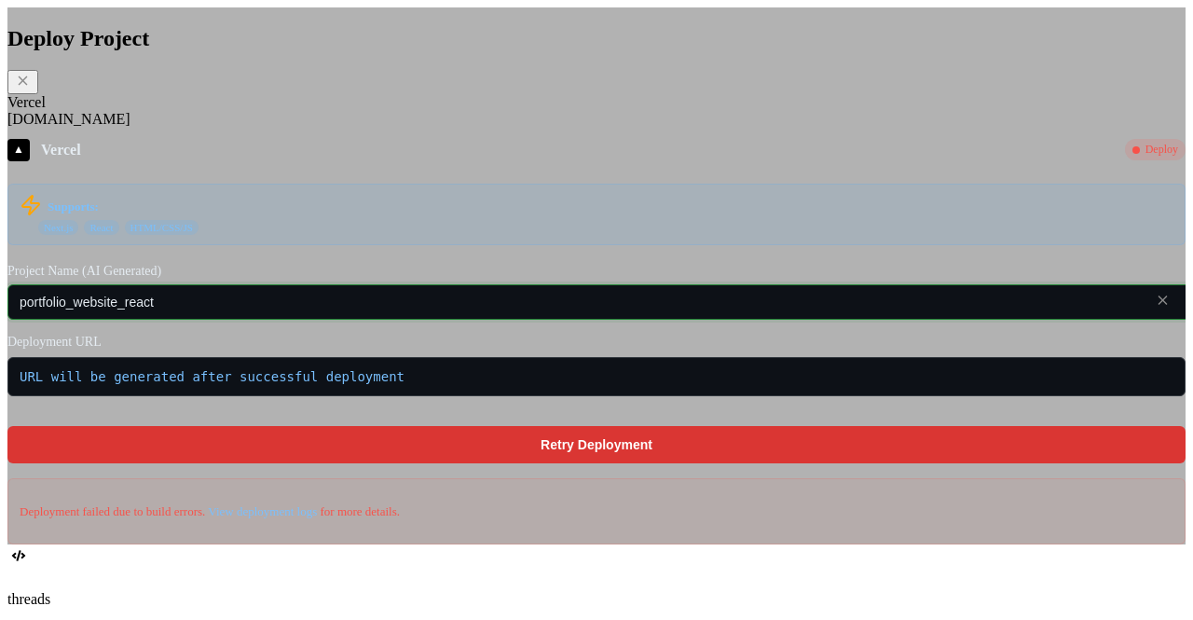
click at [664, 320] on input "portfolio_website_react" at bounding box center [621, 301] width 1229 height 35
click at [1159, 305] on icon at bounding box center [1163, 299] width 9 height 9
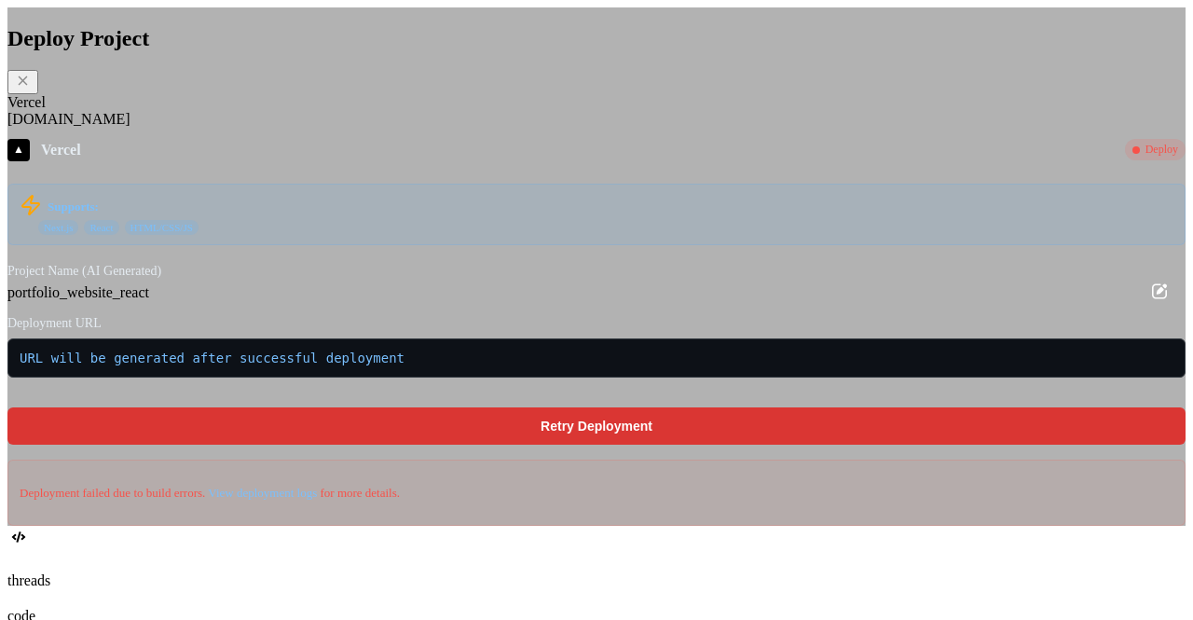
type textarea "x"
click at [399, 128] on div "Fly.io" at bounding box center [596, 119] width 1178 height 17
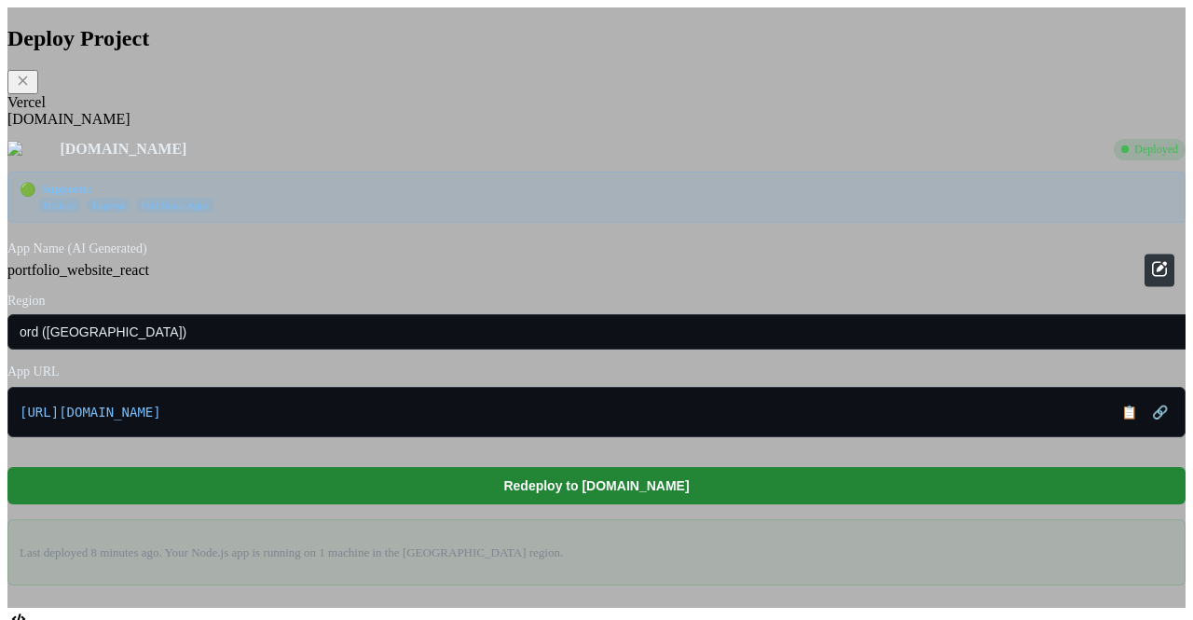
click at [1145, 286] on button at bounding box center [1160, 270] width 30 height 33
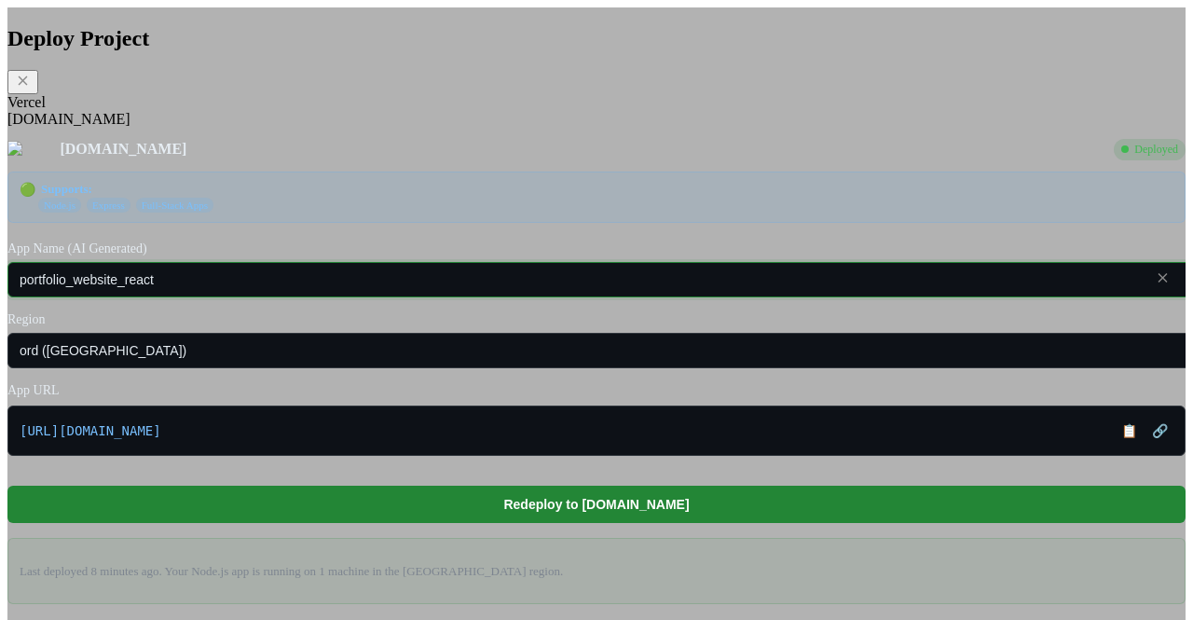
click at [710, 297] on input "portfolio_website_react" at bounding box center [621, 279] width 1229 height 35
click at [1155, 285] on icon at bounding box center [1163, 277] width 16 height 16
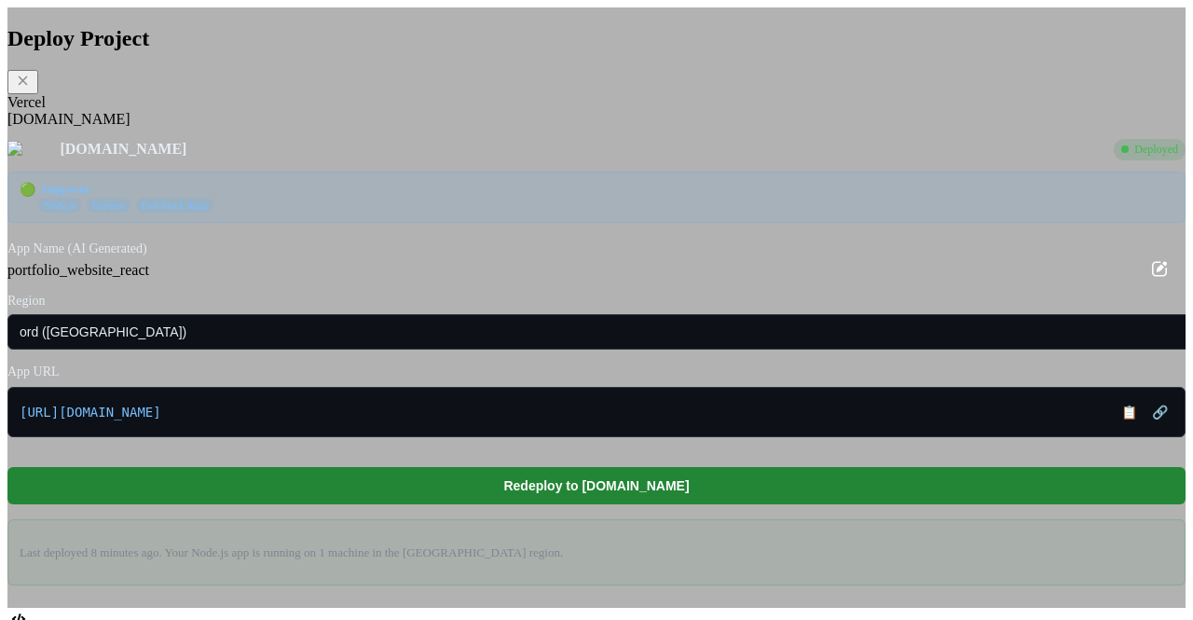
click at [662, 279] on div "portfolio_website_react" at bounding box center [596, 270] width 1178 height 17
click at [707, 350] on input "ord (Chicago)" at bounding box center [608, 331] width 1202 height 35
click at [789, 279] on div "portfolio_website_react" at bounding box center [596, 270] width 1178 height 17
click at [701, 350] on input "ord (Chicago)" at bounding box center [608, 331] width 1202 height 35
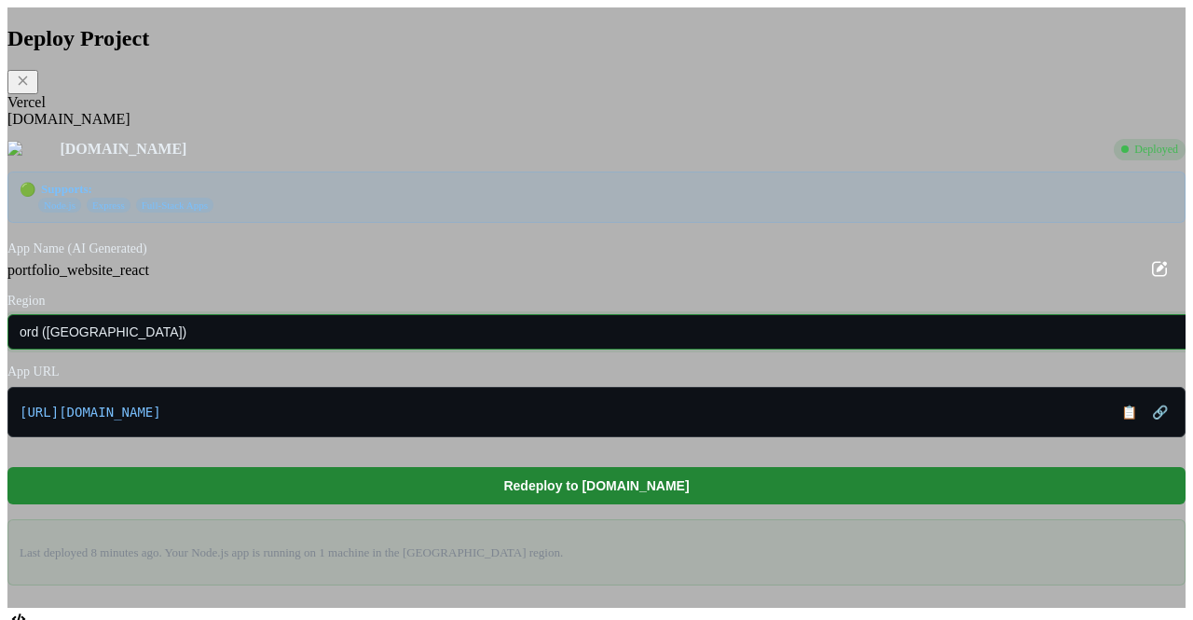
type input "ord (Chicago)"
click at [728, 309] on label "Region" at bounding box center [596, 301] width 1178 height 15
click at [569, 350] on input "ord (Chicago)" at bounding box center [608, 331] width 1202 height 35
click at [547, 398] on div "Fly.io Deployed 🟢 Supports: Node.js Express Full-Stack Apps App Name (AI Genera…" at bounding box center [596, 362] width 1178 height 447
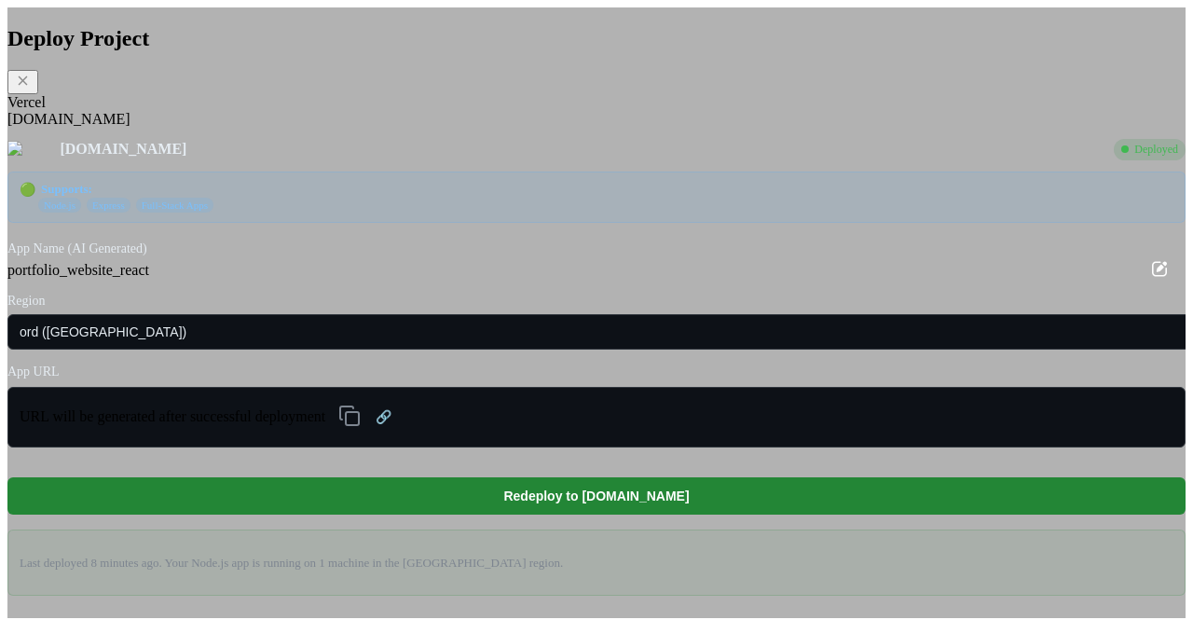
type textarea "x"
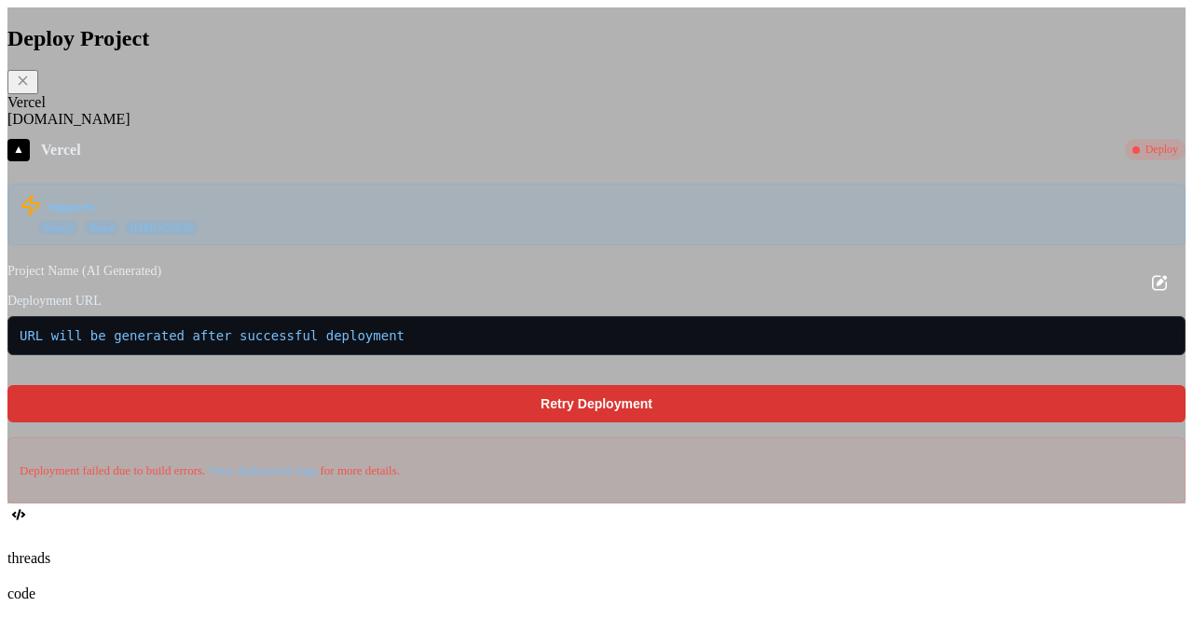
scroll to position [1651, 0]
click at [382, 128] on div "[DOMAIN_NAME]" at bounding box center [596, 119] width 1178 height 17
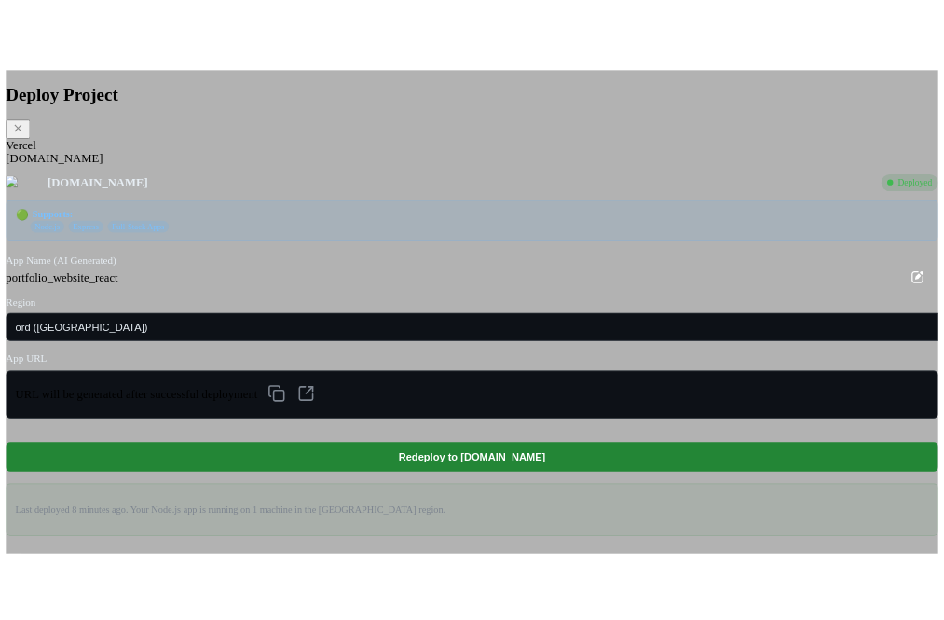
scroll to position [34, 0]
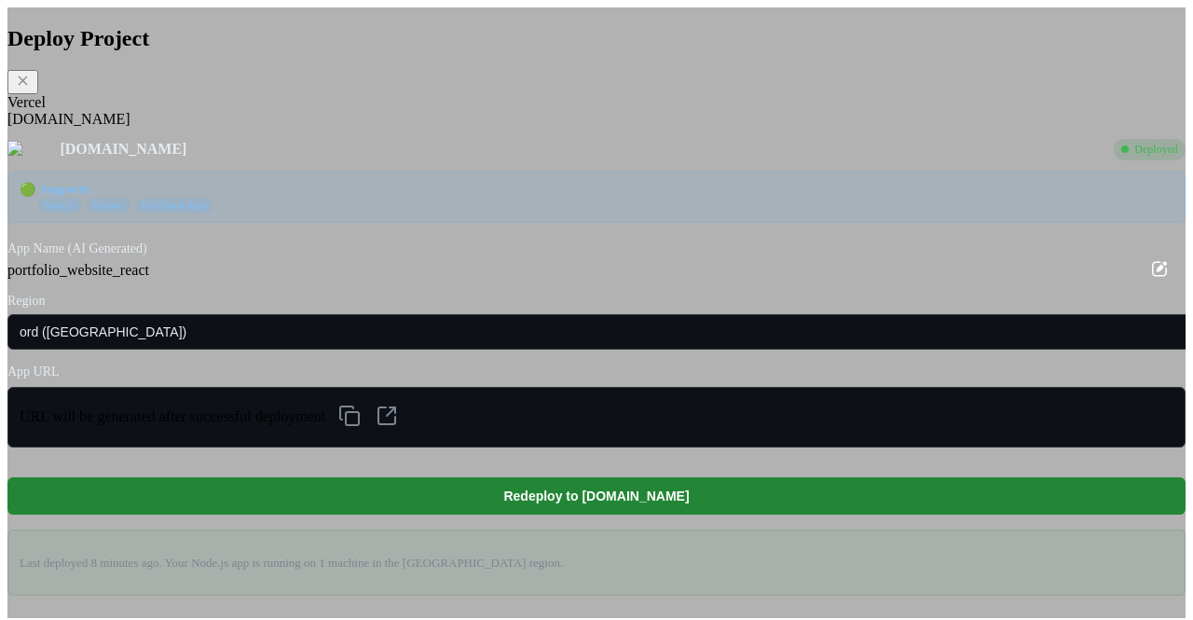
click at [385, 128] on div "[DOMAIN_NAME]" at bounding box center [596, 119] width 1178 height 17
click at [391, 128] on div "[DOMAIN_NAME]" at bounding box center [596, 119] width 1178 height 17
click at [356, 111] on div "Vercel" at bounding box center [596, 102] width 1178 height 17
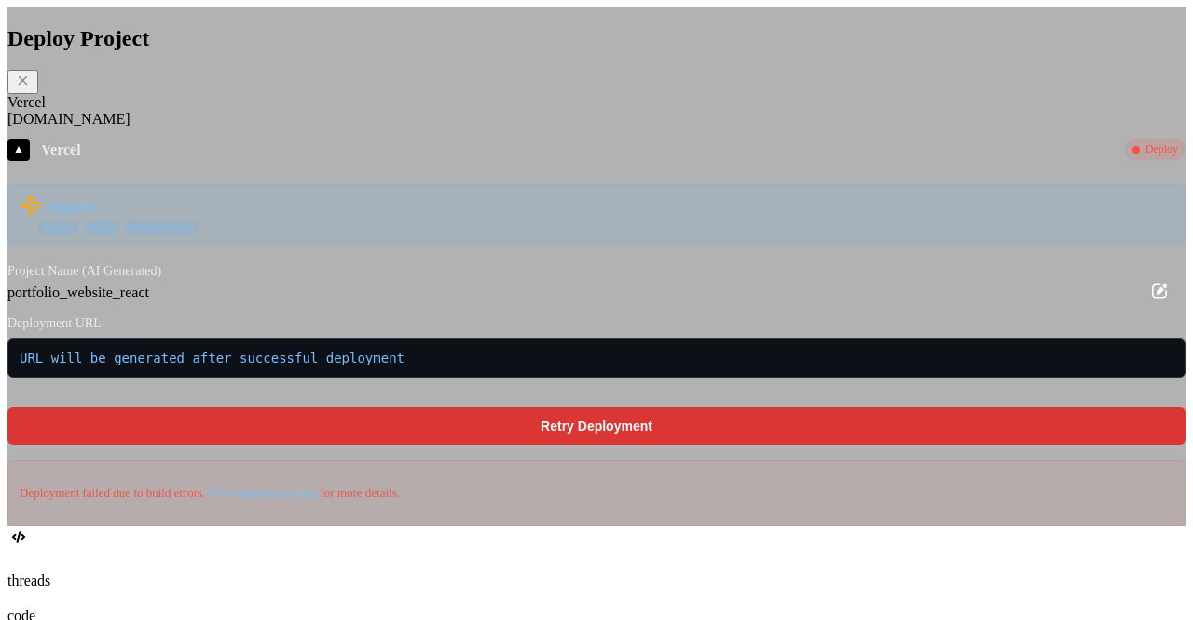
click at [387, 128] on div "Vercel Fly.io" at bounding box center [596, 111] width 1178 height 34
click at [393, 128] on div "[DOMAIN_NAME]" at bounding box center [596, 119] width 1178 height 17
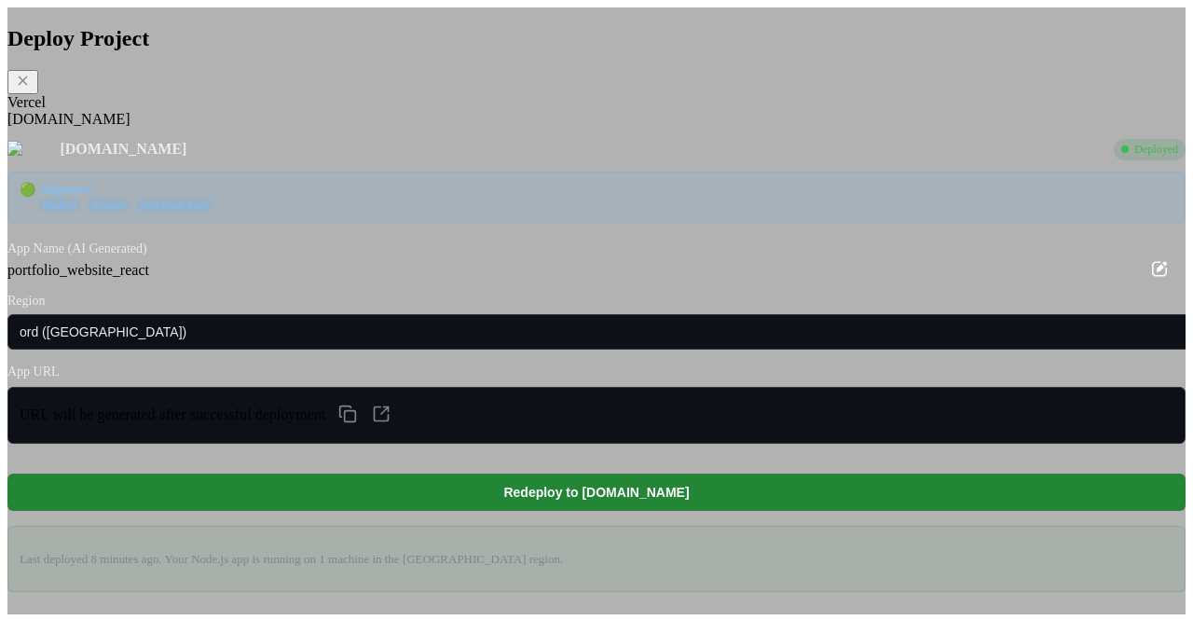
click at [597, 444] on div "URL will be generated after successful deployment" at bounding box center [596, 415] width 1178 height 57
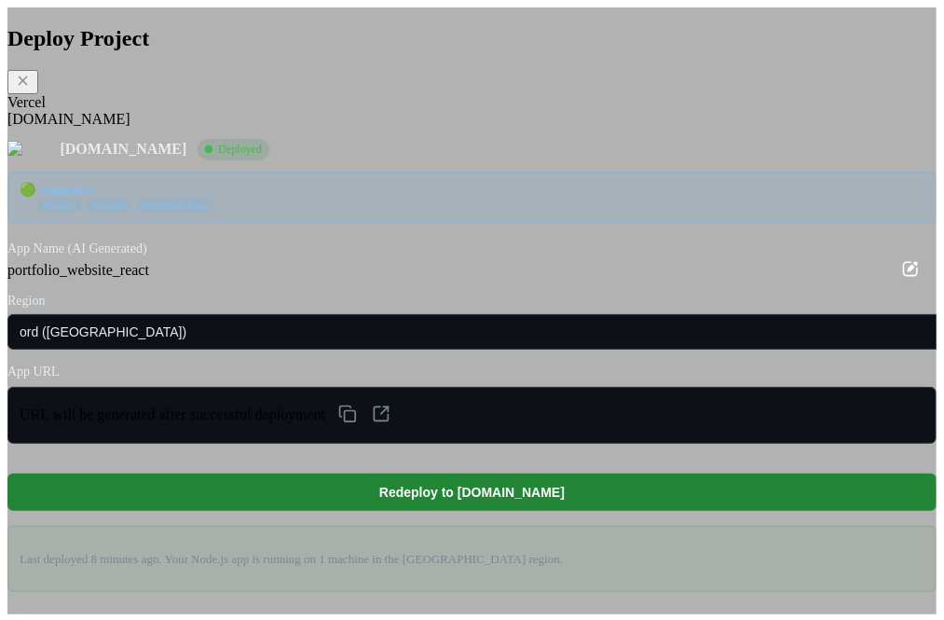
scroll to position [591, 0]
click at [207, 128] on div "Vercel Fly.io" at bounding box center [471, 111] width 929 height 34
click at [221, 111] on div "Vercel" at bounding box center [471, 102] width 929 height 17
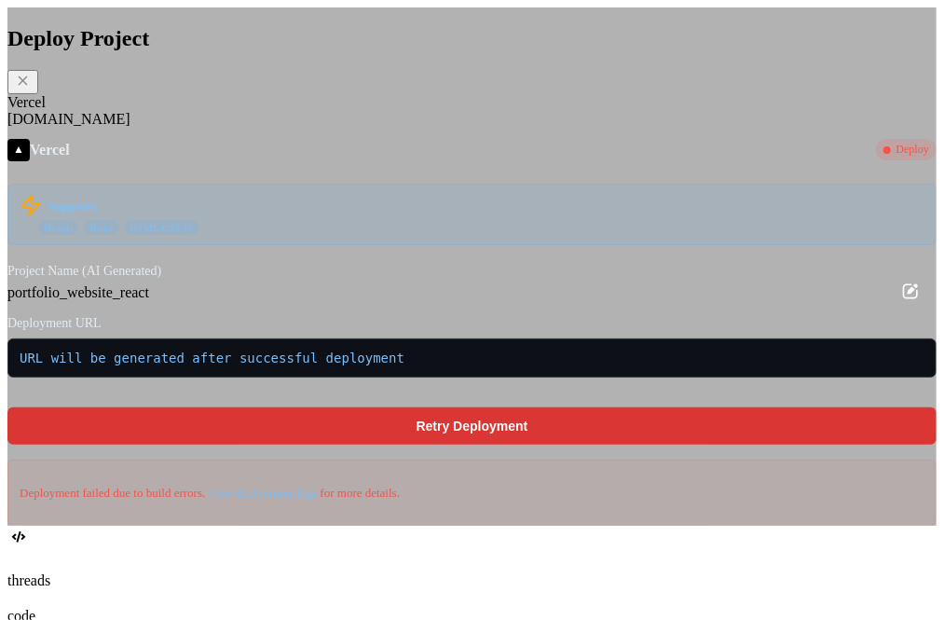
click at [265, 128] on div "[DOMAIN_NAME]" at bounding box center [471, 119] width 929 height 17
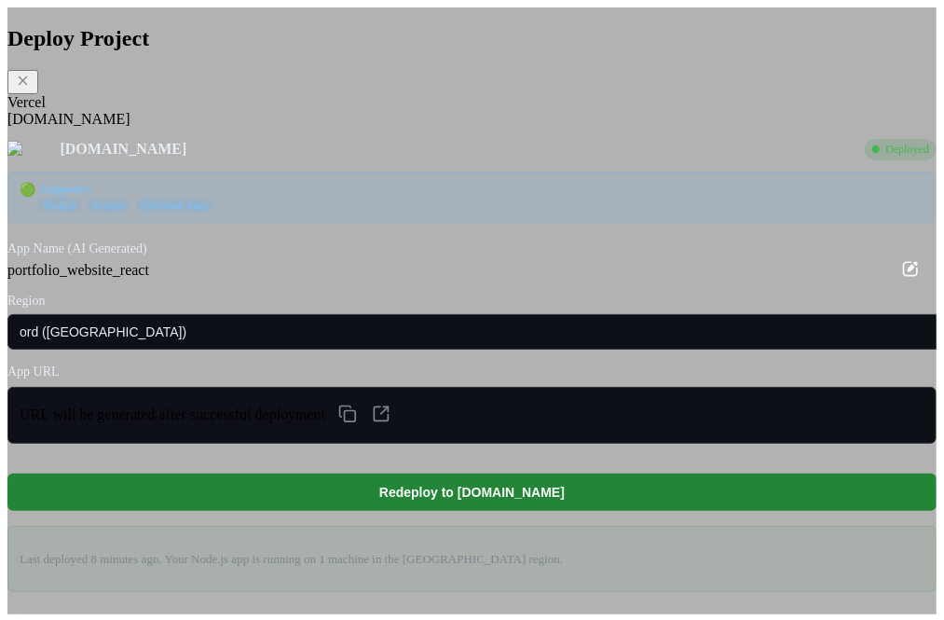
click at [224, 111] on div "Vercel" at bounding box center [471, 102] width 929 height 17
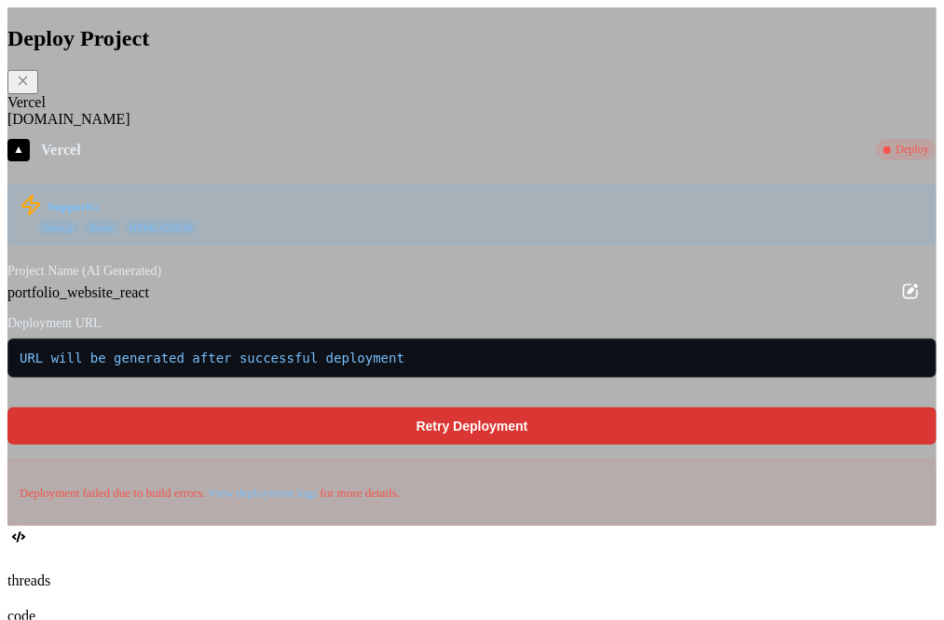
click at [264, 128] on div "Fly.io" at bounding box center [471, 119] width 929 height 17
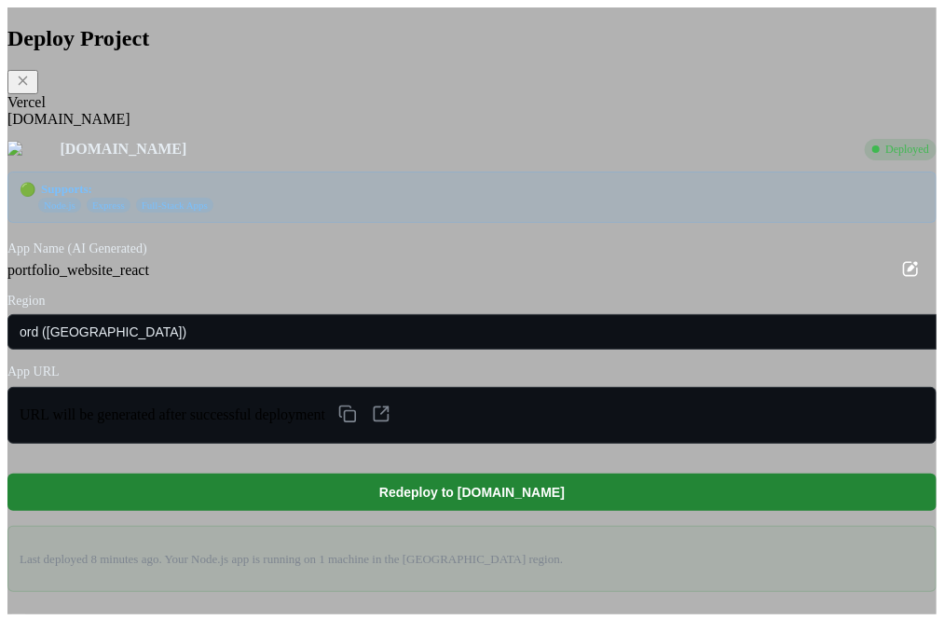
scroll to position [6, 0]
click at [903, 278] on icon at bounding box center [912, 268] width 19 height 19
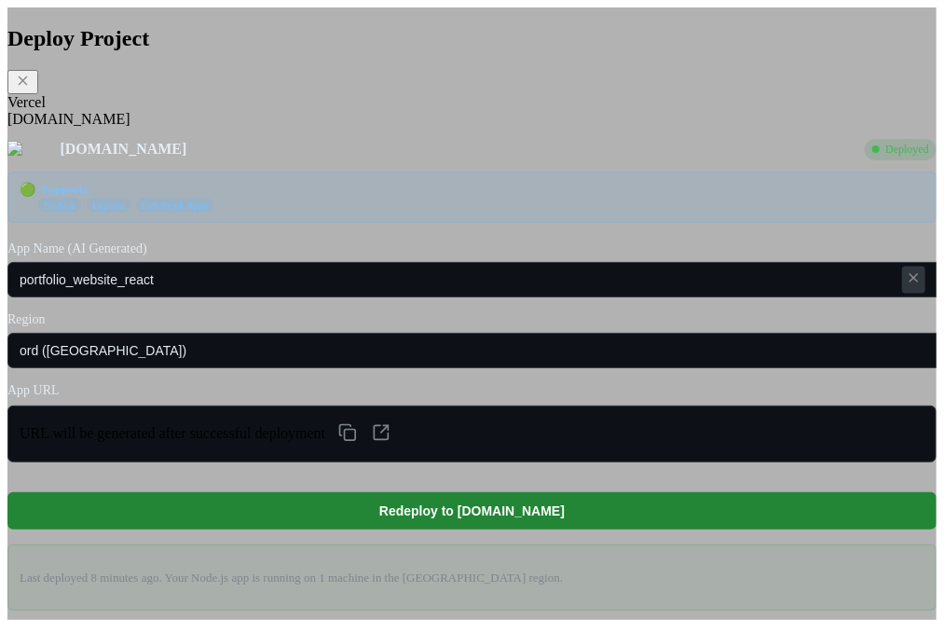
click at [906, 285] on icon at bounding box center [914, 277] width 16 height 16
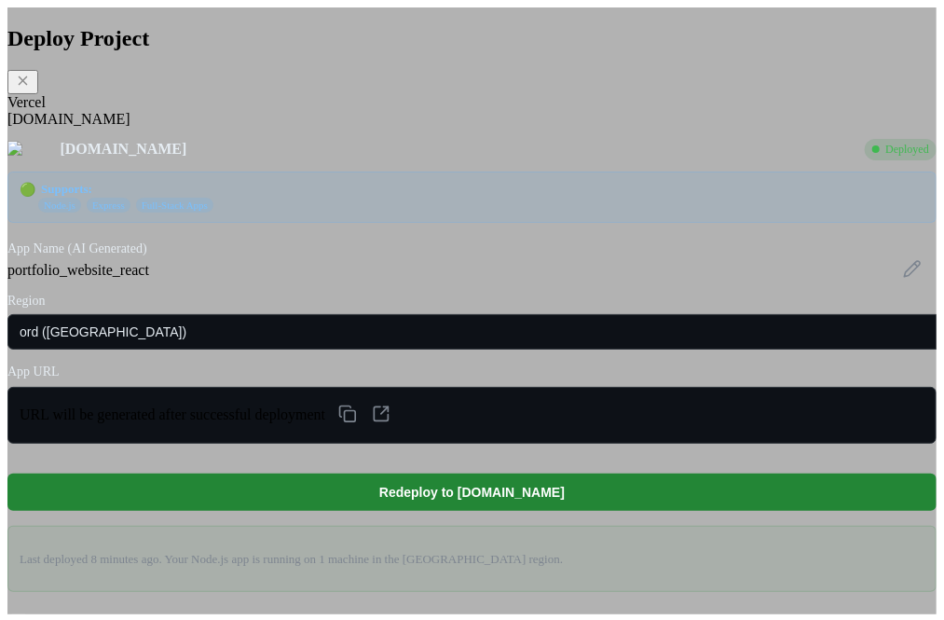
type textarea "x"
click at [903, 278] on icon at bounding box center [912, 268] width 19 height 19
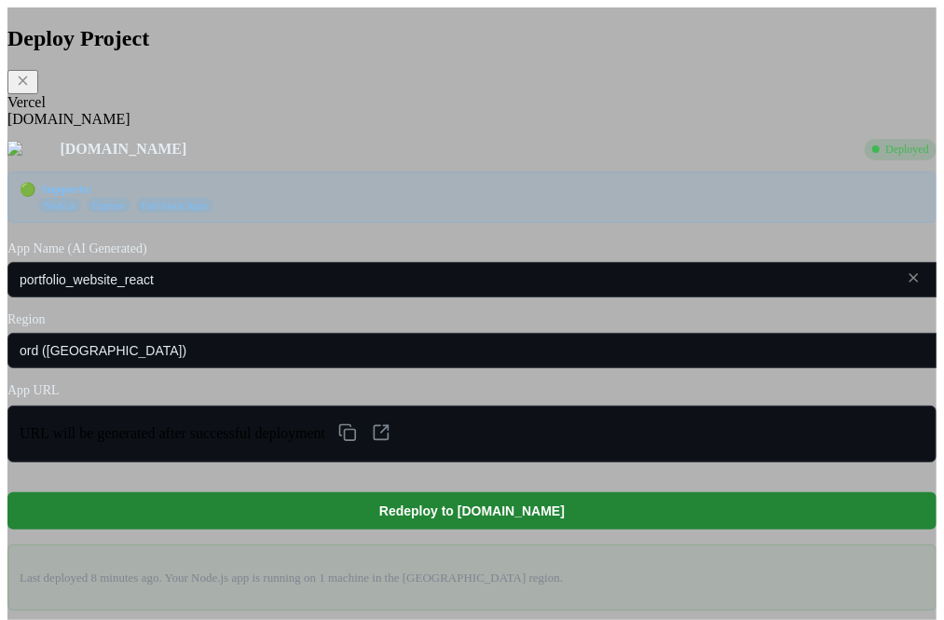
click at [906, 285] on icon at bounding box center [914, 277] width 16 height 16
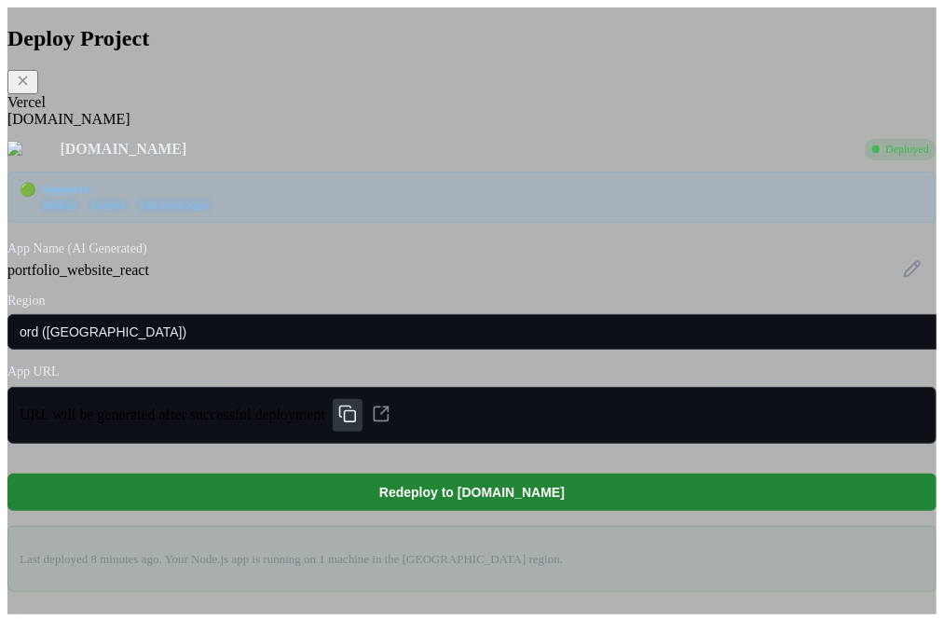
click at [357, 423] on icon at bounding box center [347, 414] width 19 height 19
click at [391, 423] on icon at bounding box center [381, 414] width 19 height 19
click at [357, 423] on icon at bounding box center [347, 414] width 19 height 19
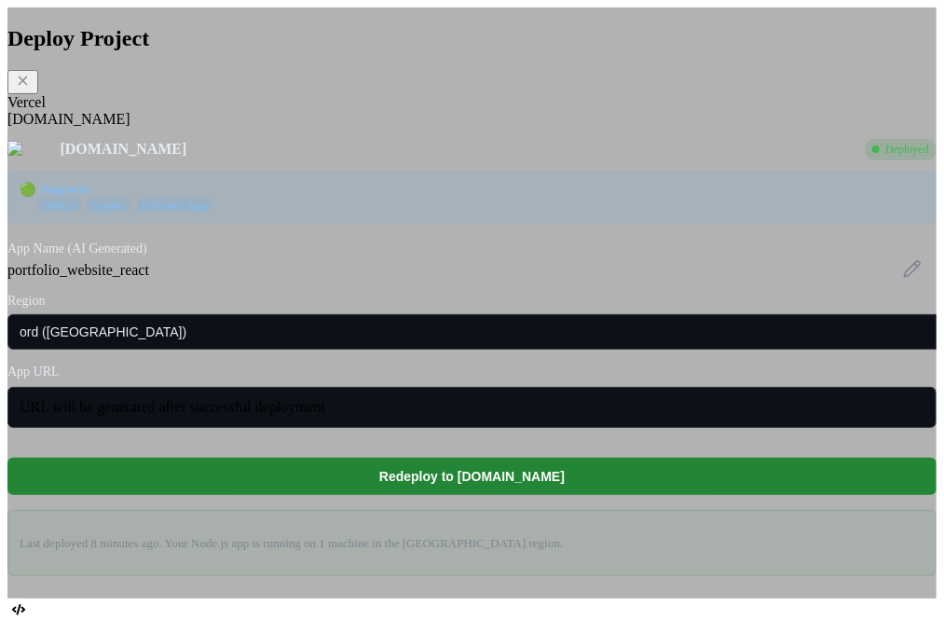
click at [214, 111] on div "Vercel" at bounding box center [471, 102] width 929 height 17
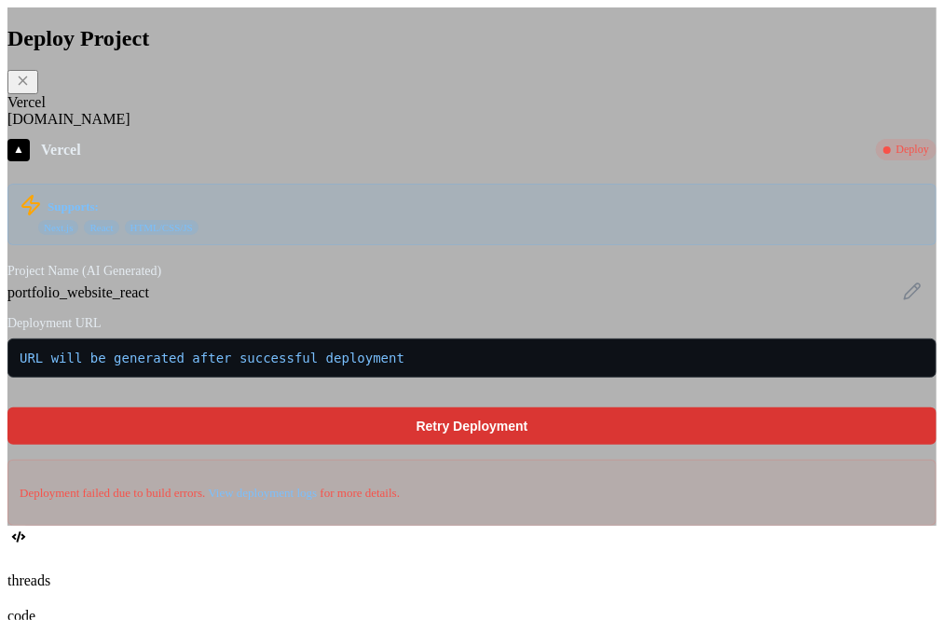
click at [250, 128] on div "Vercel Fly.io" at bounding box center [471, 111] width 929 height 34
click at [265, 128] on div "Fly.io" at bounding box center [471, 119] width 929 height 17
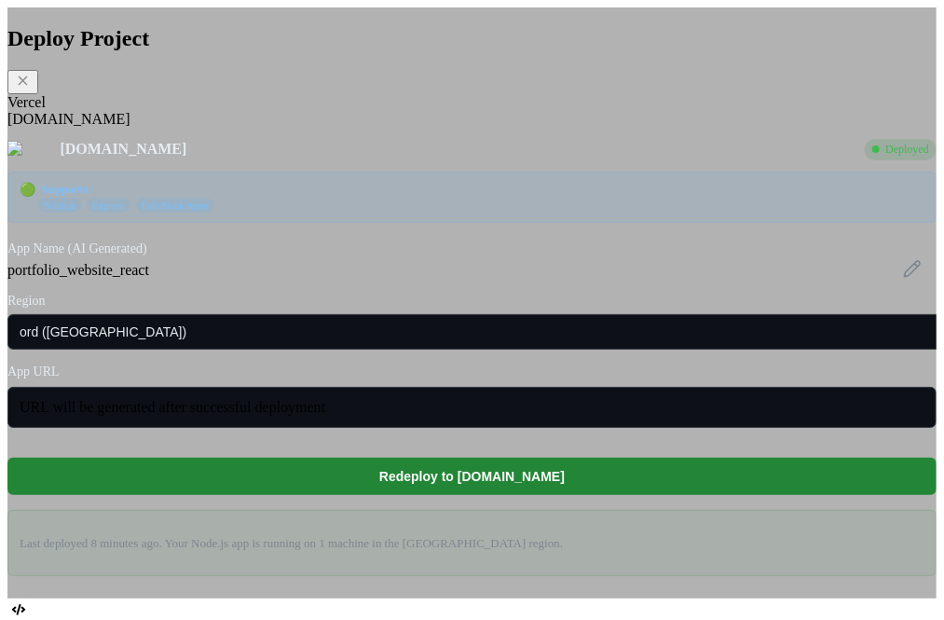
click at [223, 111] on div "Vercel" at bounding box center [471, 102] width 929 height 17
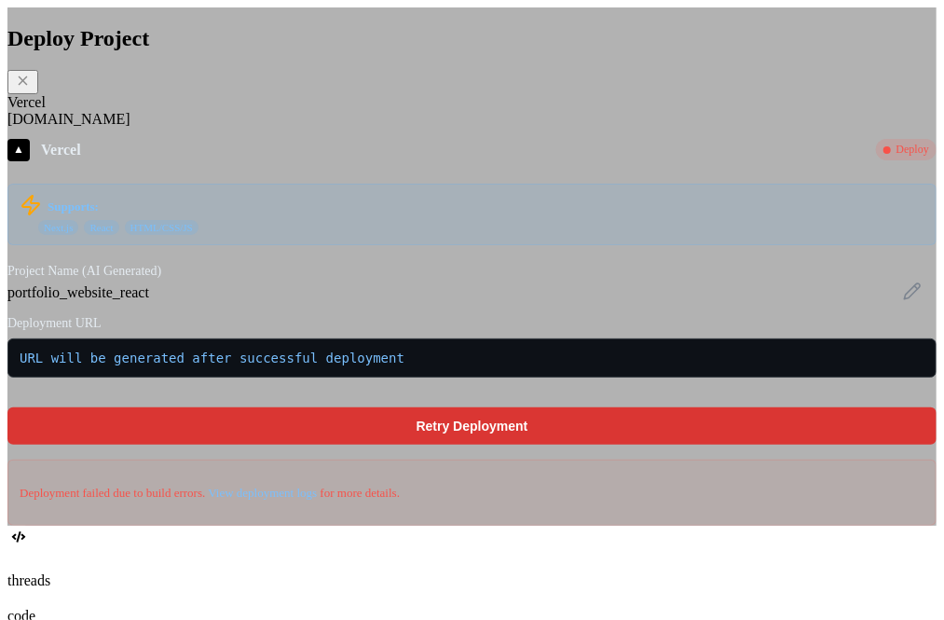
click at [261, 128] on div "Fly.io" at bounding box center [471, 119] width 929 height 17
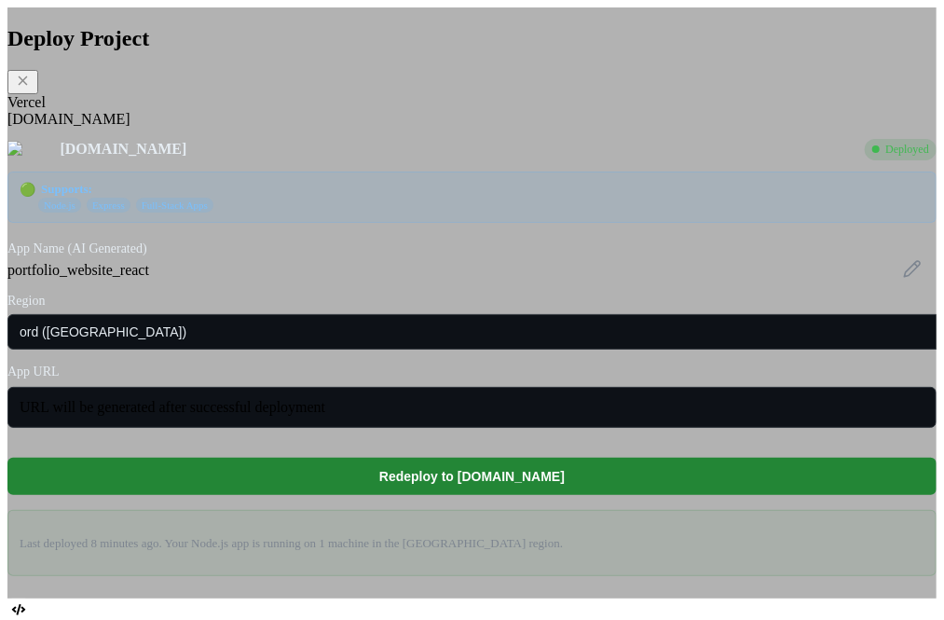
click at [211, 111] on div "Vercel" at bounding box center [471, 102] width 929 height 17
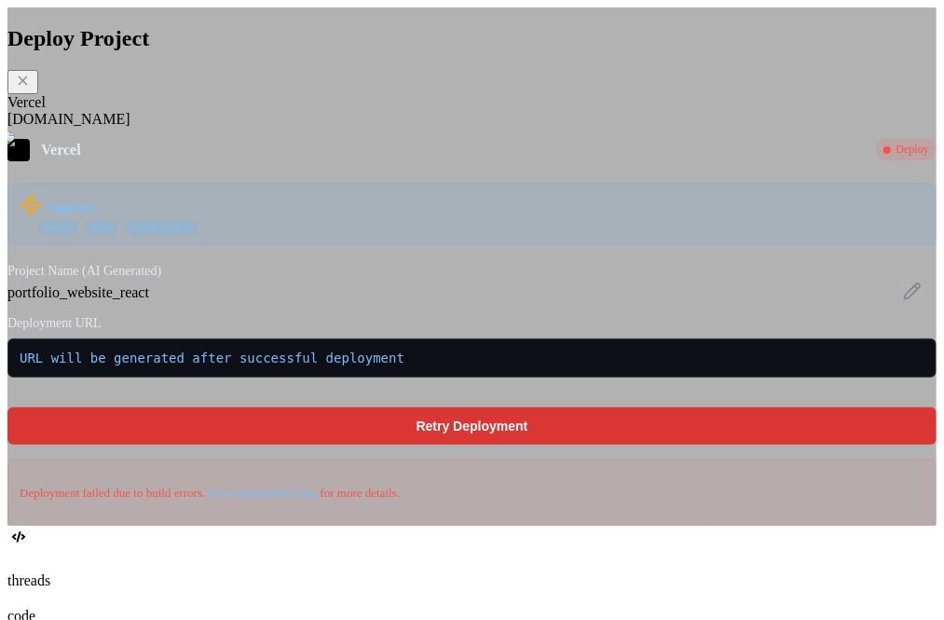
type textarea "x"
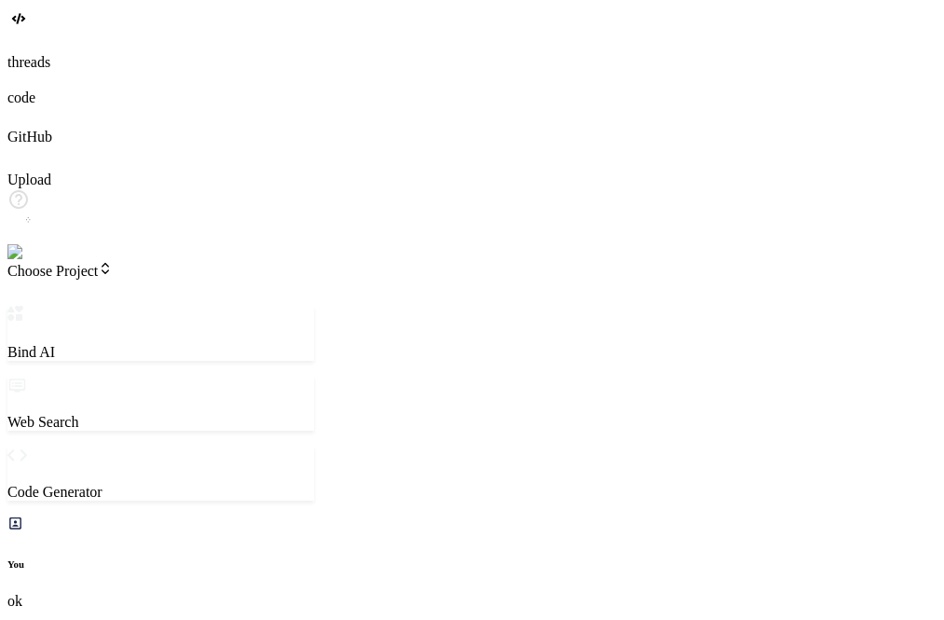
scroll to position [1986, 0]
type textarea "x"
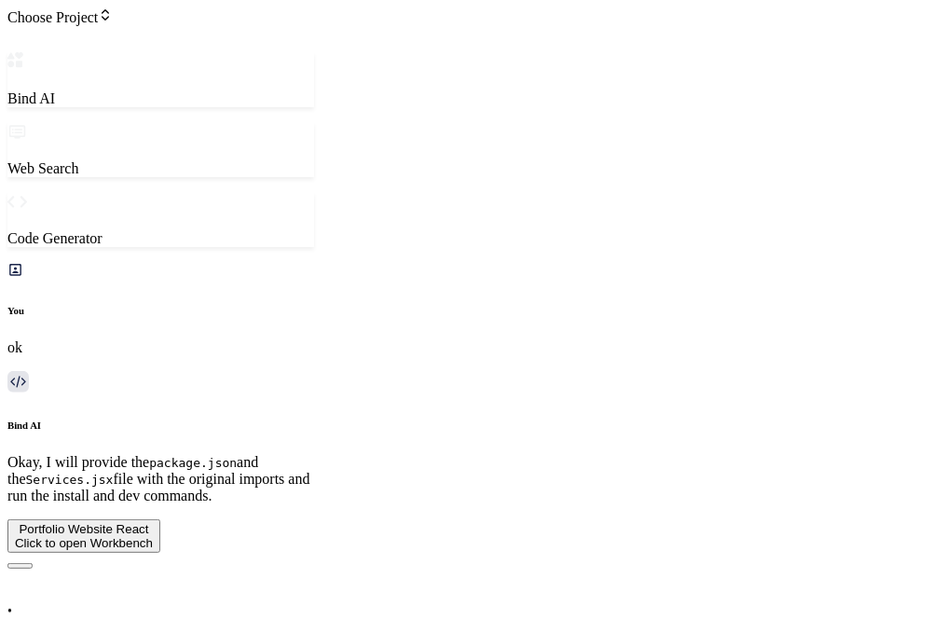
scroll to position [2228, 0]
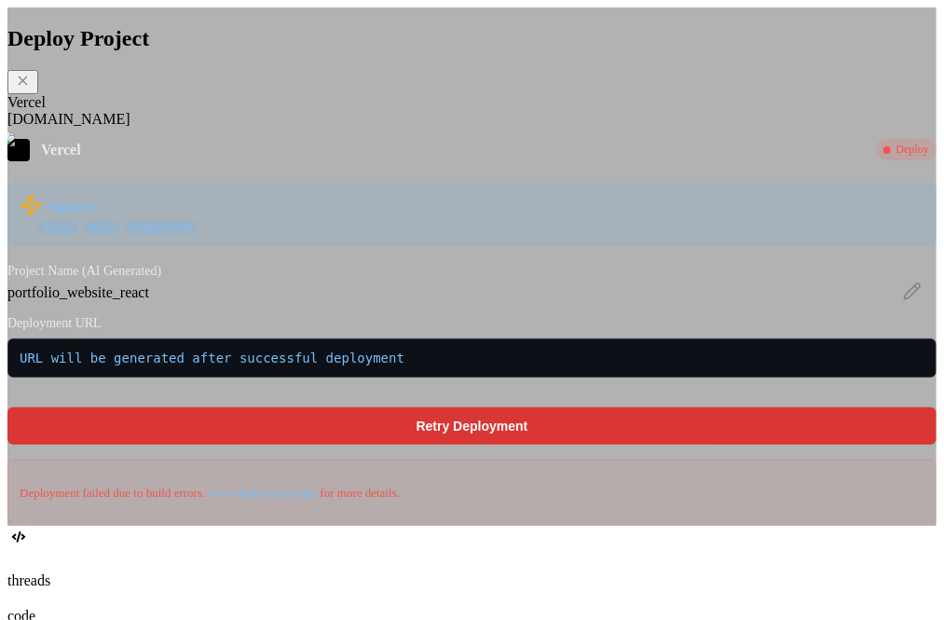
scroll to position [34, 0]
click at [263, 128] on div "[DOMAIN_NAME]" at bounding box center [471, 119] width 929 height 17
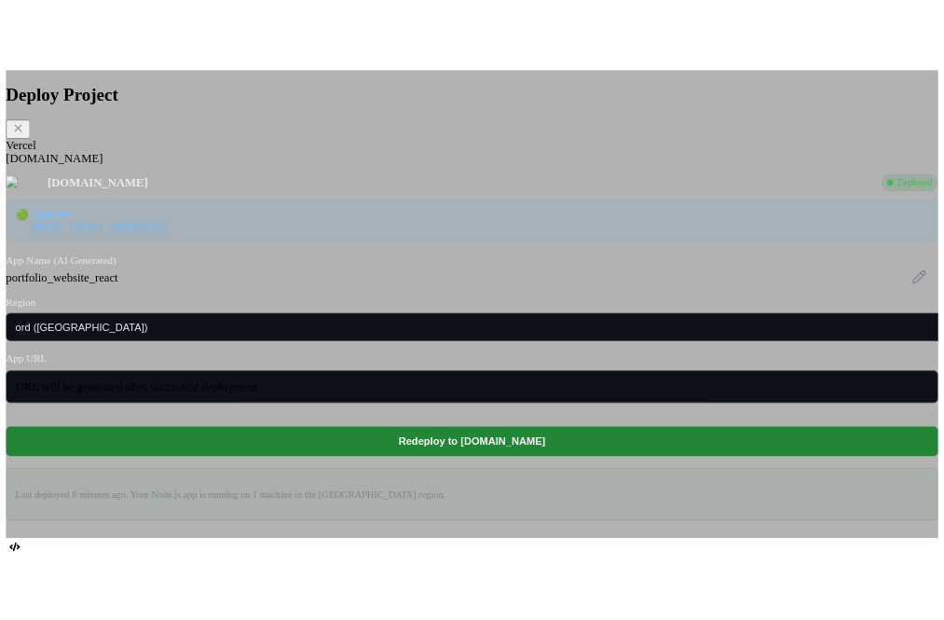
scroll to position [0, 0]
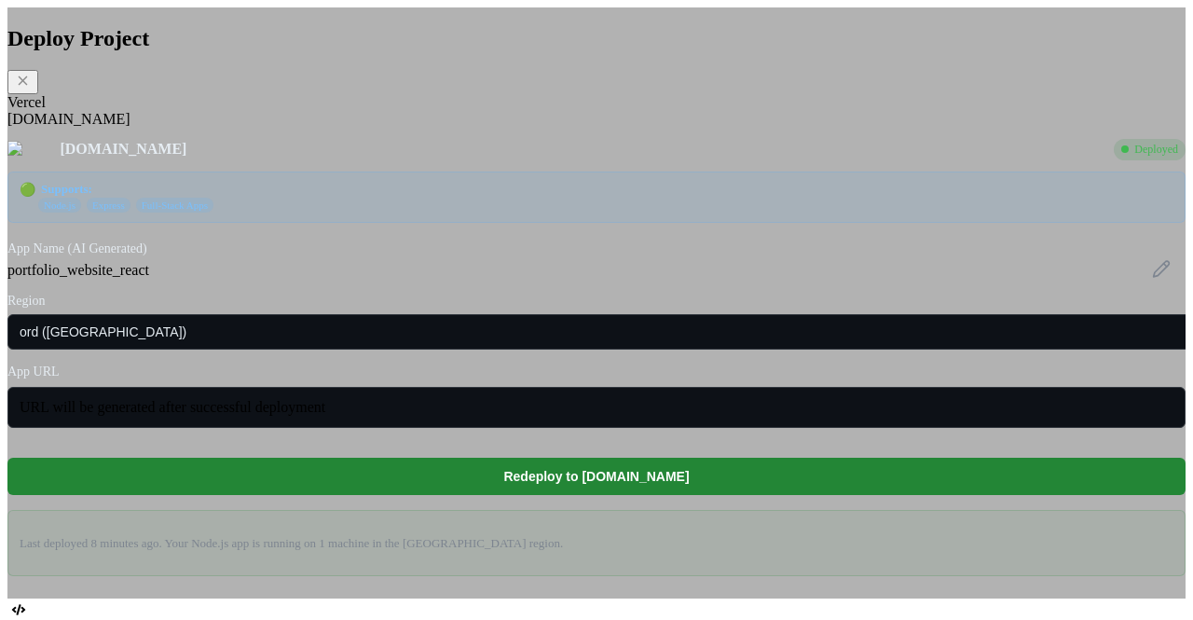
click at [350, 111] on div "Vercel" at bounding box center [596, 102] width 1178 height 17
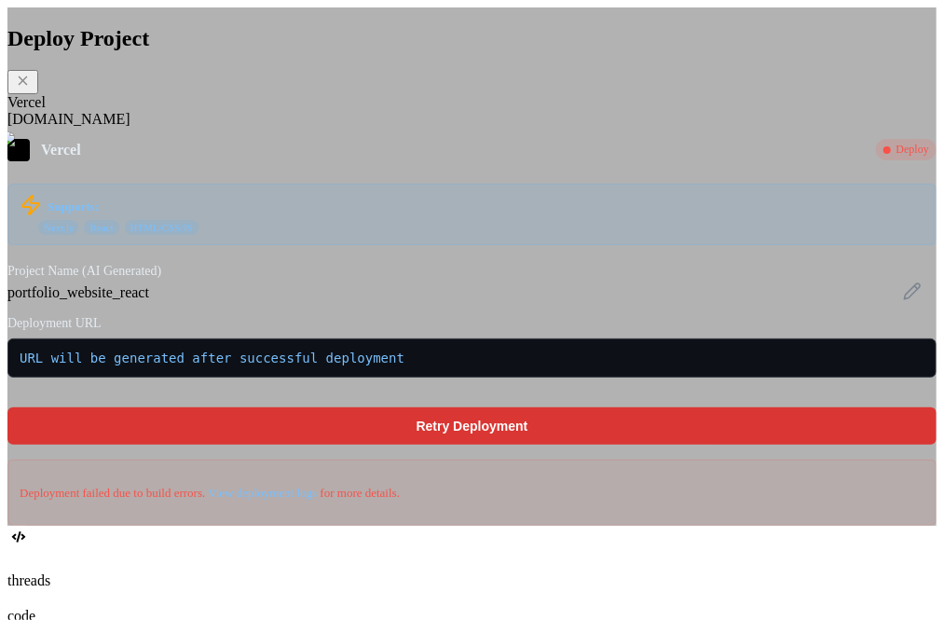
click at [227, 111] on div "Vercel" at bounding box center [471, 102] width 929 height 17
click at [257, 128] on div "[DOMAIN_NAME]" at bounding box center [471, 119] width 929 height 17
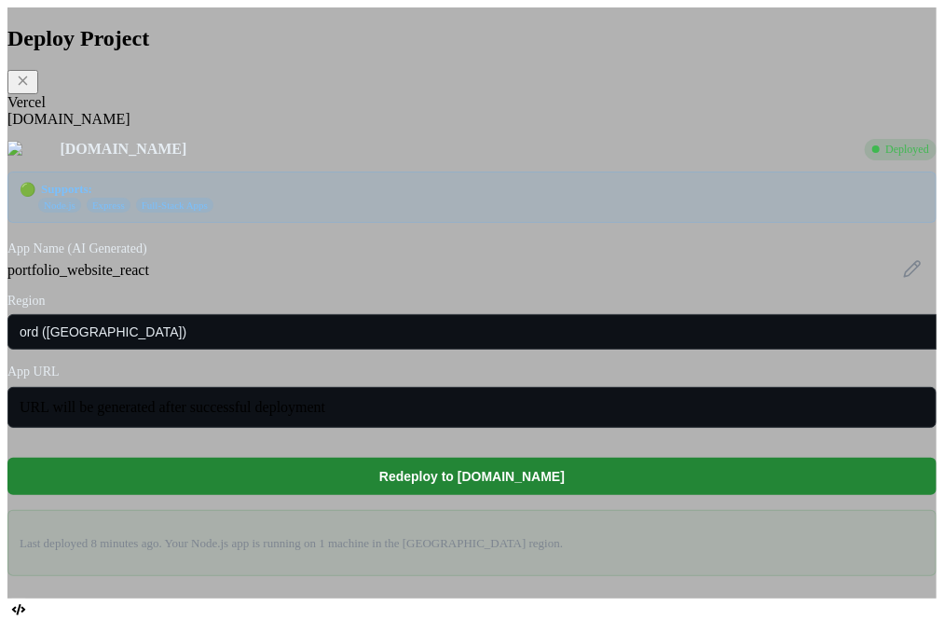
click at [224, 111] on div "Vercel" at bounding box center [471, 102] width 929 height 17
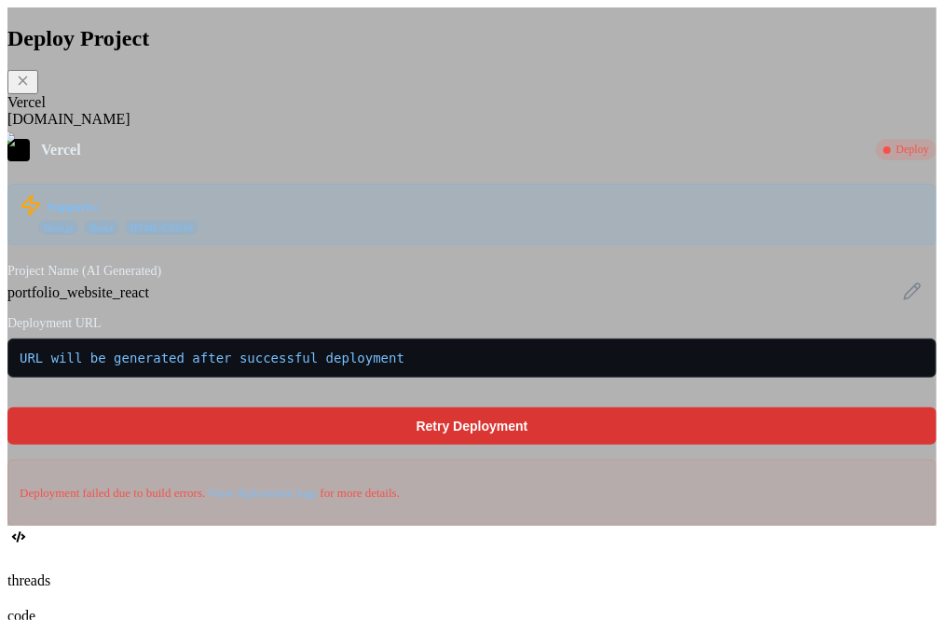
click at [245, 111] on div "Vercel" at bounding box center [471, 102] width 929 height 17
click at [303, 128] on div "[DOMAIN_NAME]" at bounding box center [471, 119] width 929 height 17
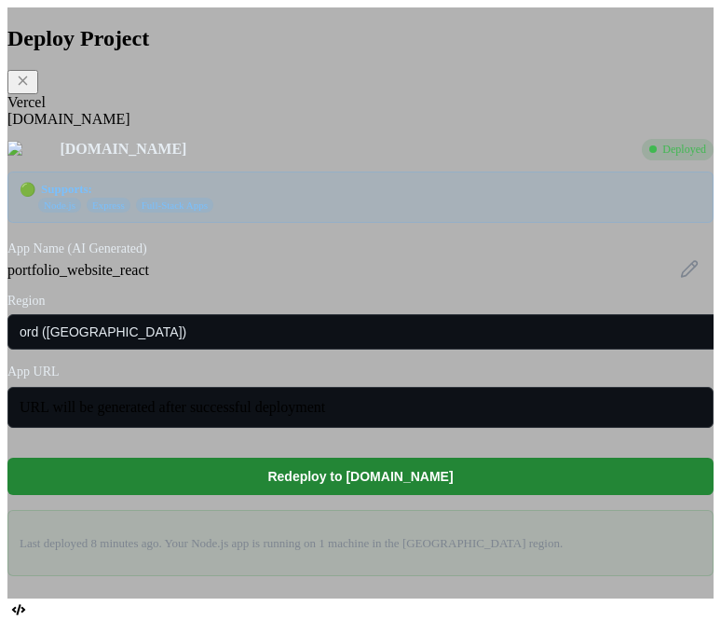
scroll to position [20, 0]
click at [127, 111] on div "Vercel" at bounding box center [360, 102] width 707 height 17
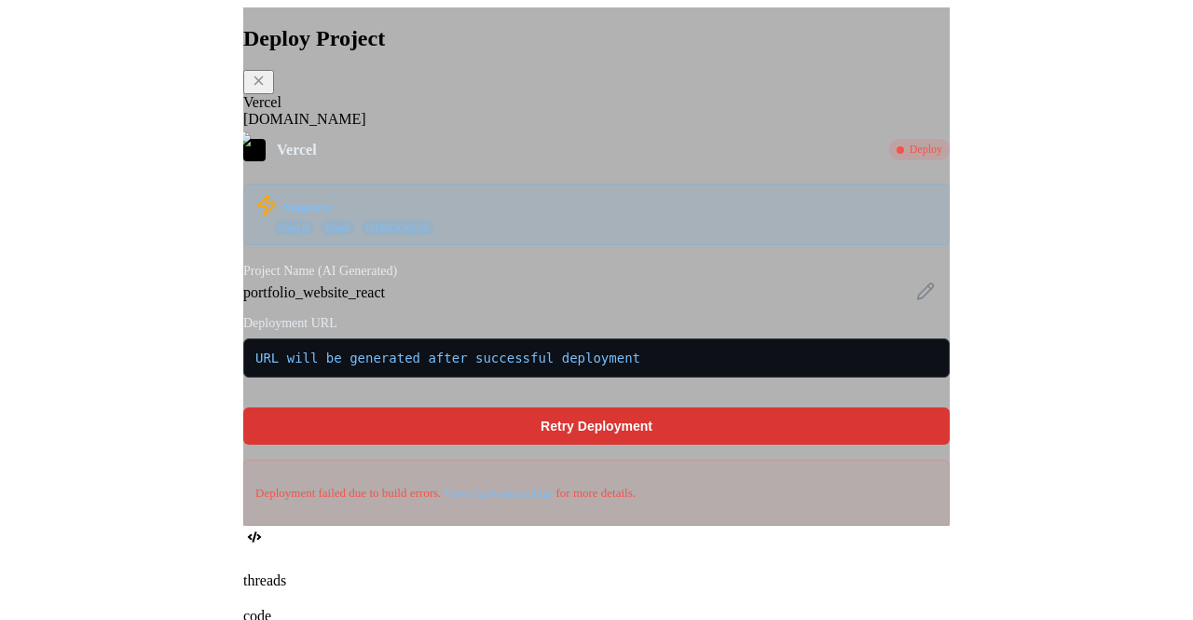
scroll to position [0, 0]
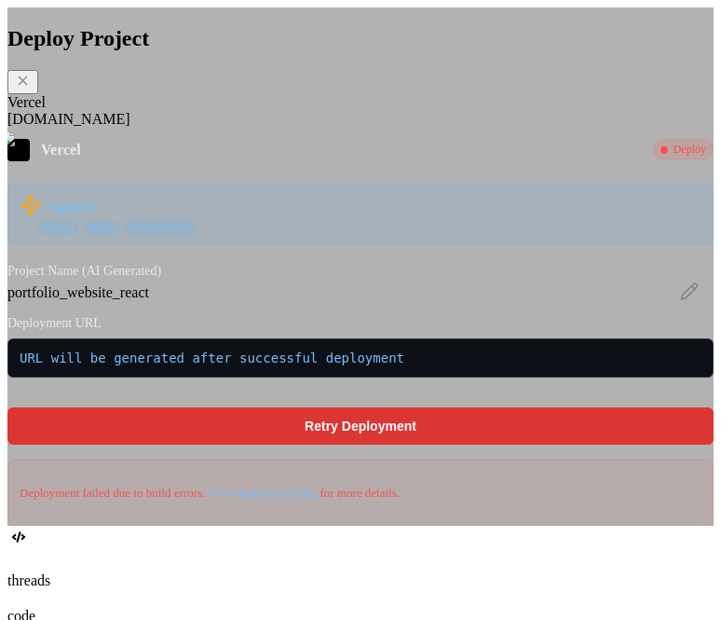
click at [200, 128] on div "[DOMAIN_NAME]" at bounding box center [360, 119] width 707 height 17
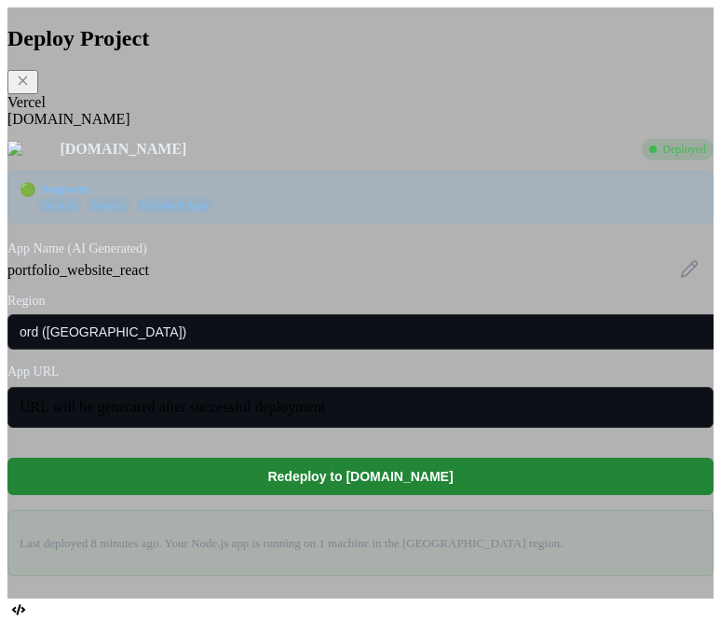
click at [130, 111] on div "Vercel" at bounding box center [360, 102] width 707 height 17
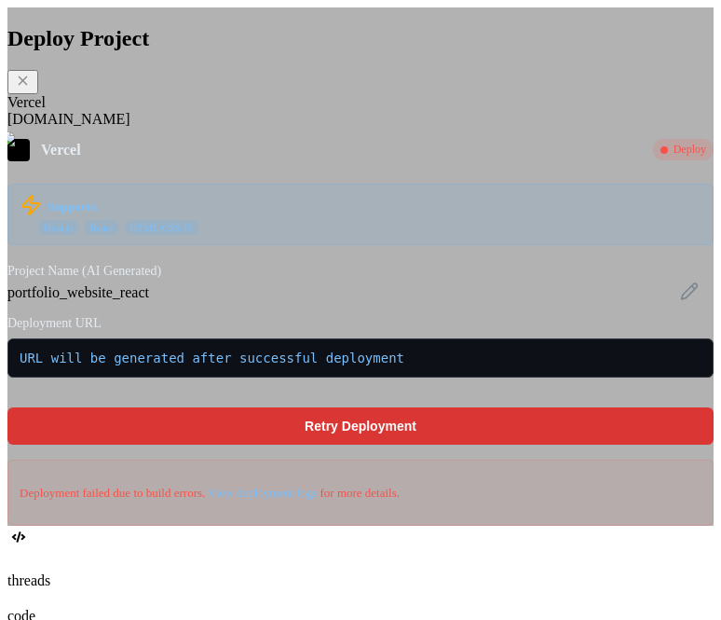
click at [197, 128] on div "[DOMAIN_NAME]" at bounding box center [360, 119] width 707 height 17
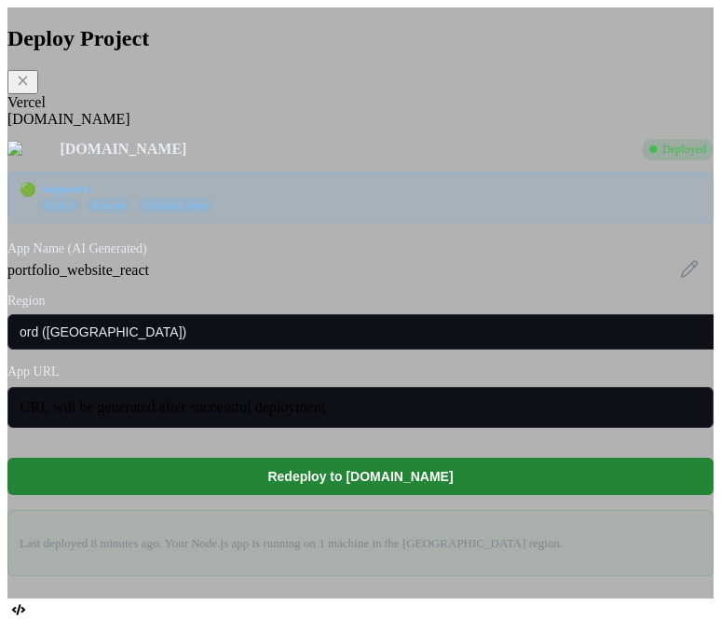
click at [129, 111] on div "Vercel" at bounding box center [360, 102] width 707 height 17
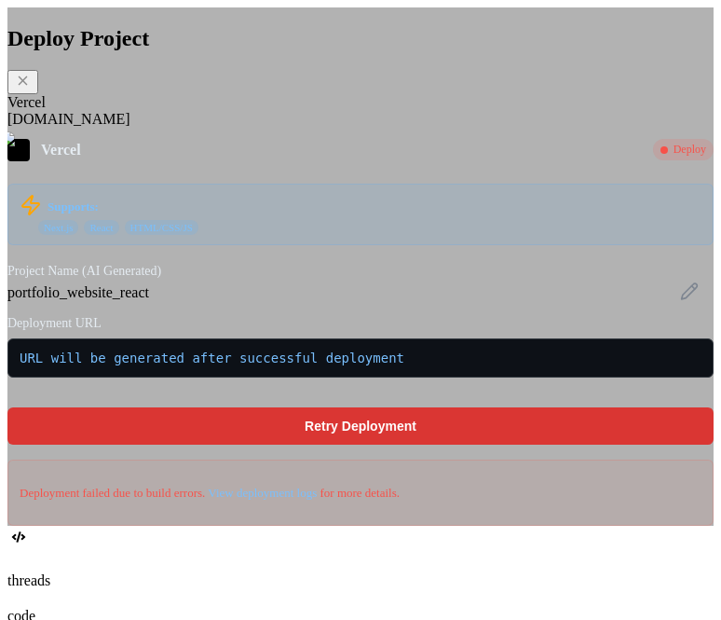
click at [205, 128] on div "[DOMAIN_NAME]" at bounding box center [360, 119] width 707 height 17
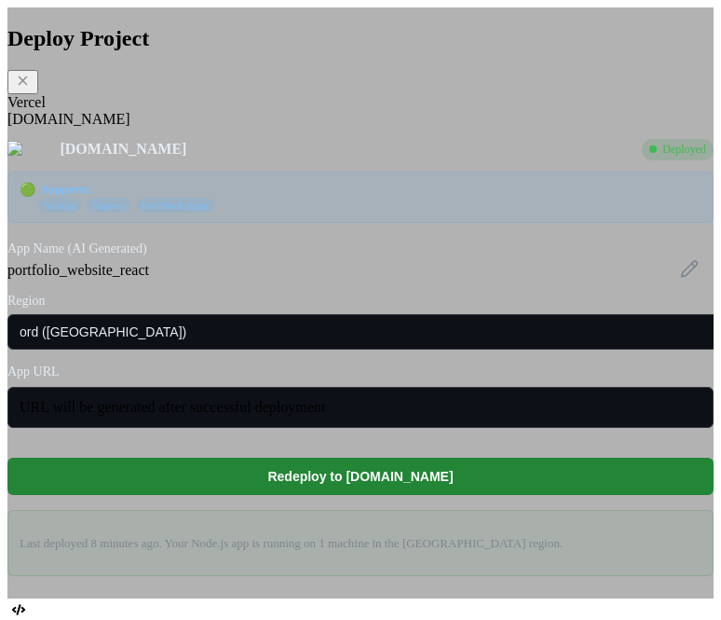
click at [122, 111] on div "Vercel" at bounding box center [360, 102] width 707 height 17
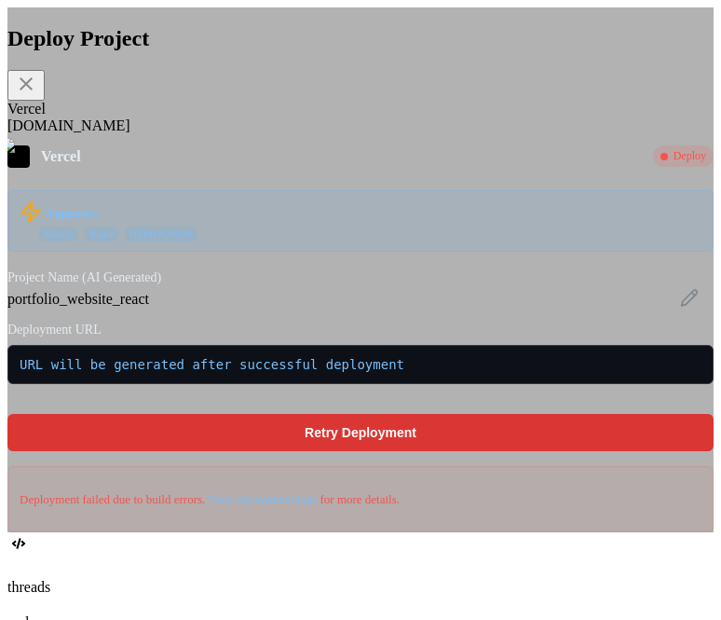
click at [190, 134] on div "[DOMAIN_NAME]" at bounding box center [360, 125] width 707 height 17
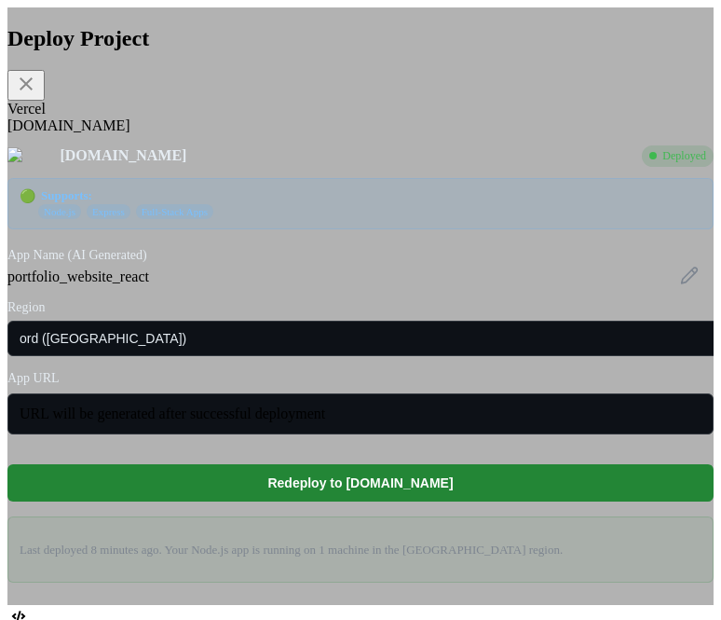
click at [134, 117] on div "Vercel" at bounding box center [360, 109] width 707 height 17
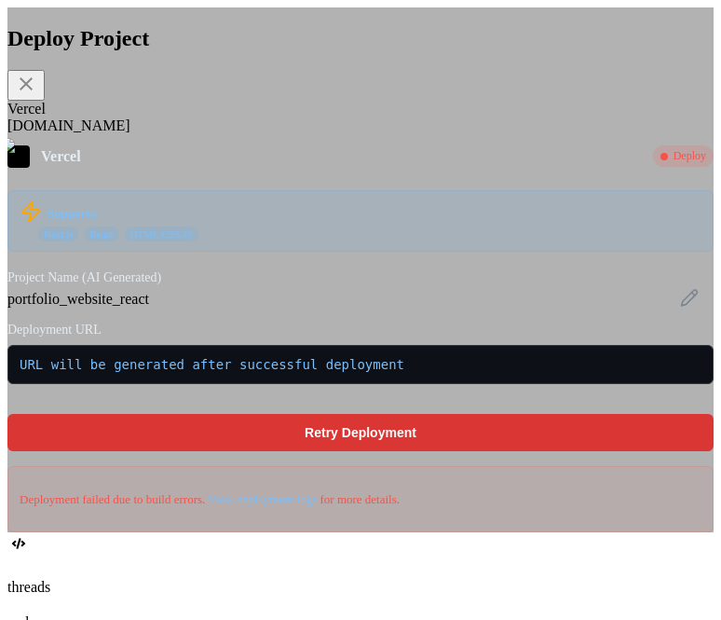
click at [186, 134] on div "[DOMAIN_NAME]" at bounding box center [360, 125] width 707 height 17
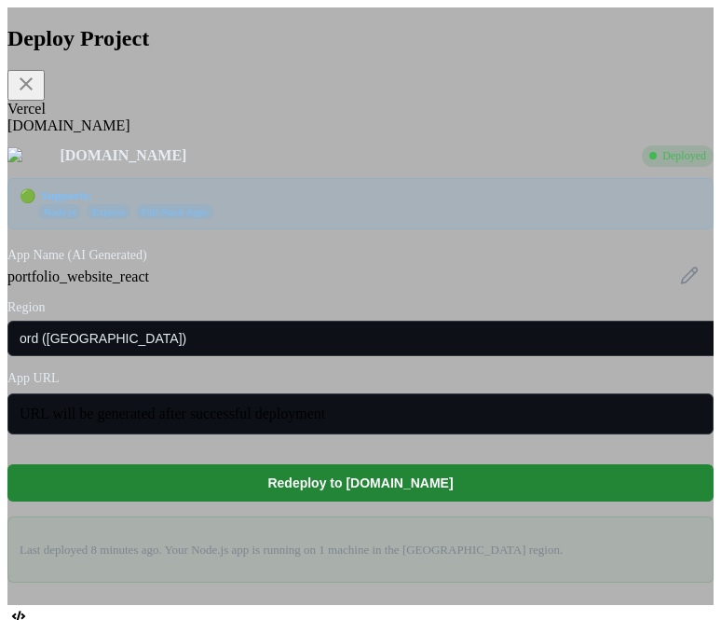
click at [119, 117] on div "Vercel" at bounding box center [360, 109] width 707 height 17
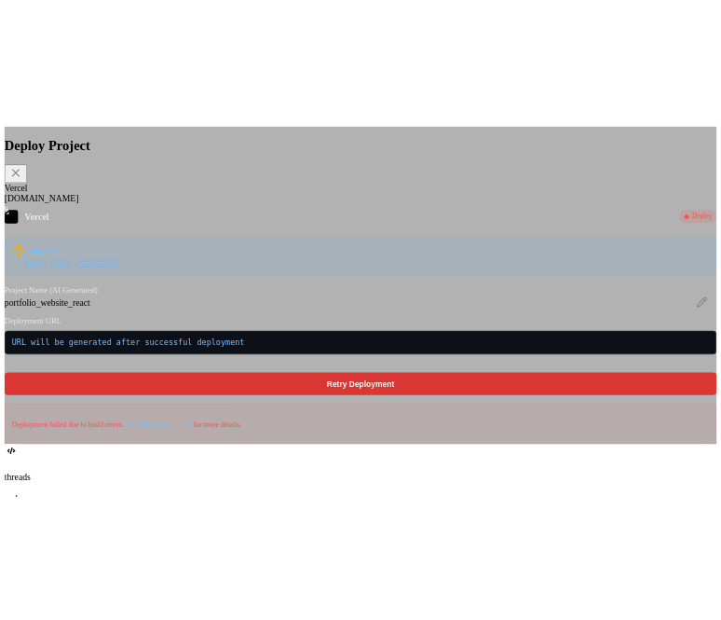
scroll to position [504, 0]
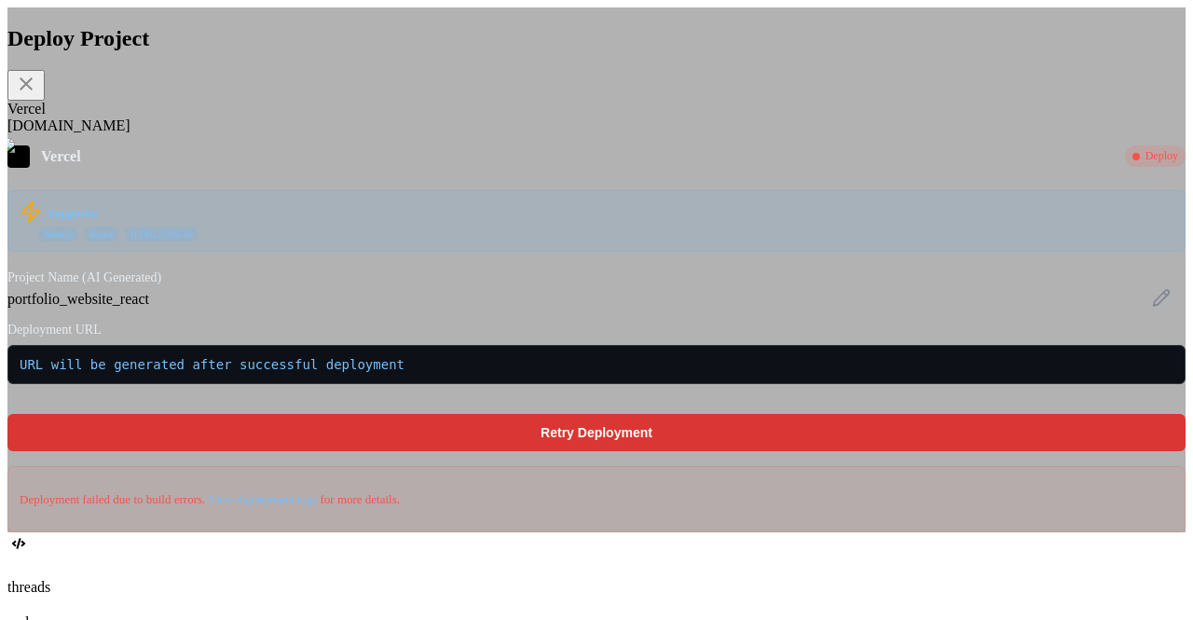
click at [447, 122] on div "[DOMAIN_NAME]" at bounding box center [596, 125] width 1178 height 17
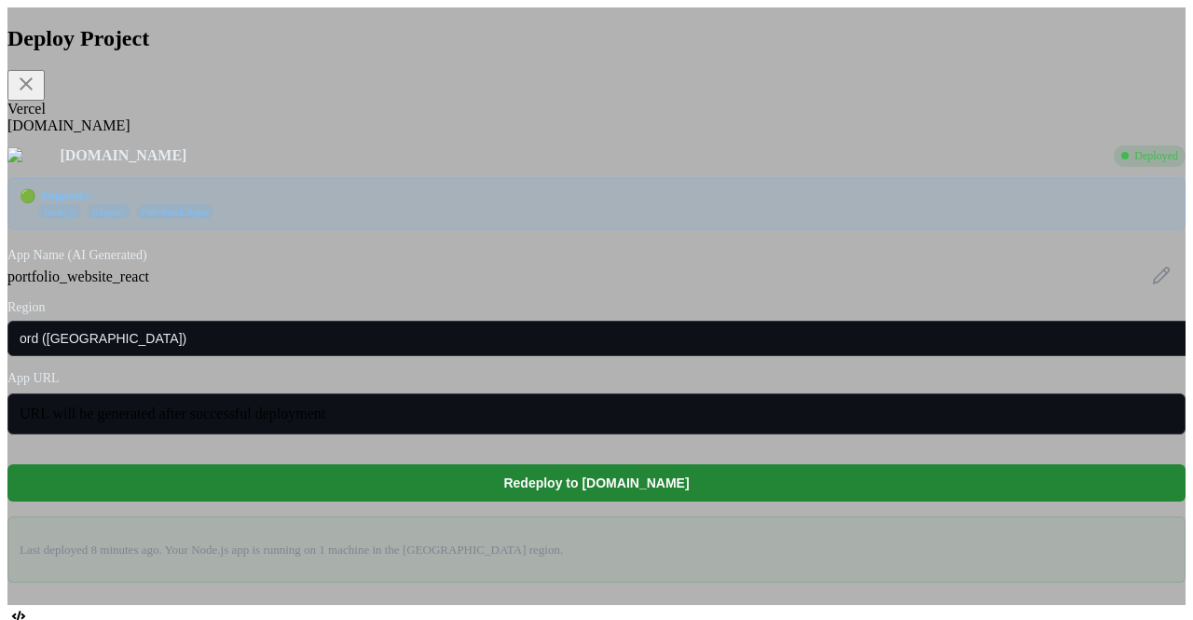
click at [362, 117] on div "Vercel" at bounding box center [596, 109] width 1178 height 17
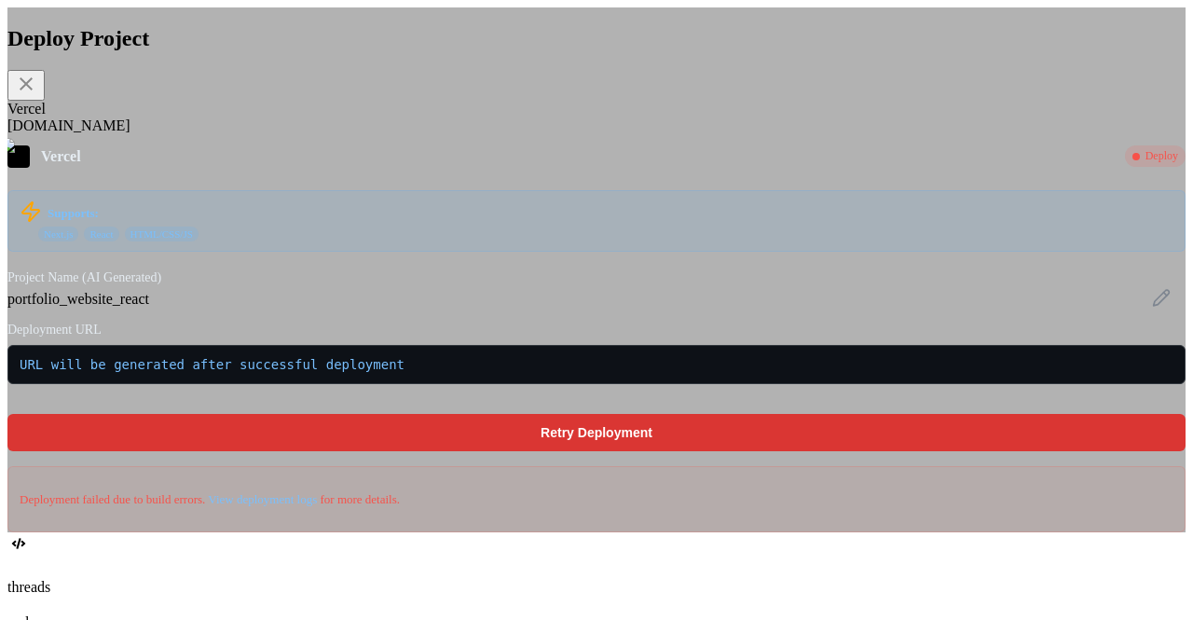
click at [431, 134] on div "[DOMAIN_NAME]" at bounding box center [596, 125] width 1178 height 17
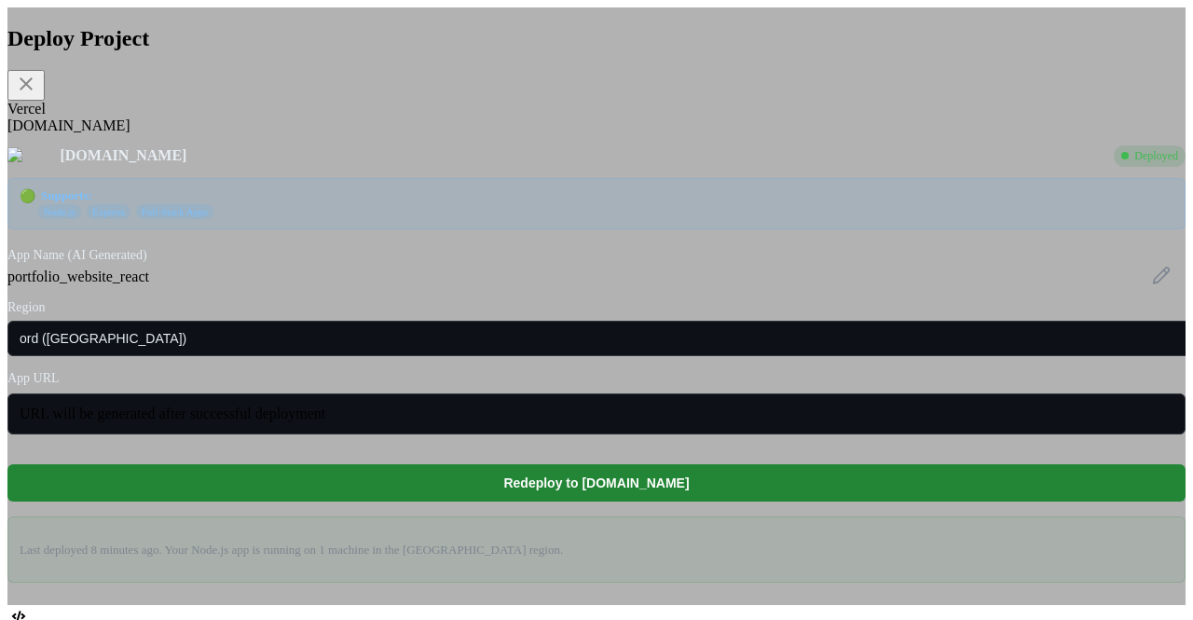
click at [357, 117] on div "Vercel" at bounding box center [596, 109] width 1178 height 17
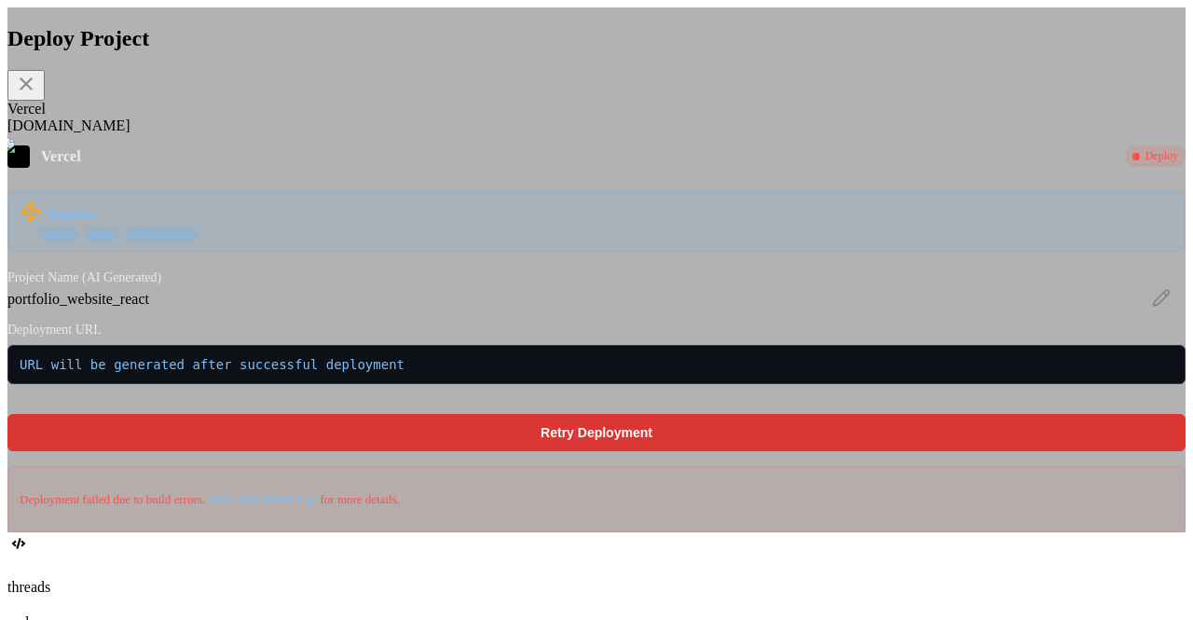
click at [433, 129] on div "[DOMAIN_NAME]" at bounding box center [596, 125] width 1178 height 17
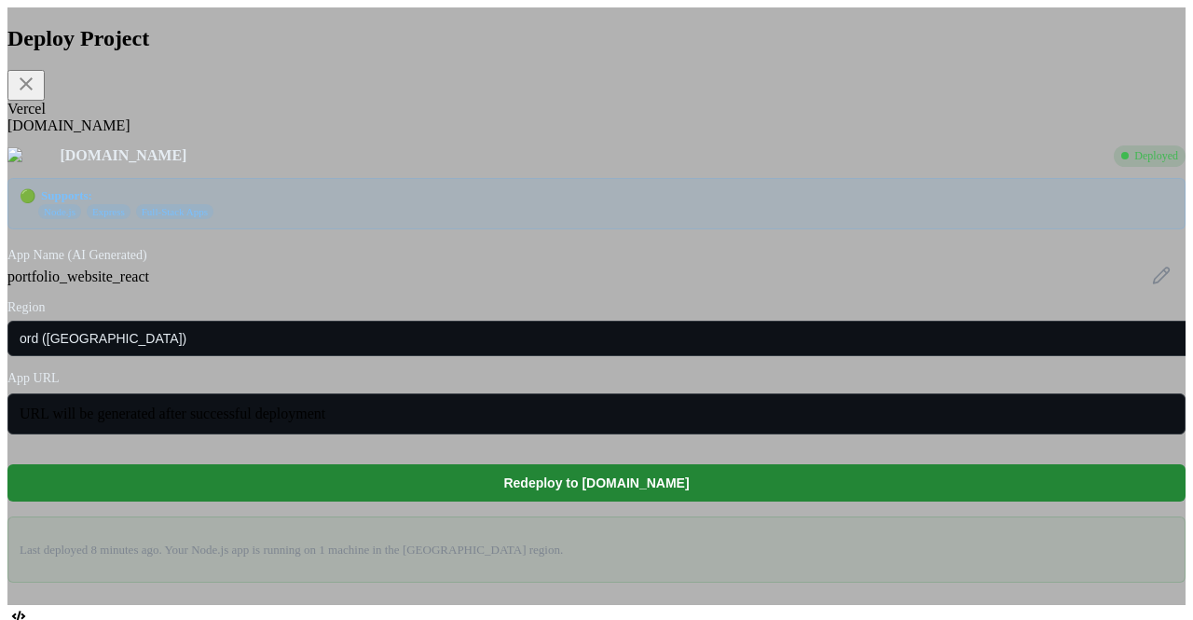
click at [366, 117] on div "Vercel" at bounding box center [596, 109] width 1178 height 17
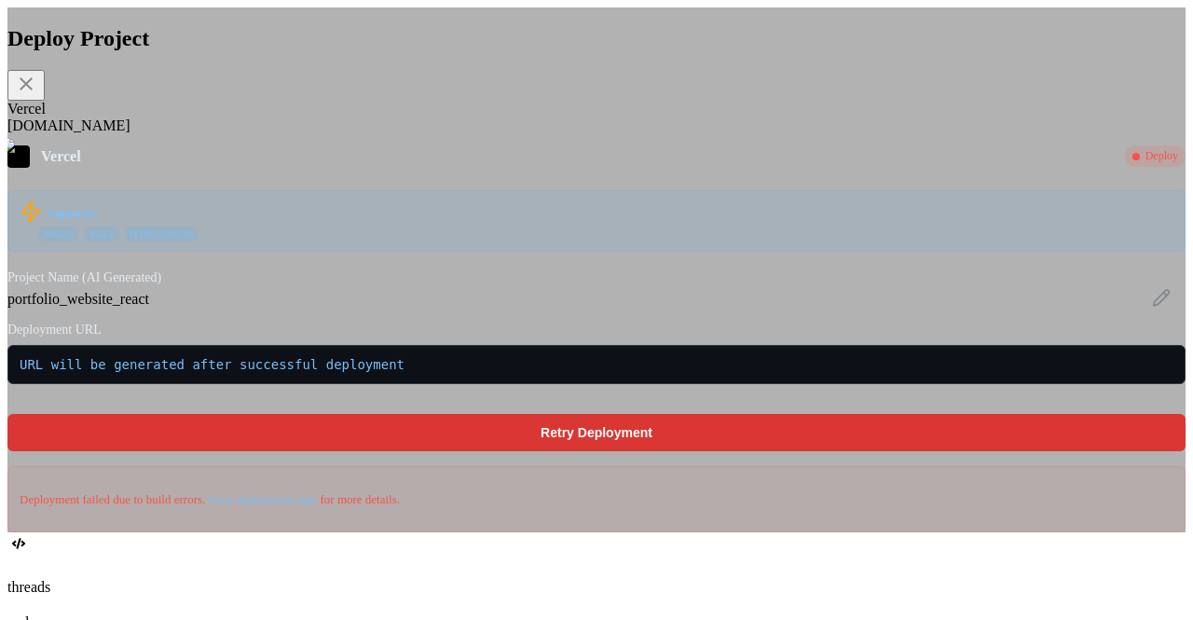
click at [442, 124] on div "[DOMAIN_NAME]" at bounding box center [596, 125] width 1178 height 17
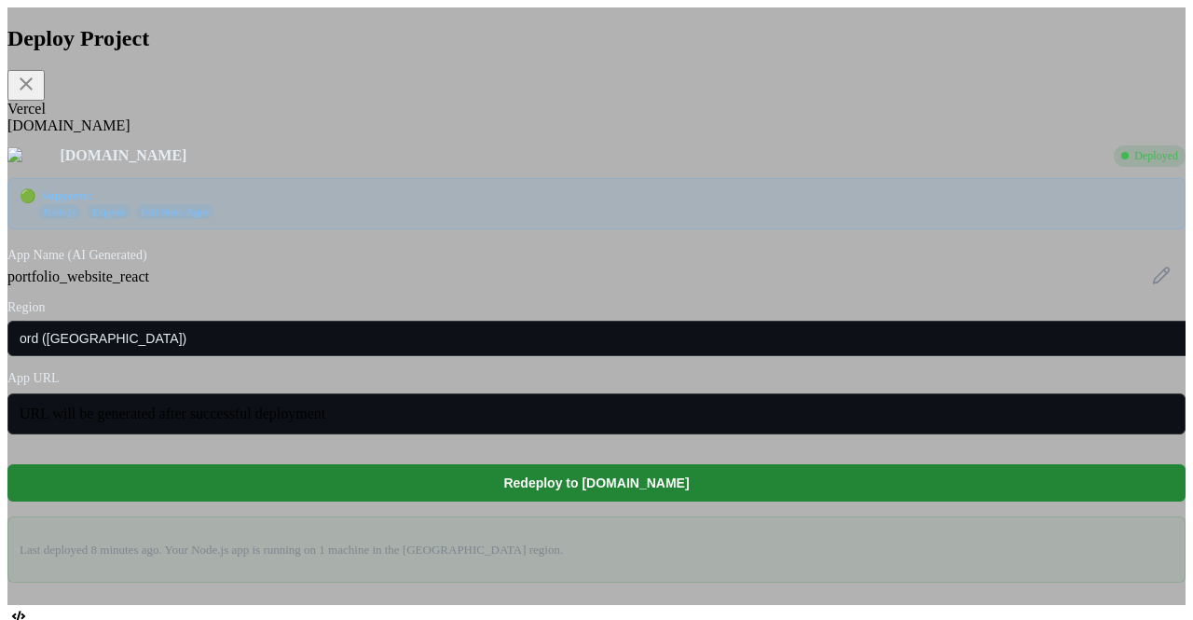
click at [350, 115] on div "Vercel" at bounding box center [596, 109] width 1178 height 17
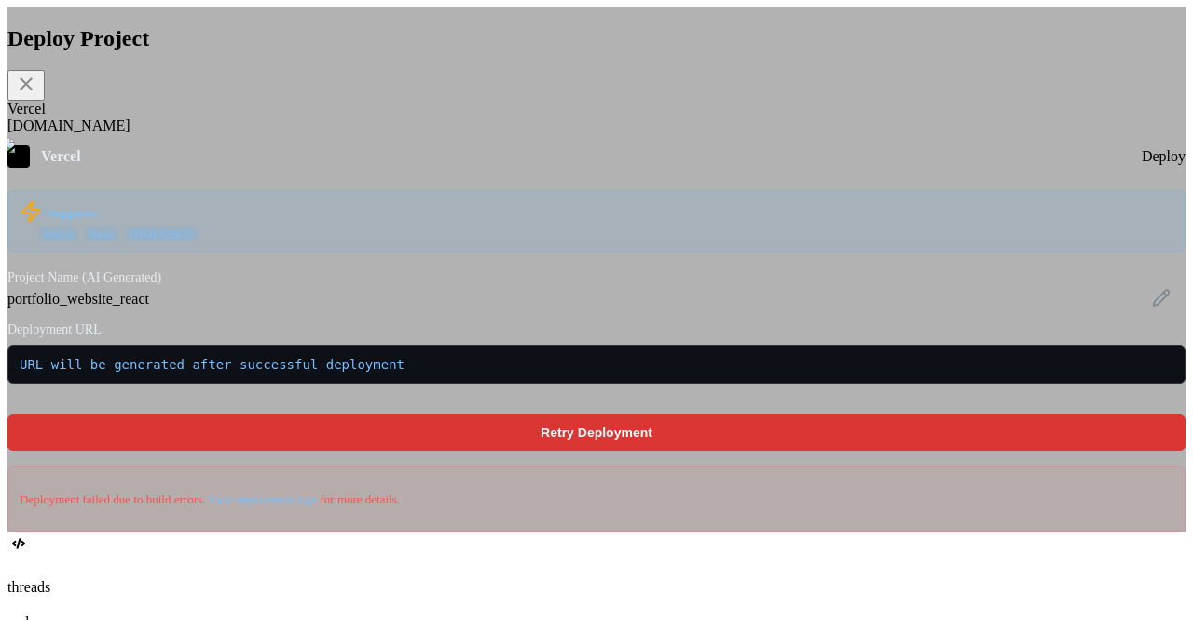
click at [452, 130] on div "[DOMAIN_NAME]" at bounding box center [596, 125] width 1178 height 17
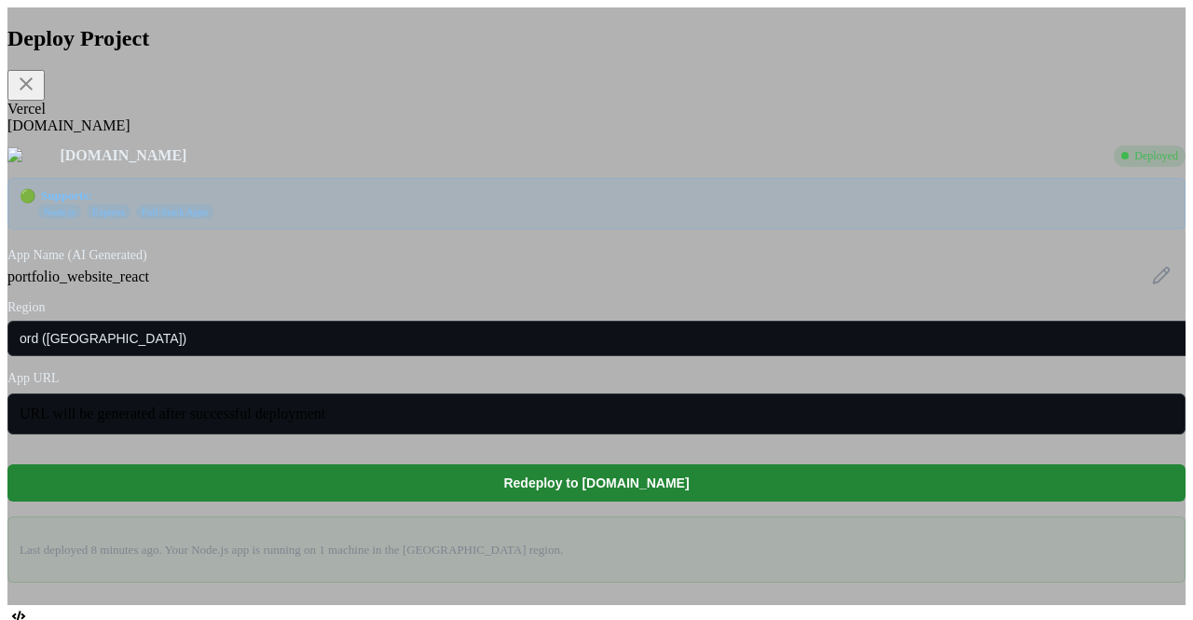
click at [369, 117] on div "Vercel" at bounding box center [596, 109] width 1178 height 17
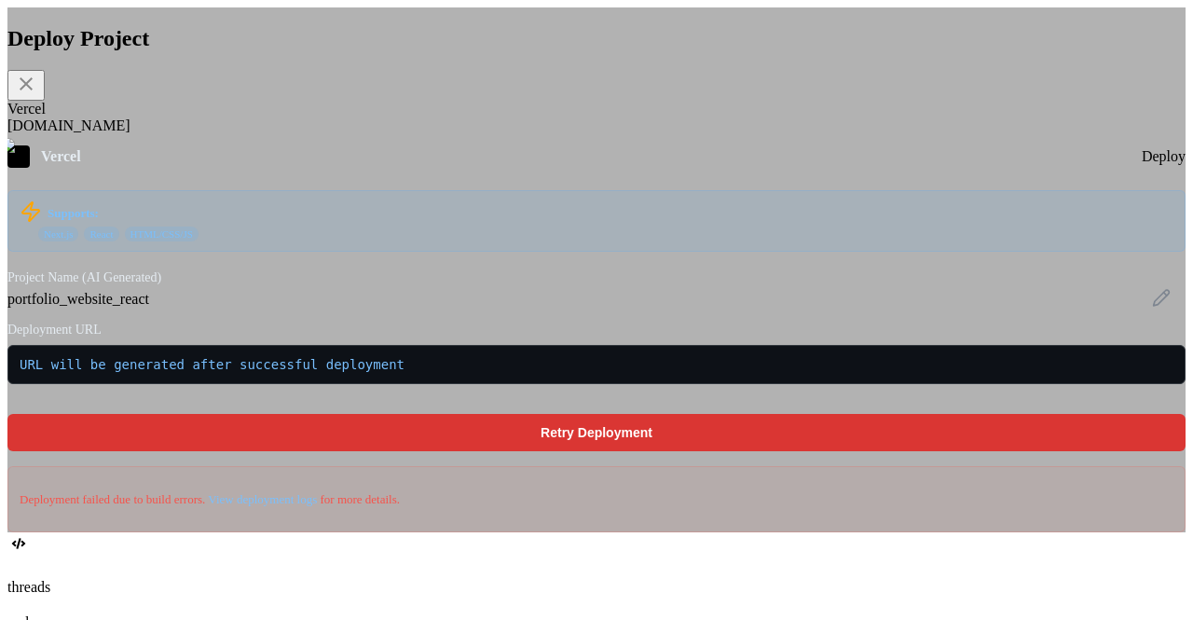
click at [435, 117] on div "[DOMAIN_NAME]" at bounding box center [596, 125] width 1178 height 17
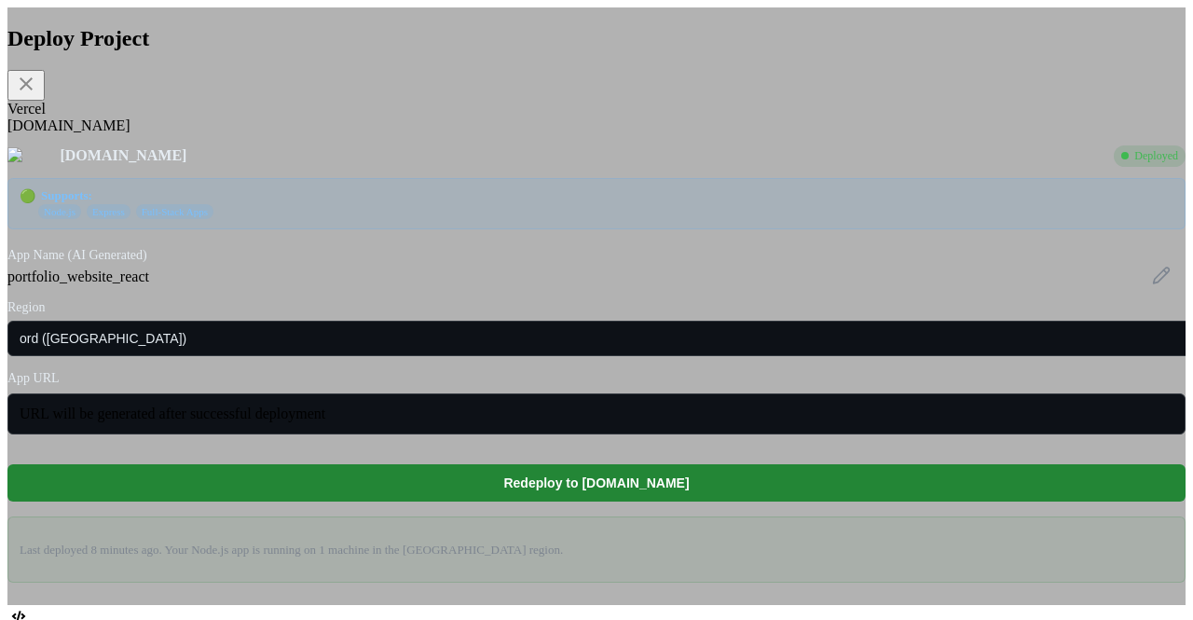
click at [352, 117] on div "Vercel" at bounding box center [596, 109] width 1178 height 17
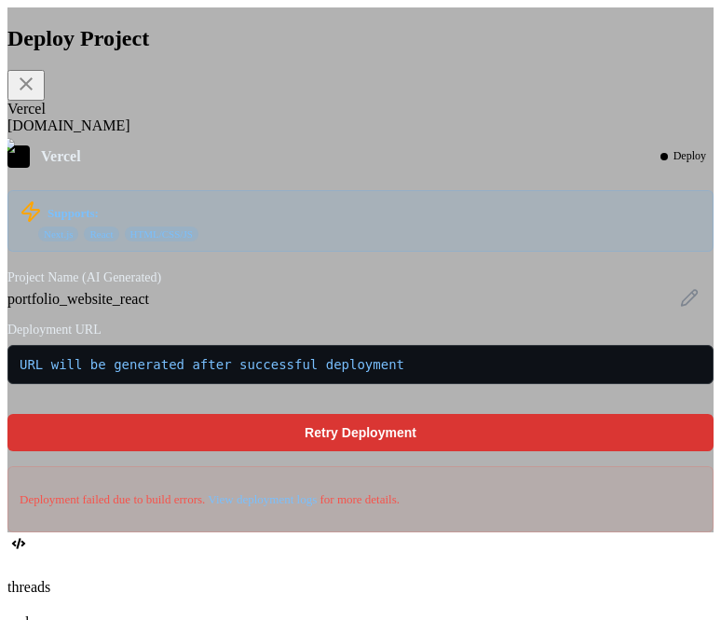
scroll to position [591, 0]
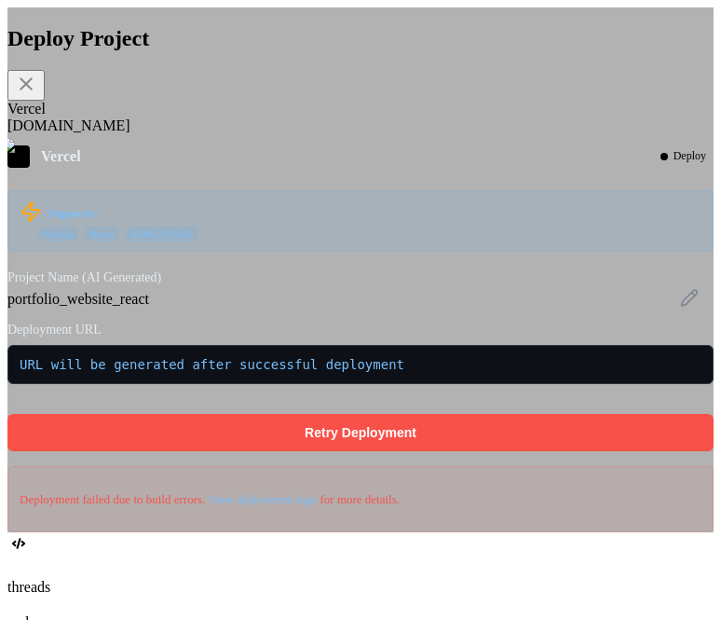
click at [396, 451] on button "Retry Deployment" at bounding box center [360, 432] width 707 height 37
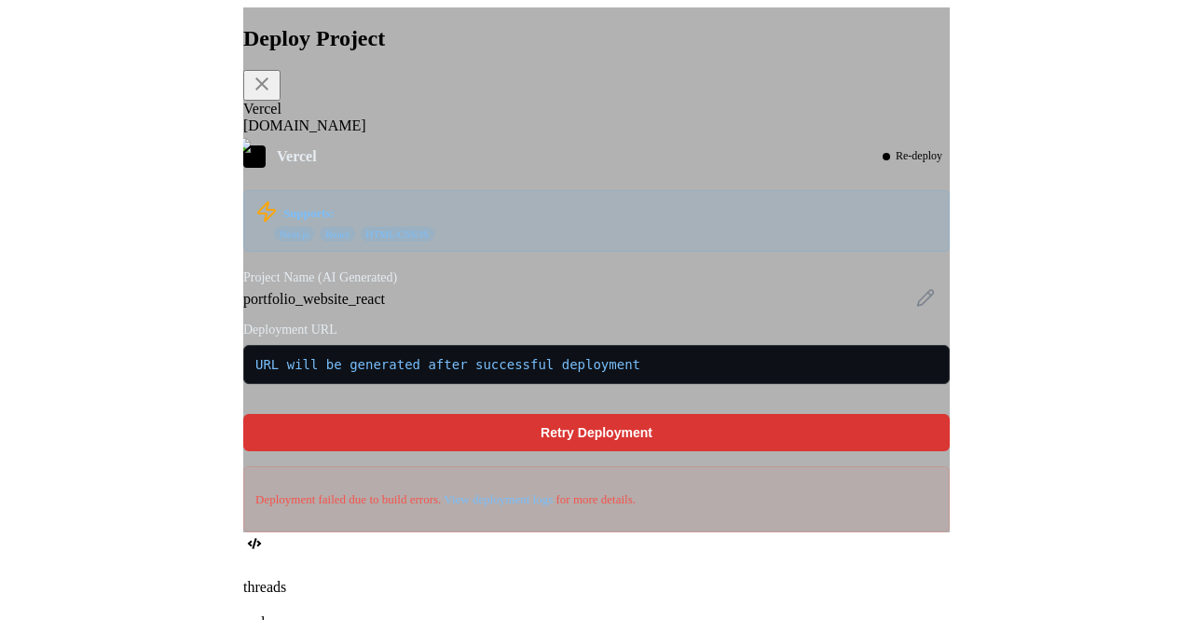
scroll to position [3250, 0]
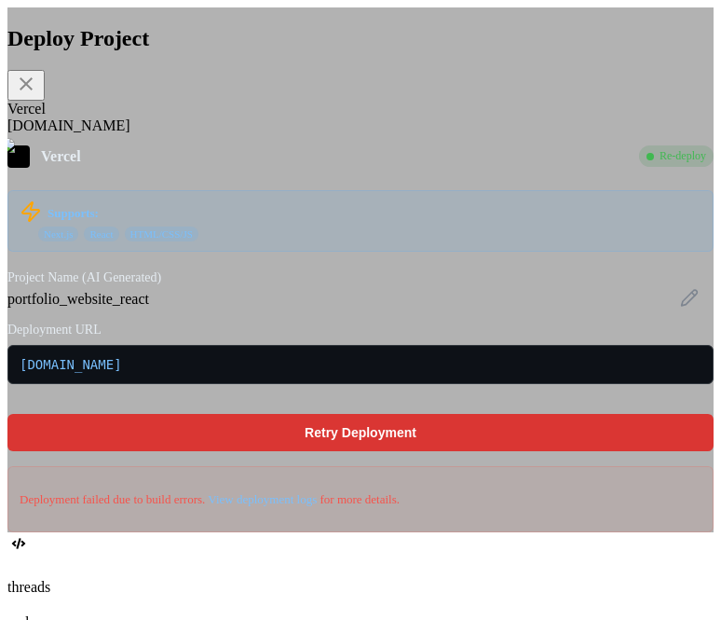
type textarea "x"
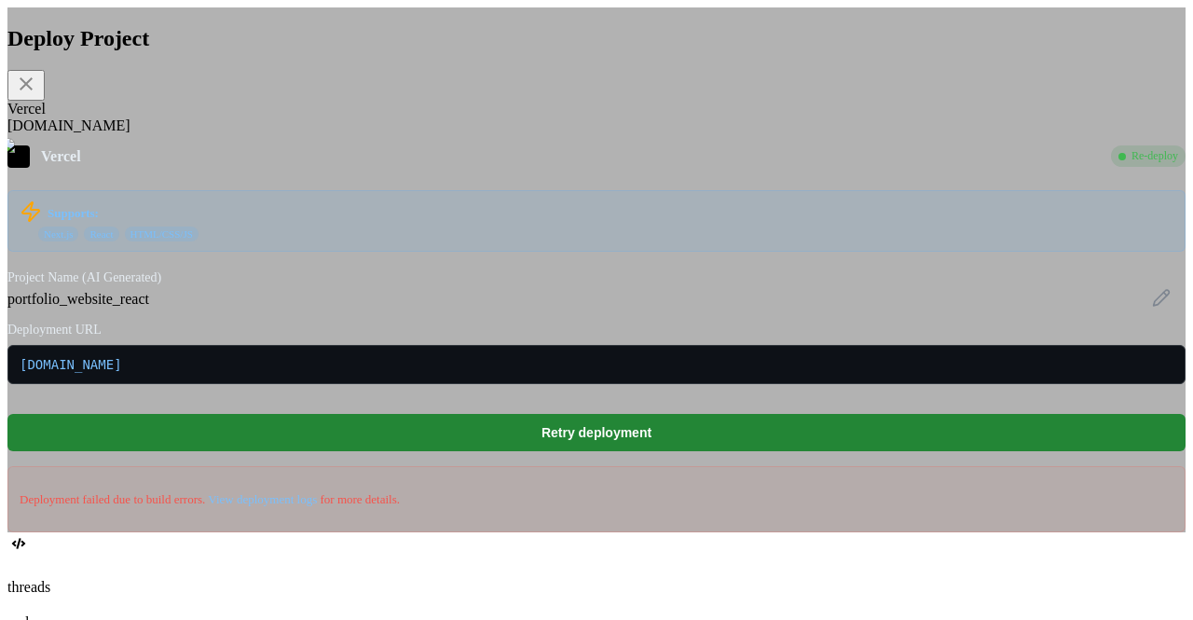
scroll to position [504, 0]
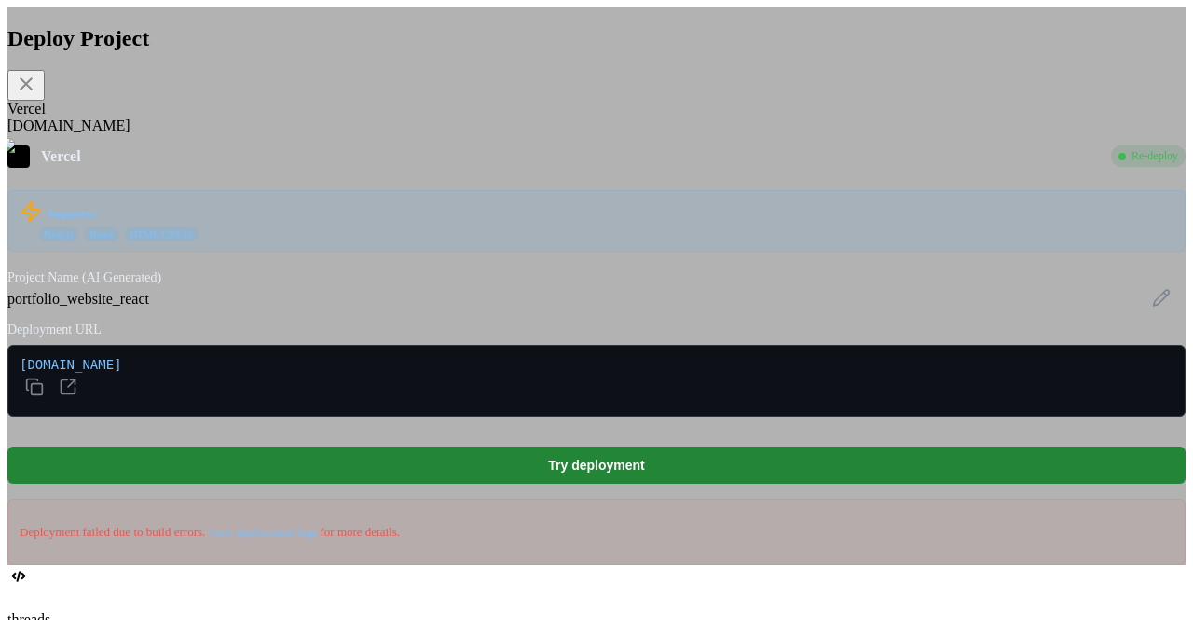
type textarea "x"
click at [44, 396] on icon at bounding box center [34, 387] width 19 height 19
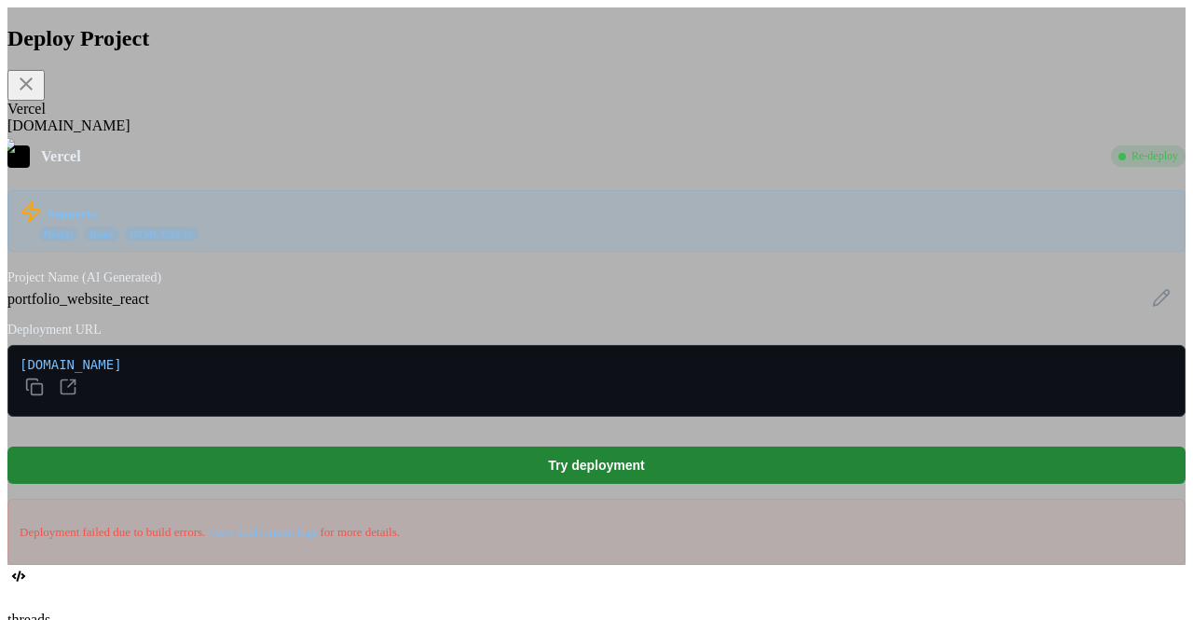
scroll to position [34, 0]
click at [43, 394] on rect at bounding box center [37, 388] width 11 height 11
click at [44, 396] on icon at bounding box center [34, 387] width 19 height 19
click at [77, 396] on icon at bounding box center [68, 387] width 19 height 19
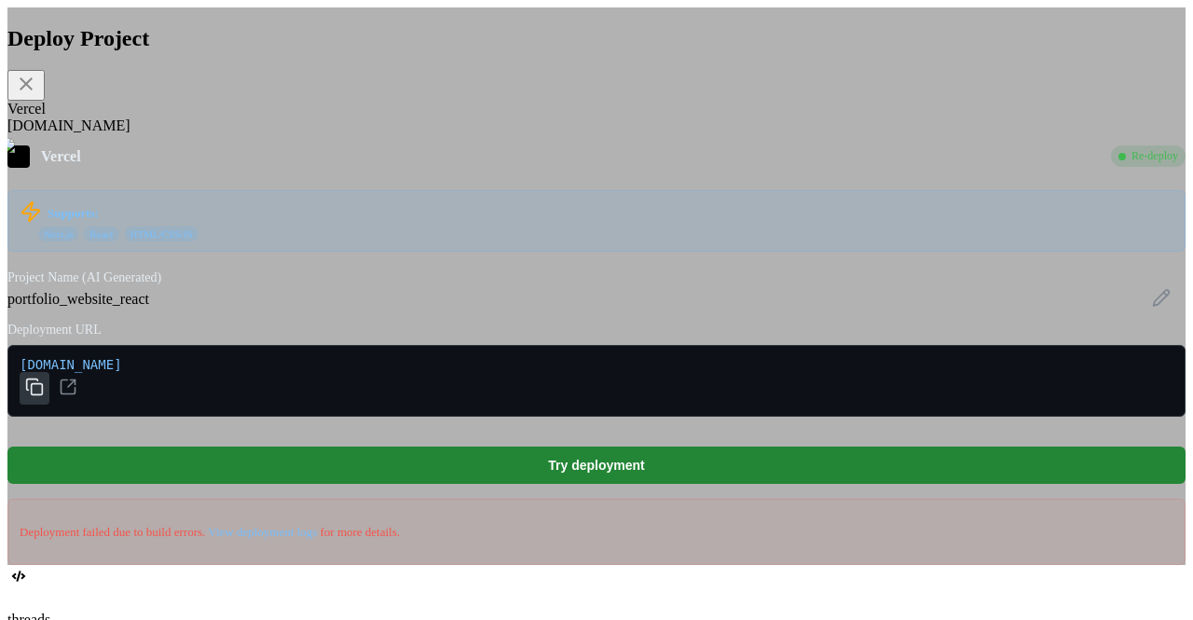
click at [1044, 151] on div "Deploy Project Vercel [DOMAIN_NAME] Vercel Re-deploy Supports: Next.js React HT…" at bounding box center [596, 285] width 1178 height 557
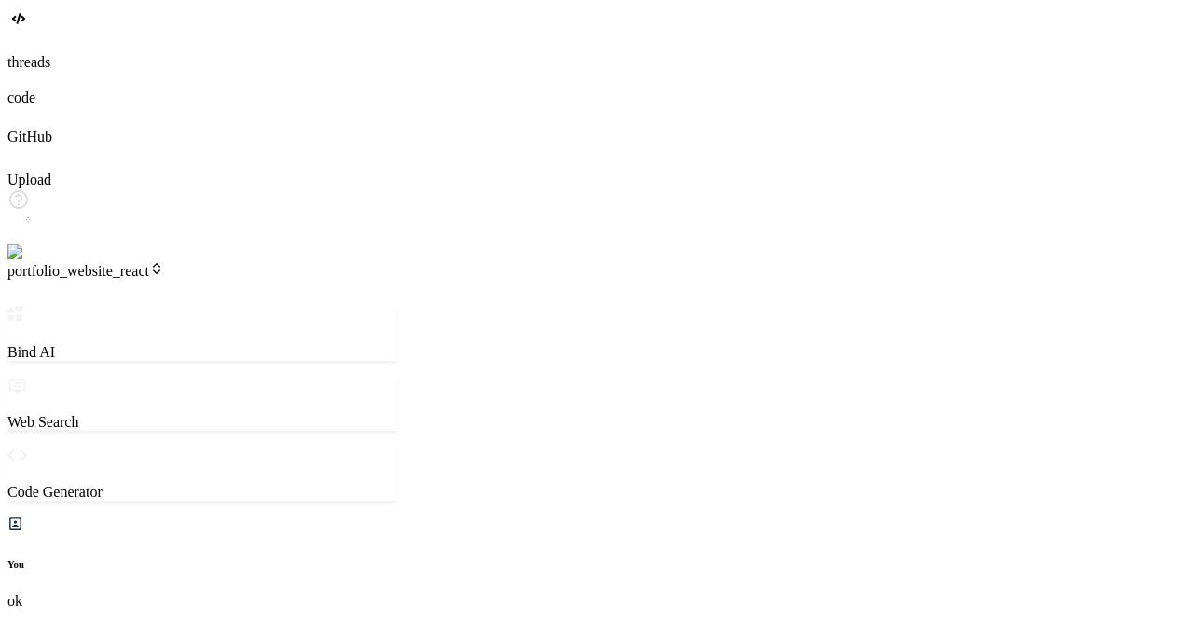
scroll to position [504, 0]
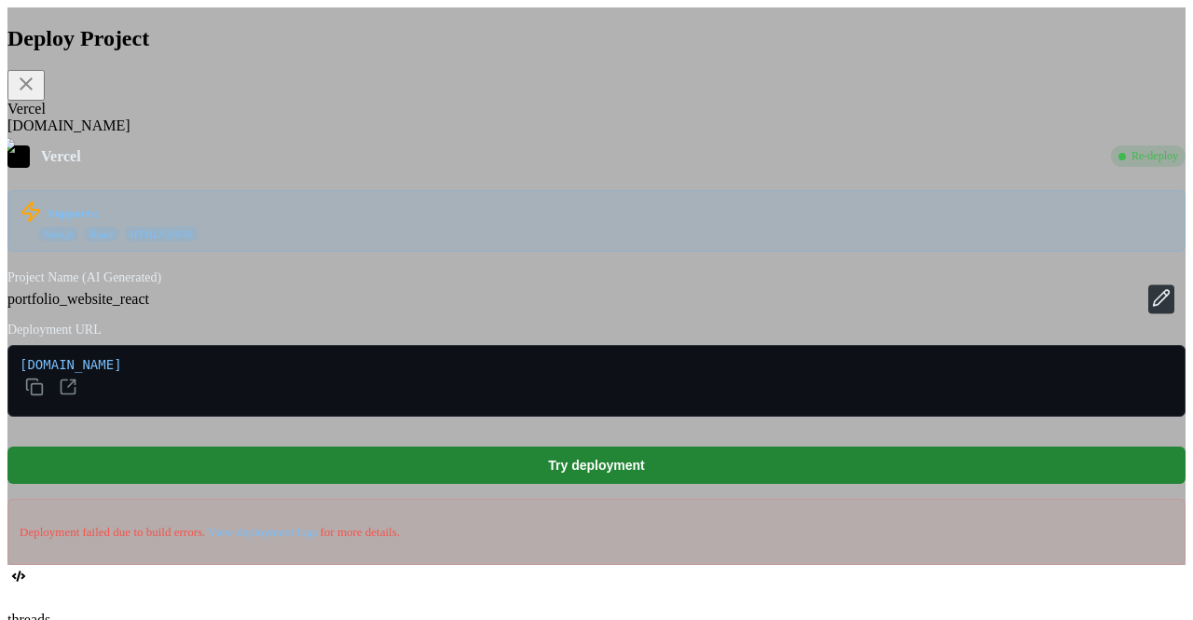
click at [1154, 306] on icon at bounding box center [1162, 298] width 16 height 16
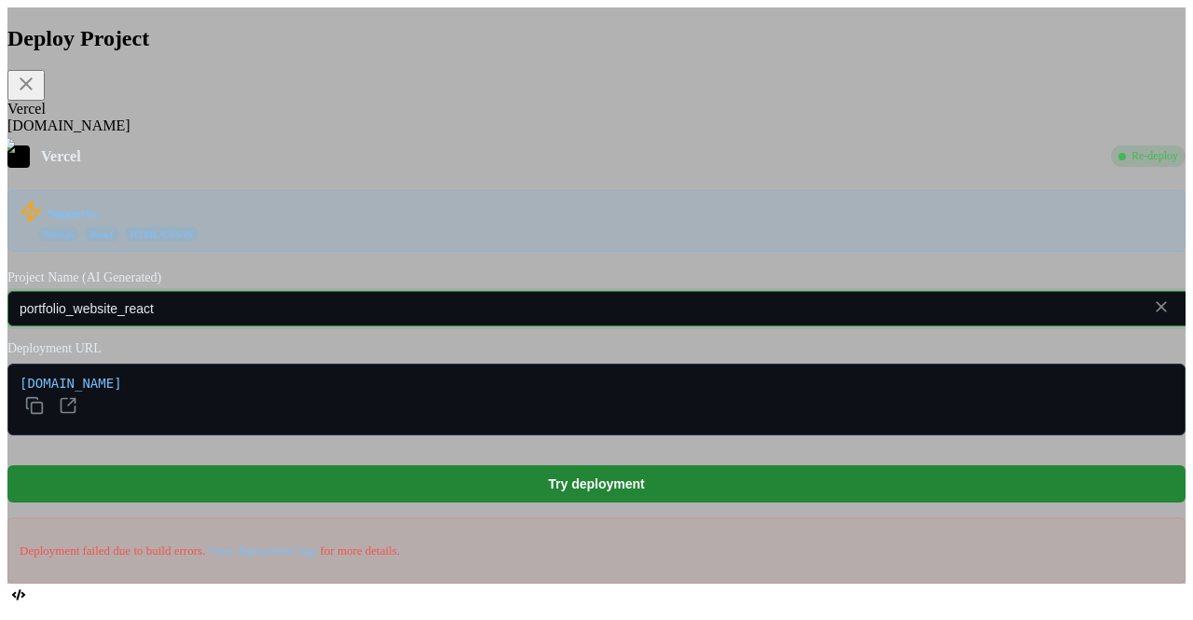
click at [669, 326] on input "portfolio_website_react" at bounding box center [621, 308] width 1229 height 35
click at [1148, 323] on div at bounding box center [1161, 309] width 26 height 30
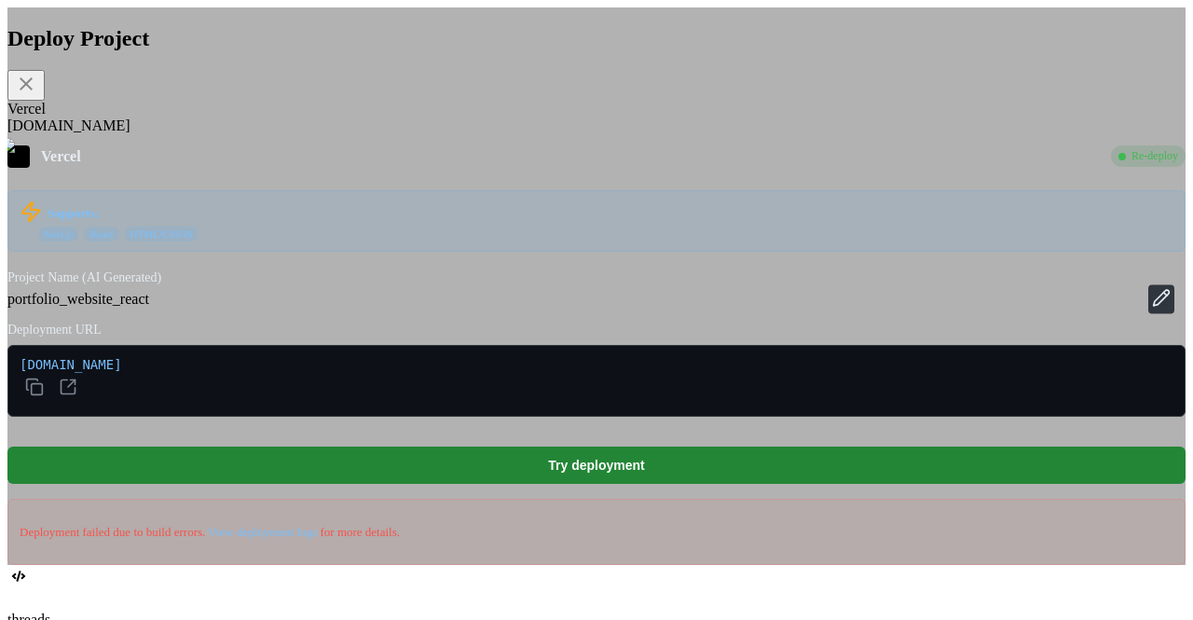
type textarea "x"
click at [1164, 295] on icon at bounding box center [1165, 293] width 3 height 3
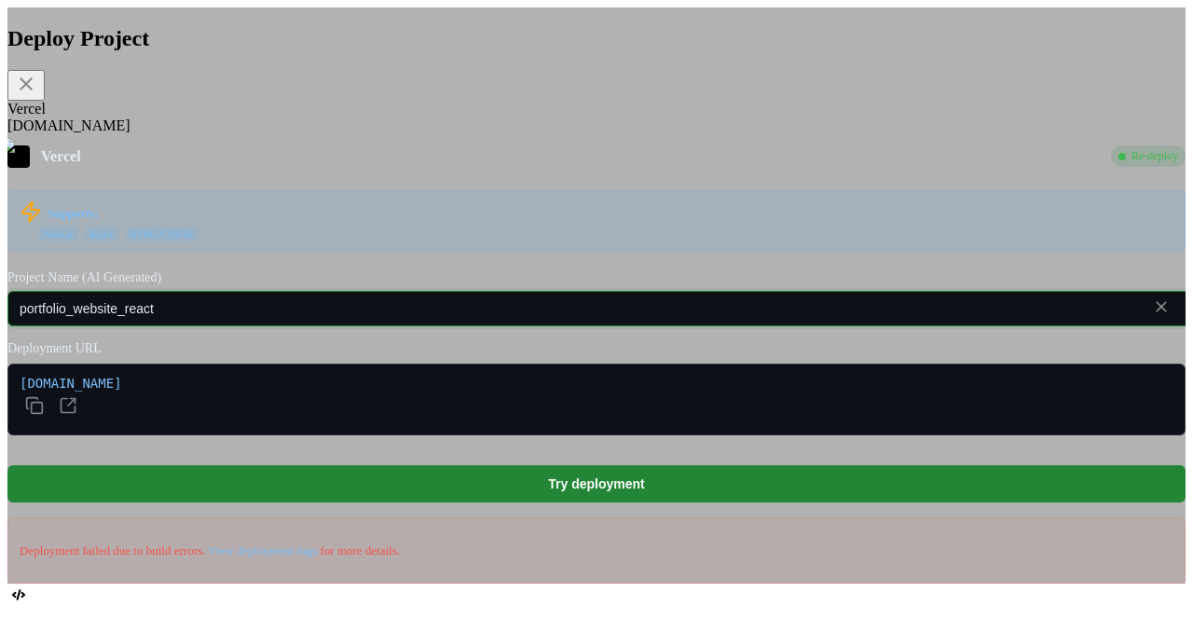
click at [545, 326] on input "portfolio_website_react" at bounding box center [621, 308] width 1229 height 35
click at [601, 285] on label "Project Name (AI Generated)" at bounding box center [596, 277] width 1178 height 15
click at [478, 326] on input "portfolio_website_r" at bounding box center [621, 308] width 1229 height 35
type input "portfolio_website_react"
click at [575, 297] on div "Vercel Re-deploy Supports: Next.js React HTML/CSS/JS Project Name (AI Generated…" at bounding box center [596, 364] width 1178 height 439
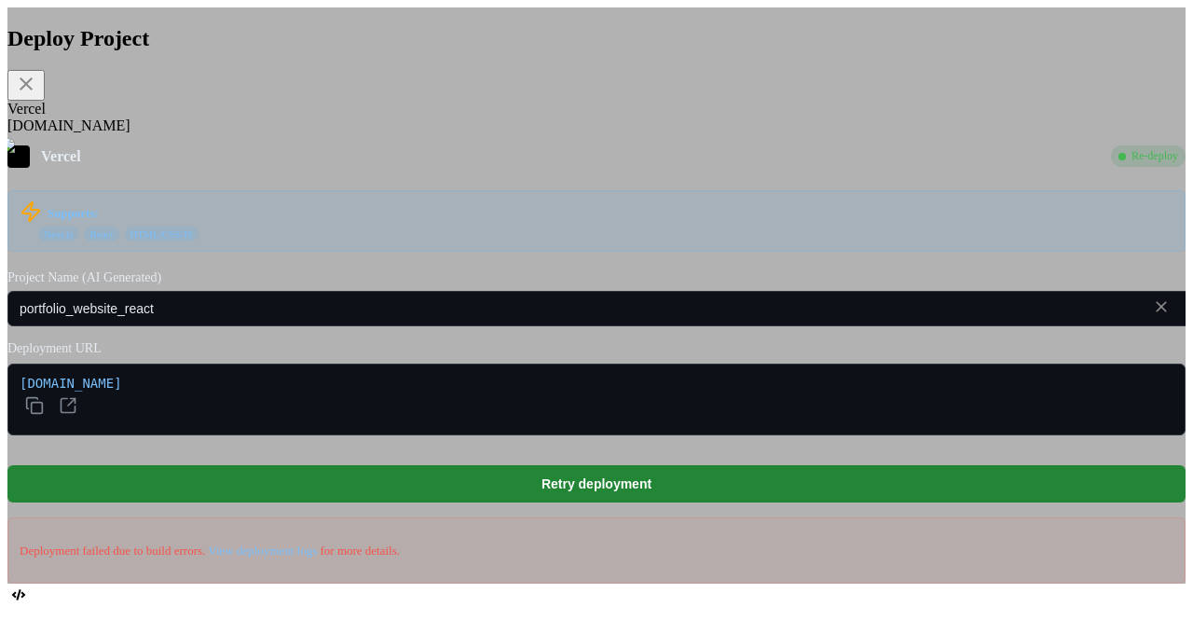
scroll to position [0, 0]
click at [431, 132] on div "[DOMAIN_NAME]" at bounding box center [596, 125] width 1178 height 17
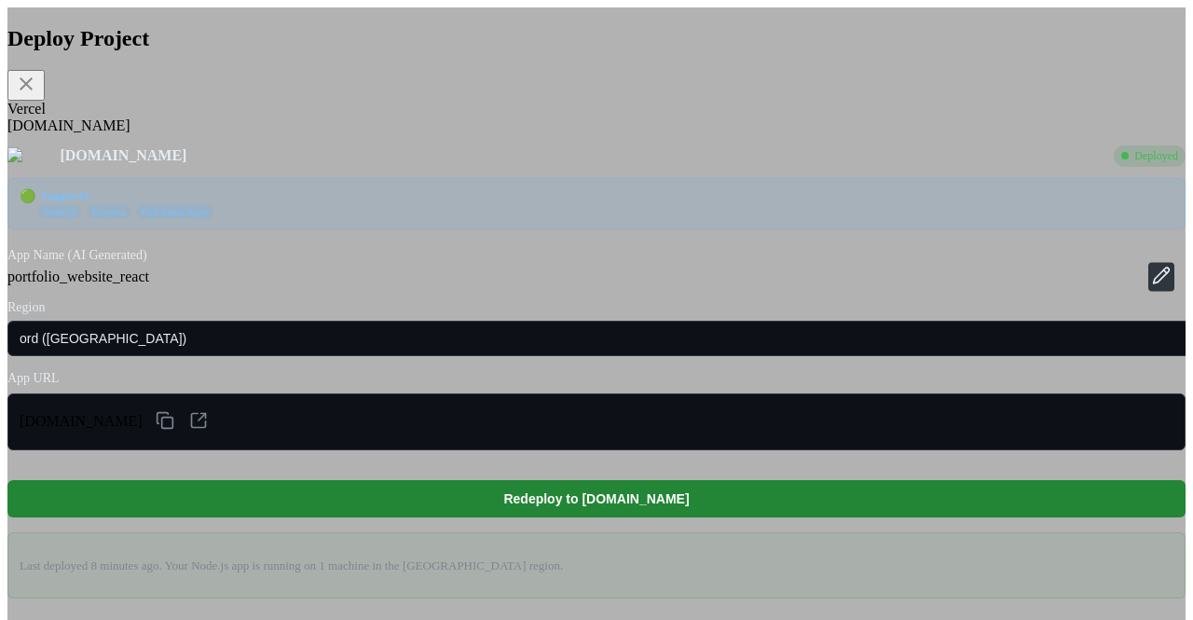
click at [1152, 284] on icon at bounding box center [1161, 275] width 19 height 19
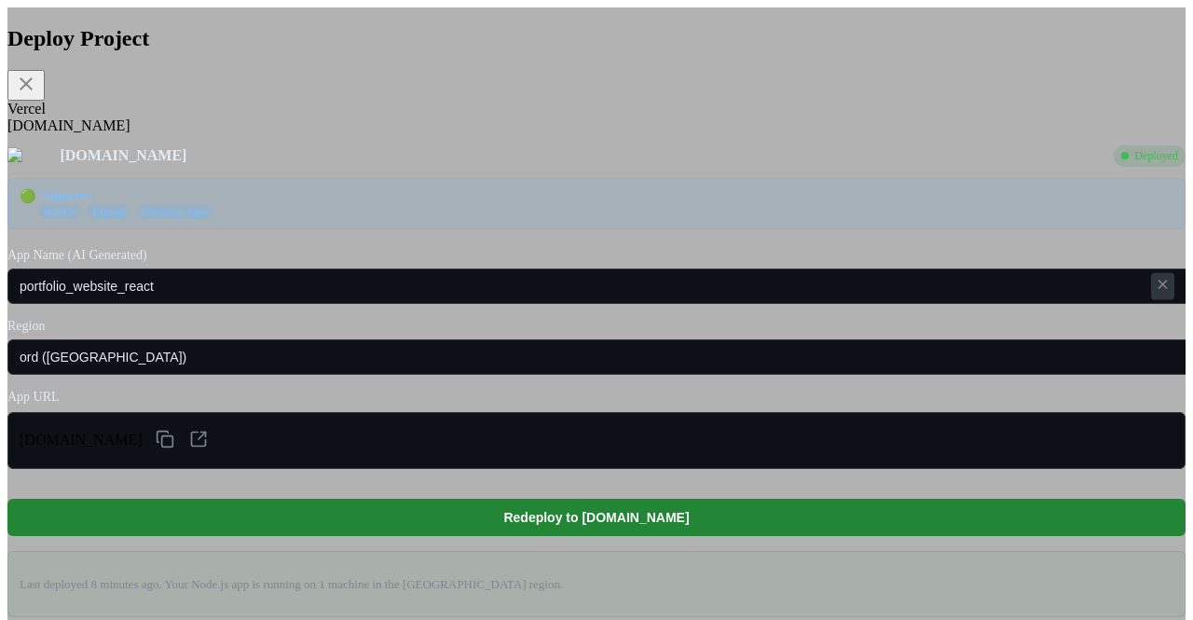
click at [1155, 292] on icon at bounding box center [1163, 284] width 16 height 16
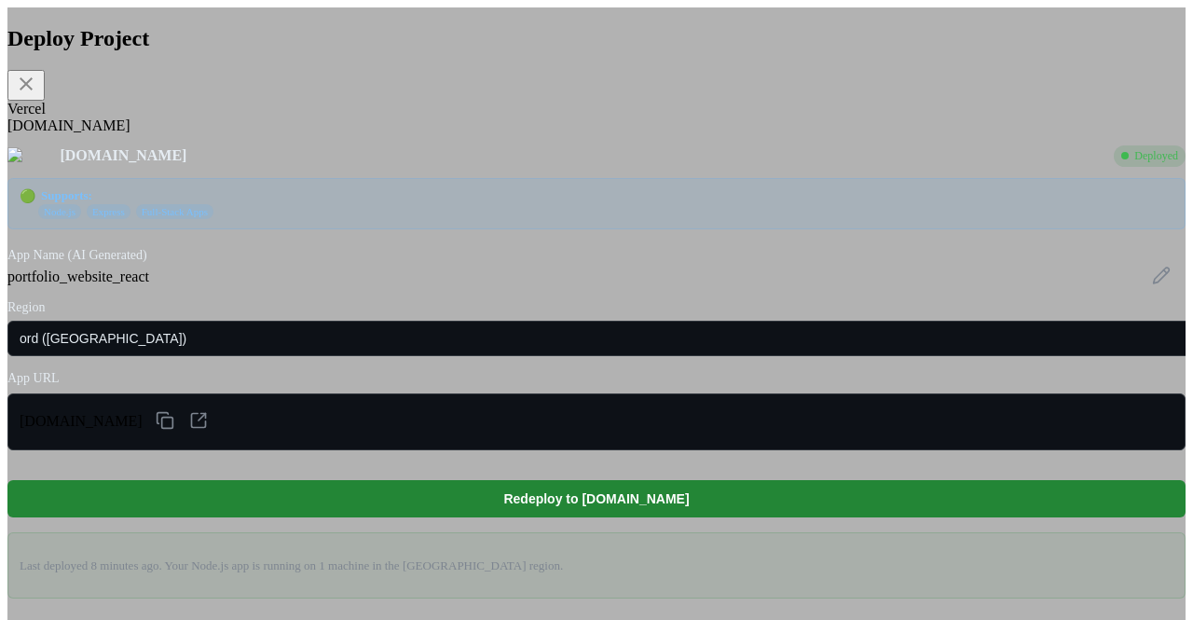
click at [845, 285] on div "portfolio_website_react" at bounding box center [596, 276] width 1178 height 17
click at [1152, 284] on icon at bounding box center [1161, 275] width 19 height 19
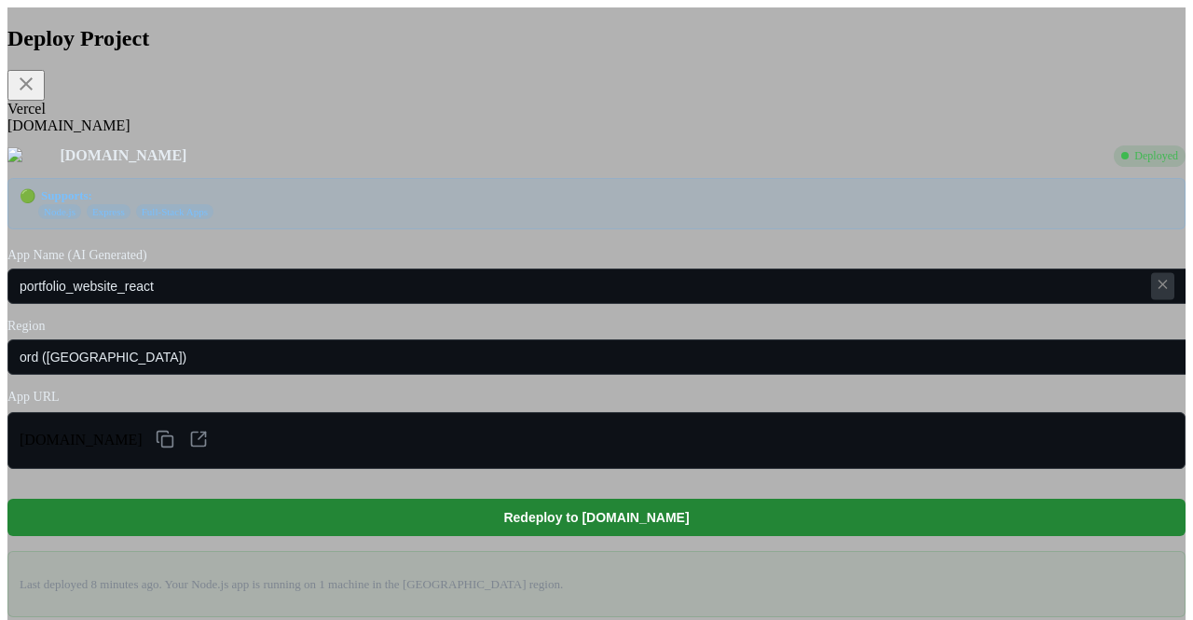
click at [1155, 292] on icon at bounding box center [1163, 284] width 16 height 16
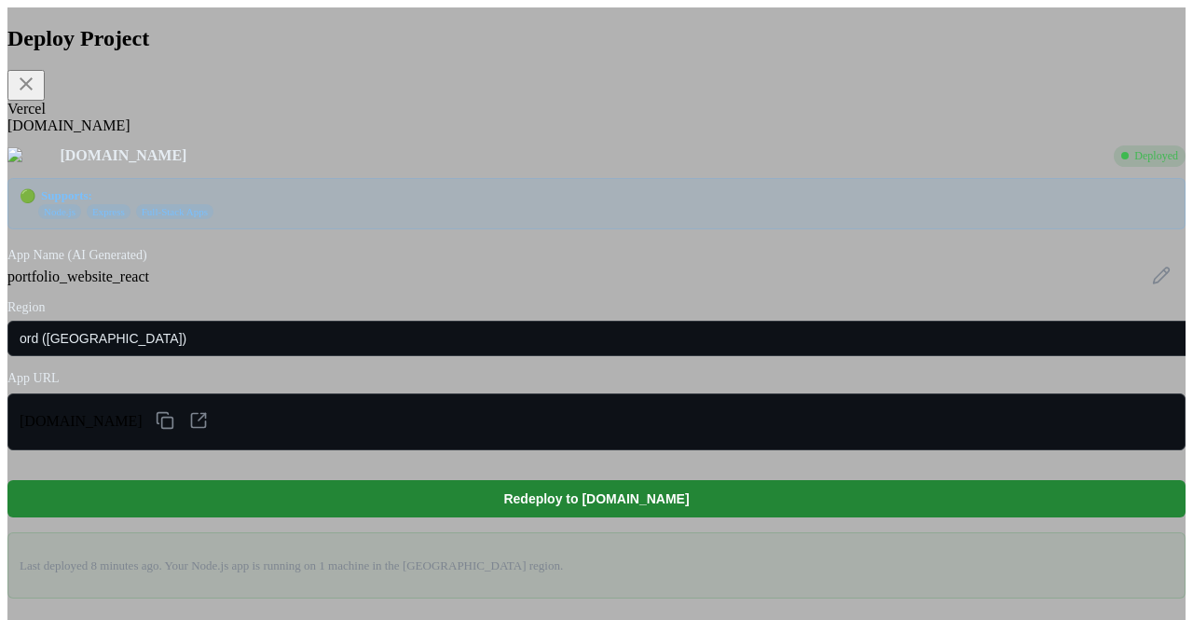
click at [362, 117] on div "Vercel" at bounding box center [596, 109] width 1178 height 17
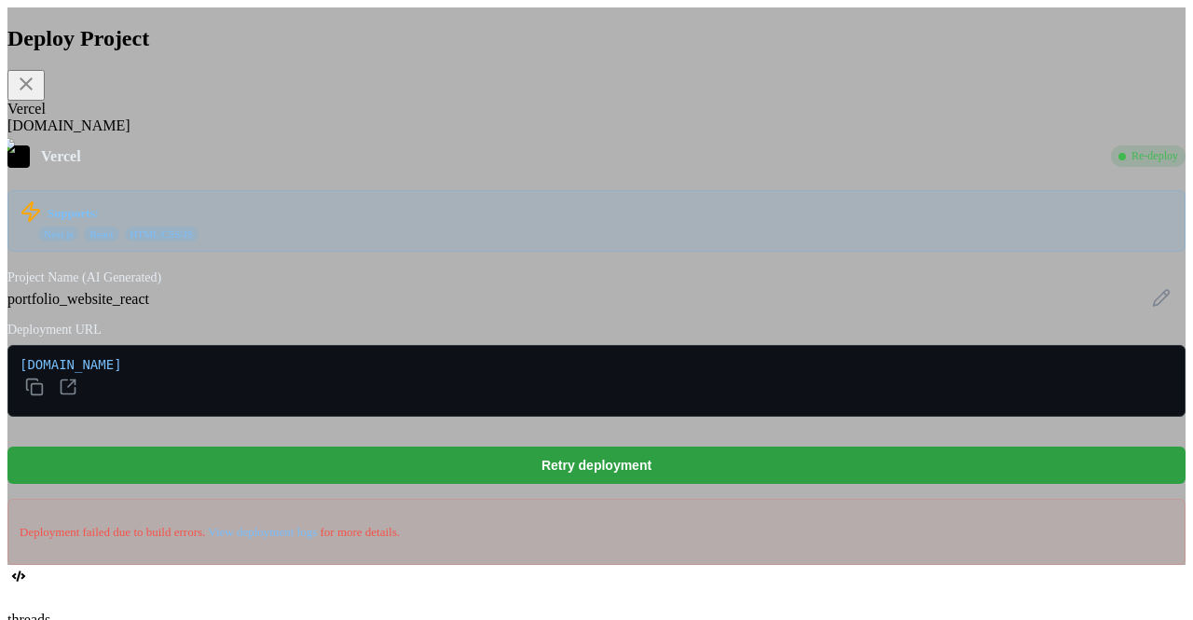
click at [613, 474] on button "Retry deployment" at bounding box center [596, 464] width 1178 height 37
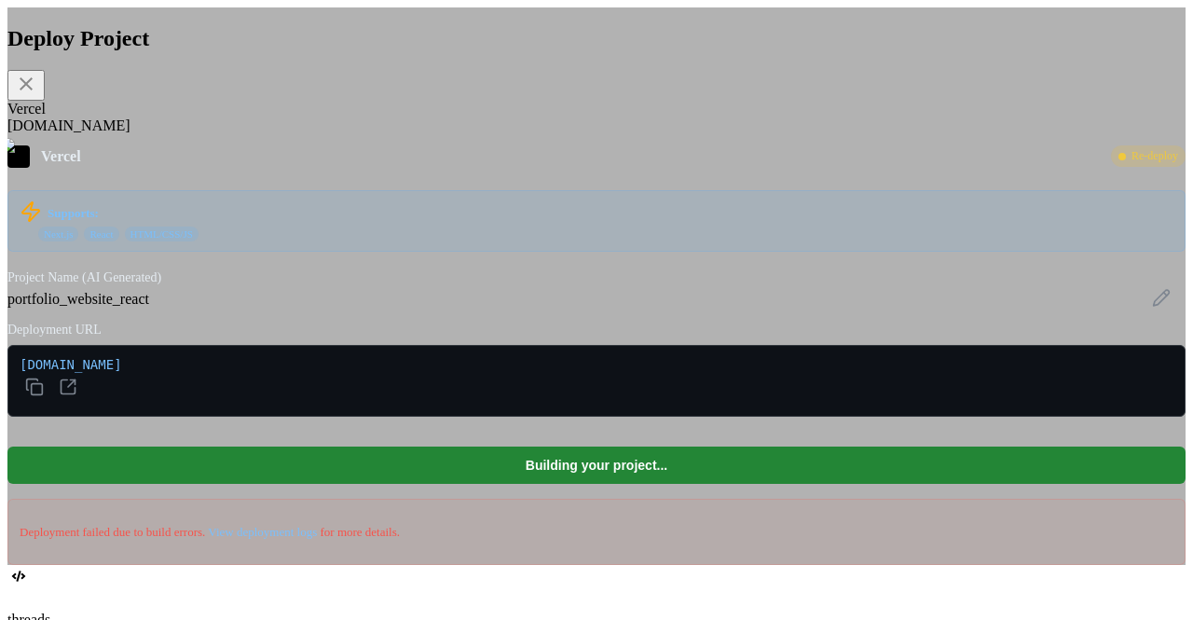
type textarea "x"
click at [37, 87] on icon at bounding box center [26, 84] width 22 height 22
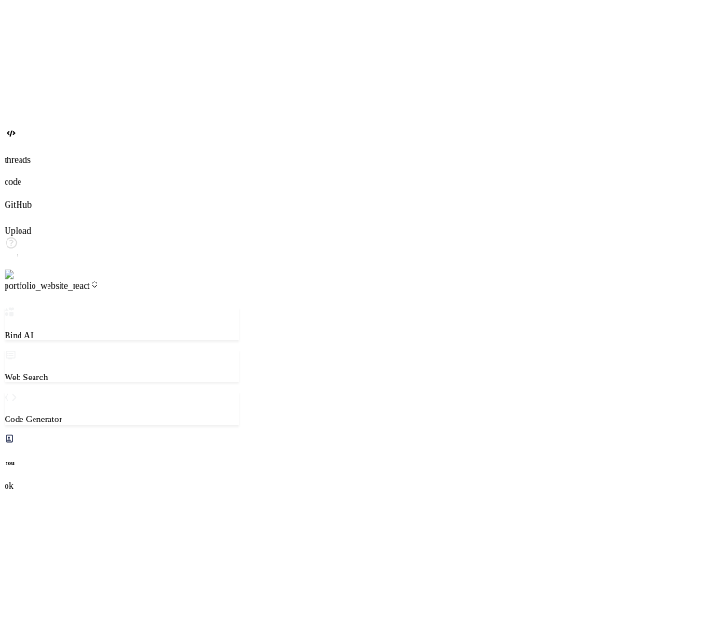
scroll to position [2287, 0]
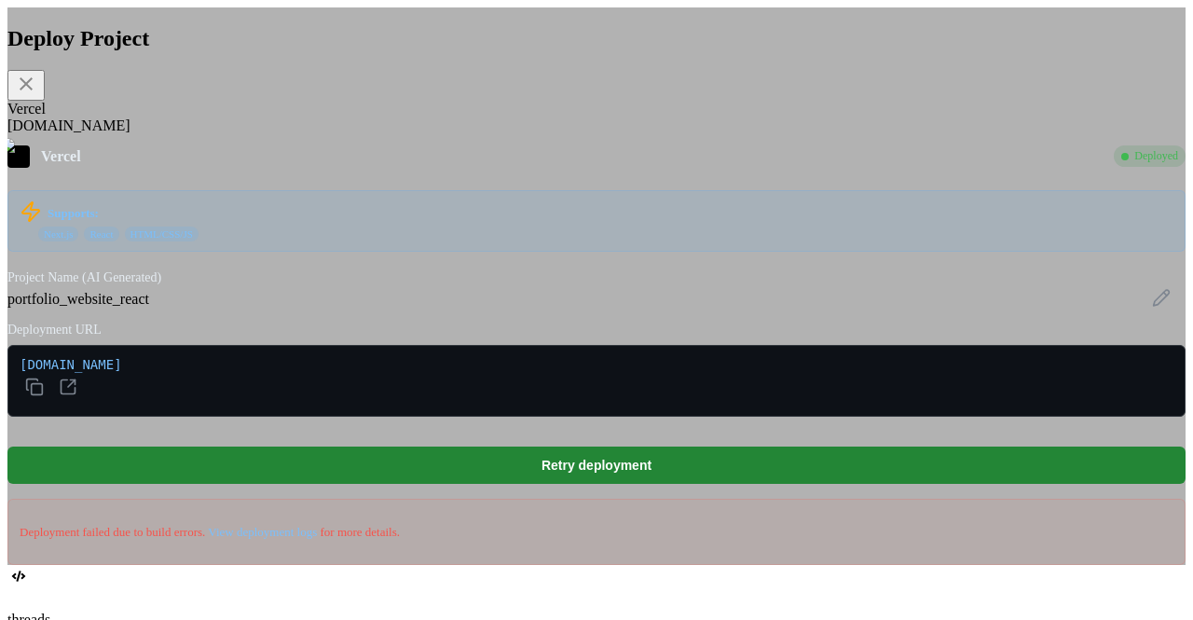
click at [436, 131] on div "[DOMAIN_NAME]" at bounding box center [596, 125] width 1178 height 17
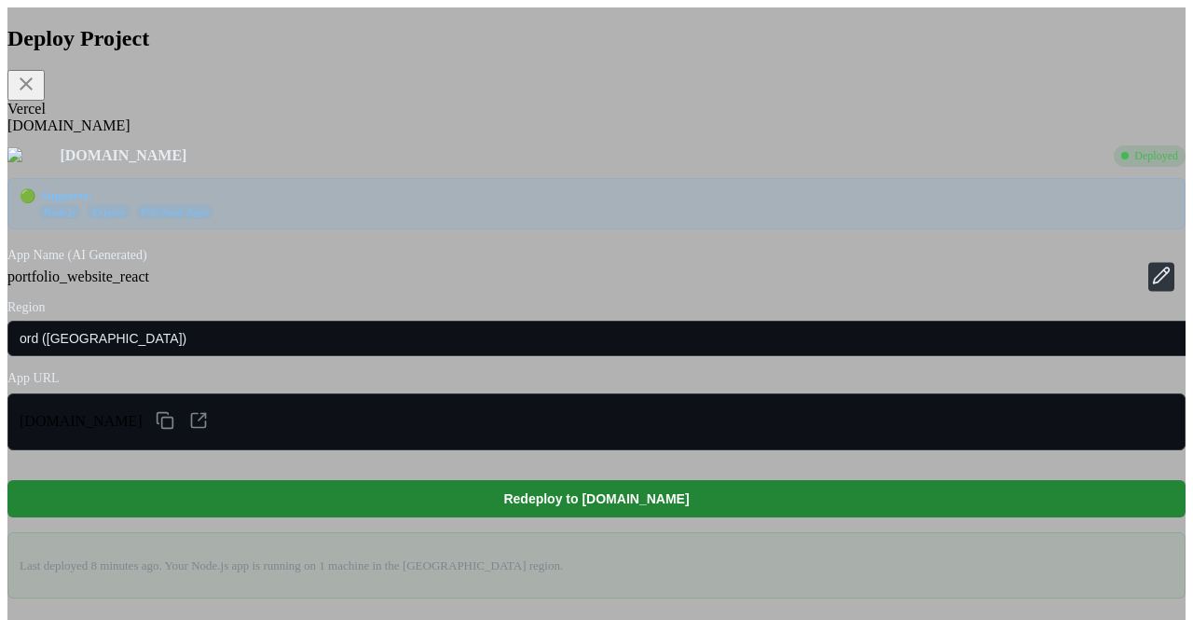
click at [1152, 284] on icon at bounding box center [1161, 275] width 19 height 19
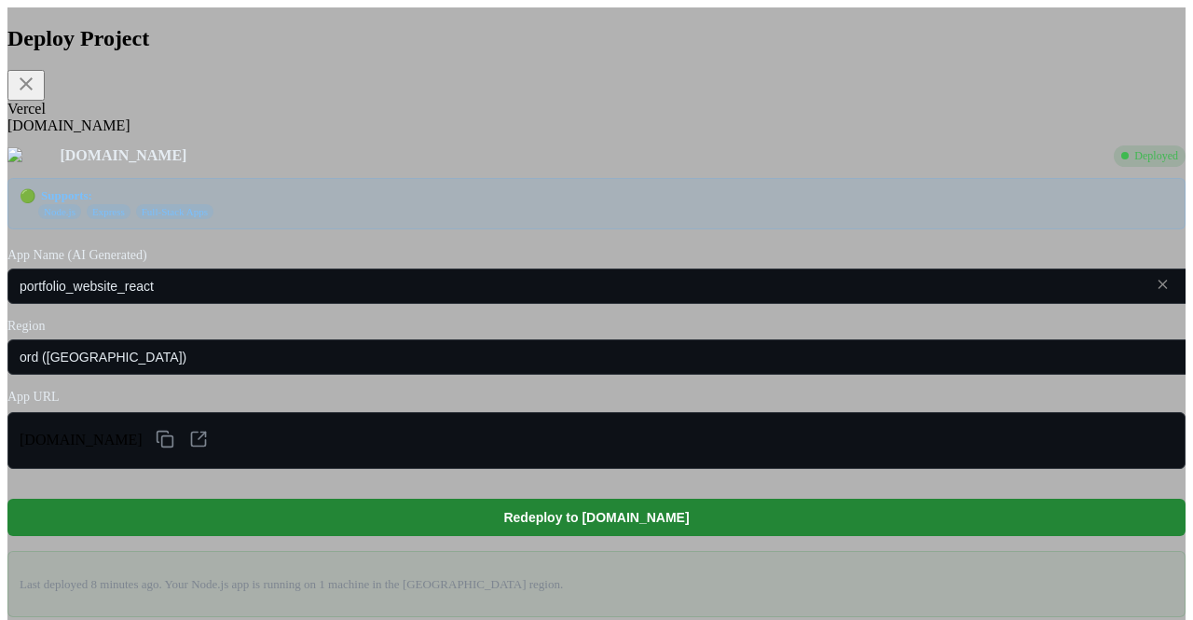
click at [1155, 292] on icon at bounding box center [1163, 284] width 16 height 16
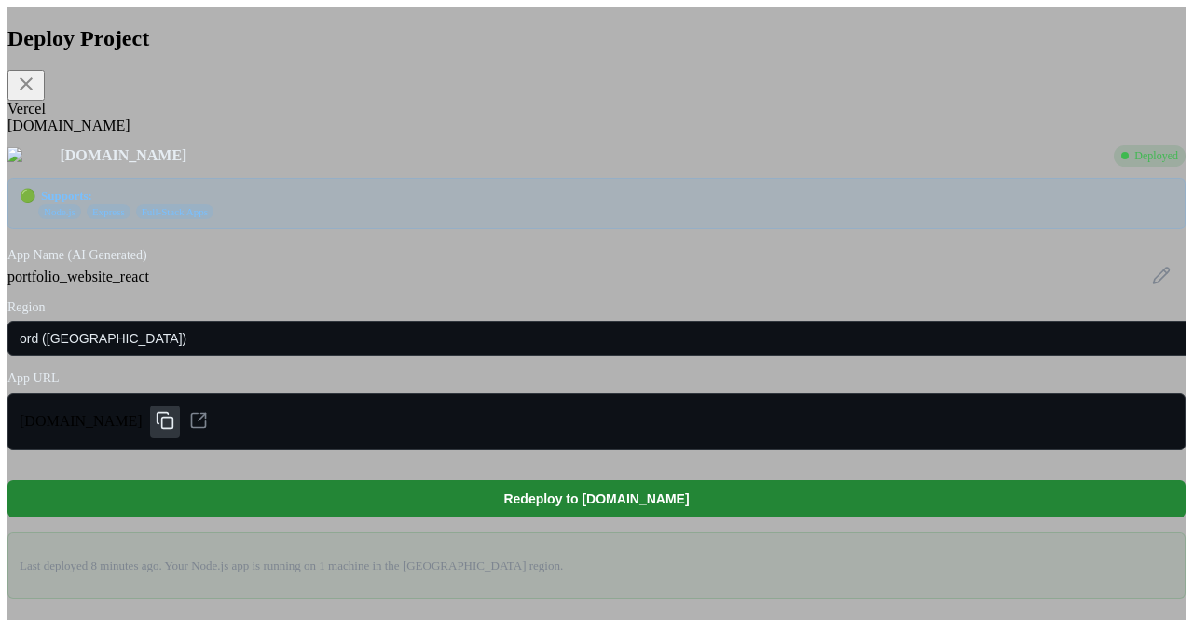
click at [174, 430] on icon at bounding box center [165, 420] width 19 height 19
click at [367, 117] on div "Vercel" at bounding box center [596, 109] width 1178 height 17
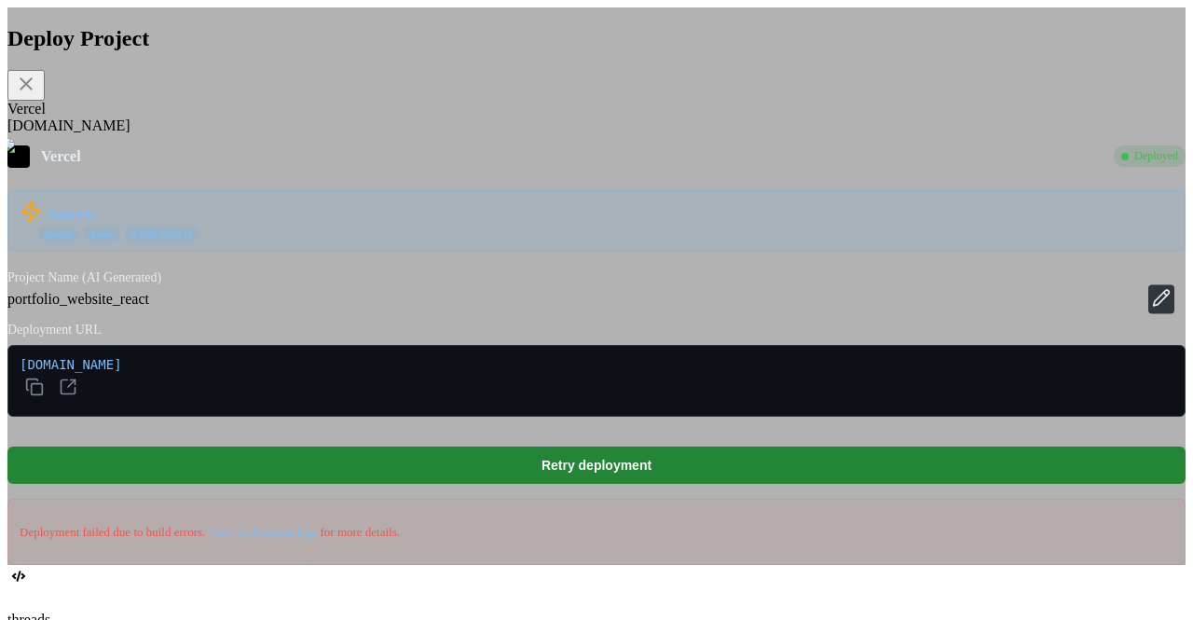
click at [1152, 307] on icon at bounding box center [1161, 297] width 19 height 19
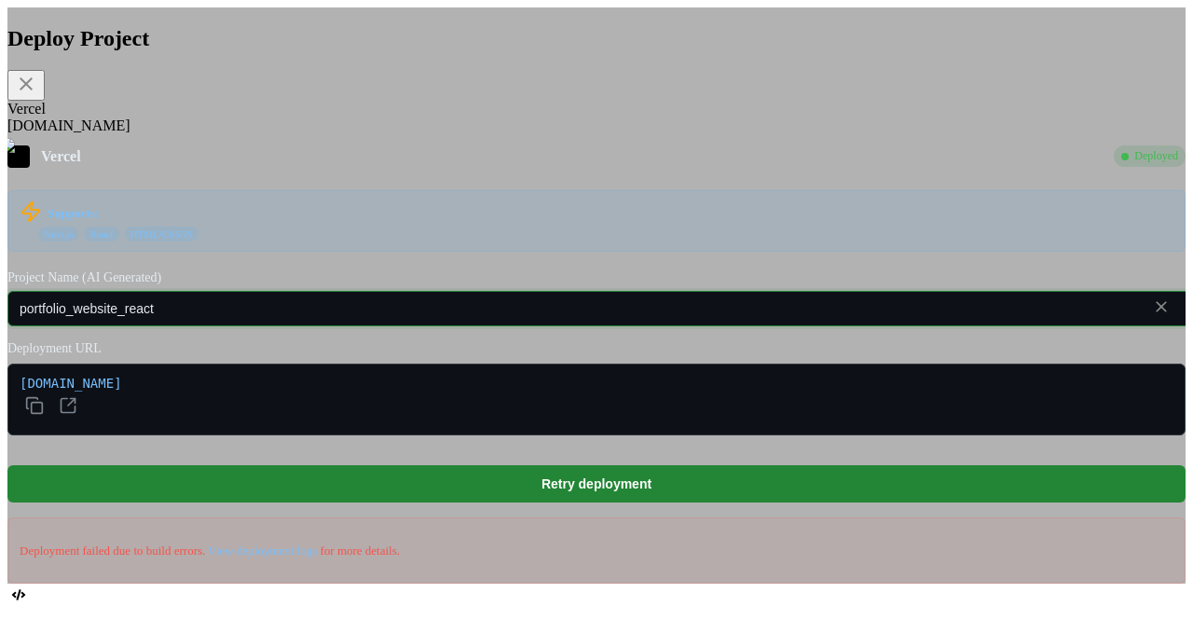
click at [535, 326] on input "portfolio_website_react" at bounding box center [621, 308] width 1229 height 35
click at [551, 290] on div "Vercel Deployed Supports: Next.js React HTML/CSS/JS Project Name (AI Generated)…" at bounding box center [596, 364] width 1178 height 439
click at [470, 326] on input "portfolio_website" at bounding box center [621, 308] width 1229 height 35
type input "portfolio_websites"
click at [576, 298] on div "Vercel Deployed Supports: Next.js React HTML/CSS/JS Project Name (AI Generated)…" at bounding box center [596, 364] width 1178 height 439
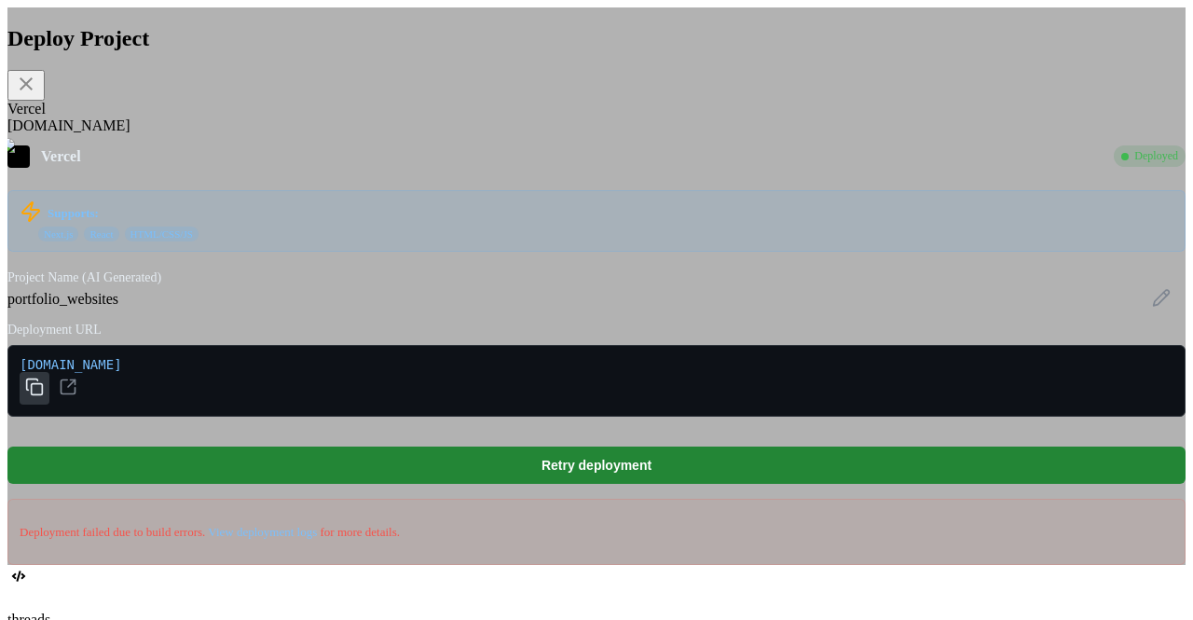
click at [43, 394] on rect at bounding box center [37, 388] width 11 height 11
click at [76, 393] on icon at bounding box center [69, 386] width 14 height 14
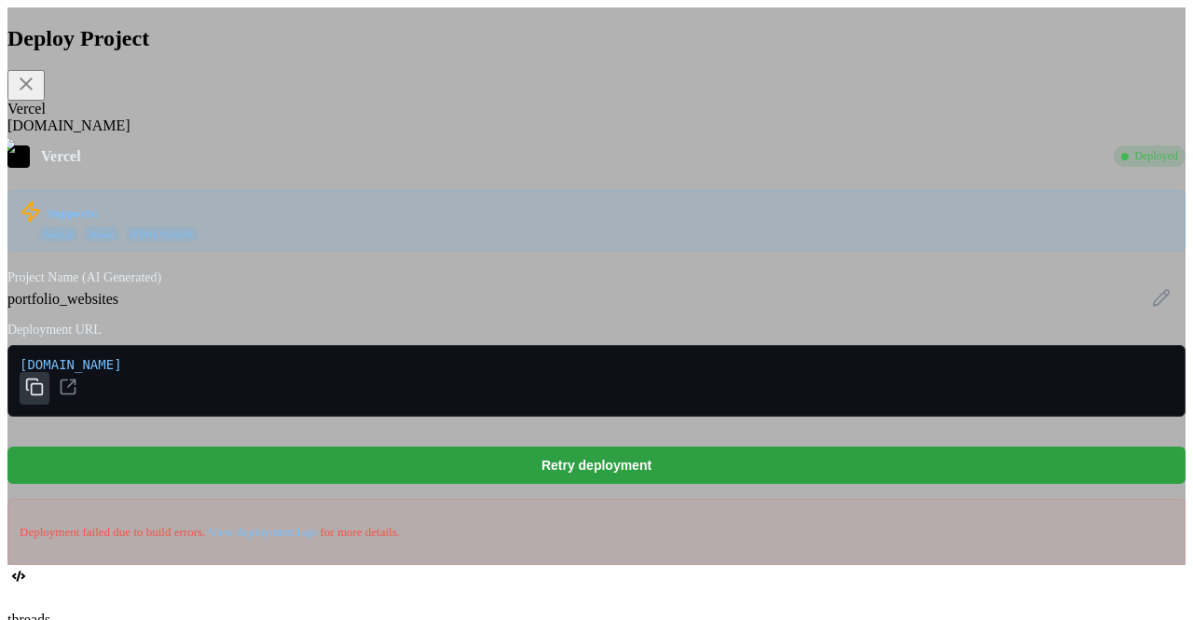
click at [513, 464] on button "Retry deployment" at bounding box center [596, 464] width 1178 height 37
type textarea "x"
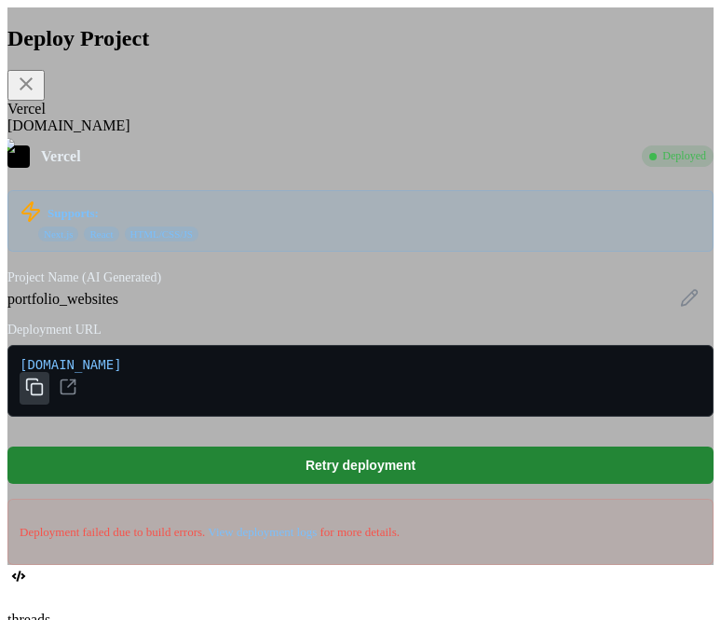
scroll to position [591, 0]
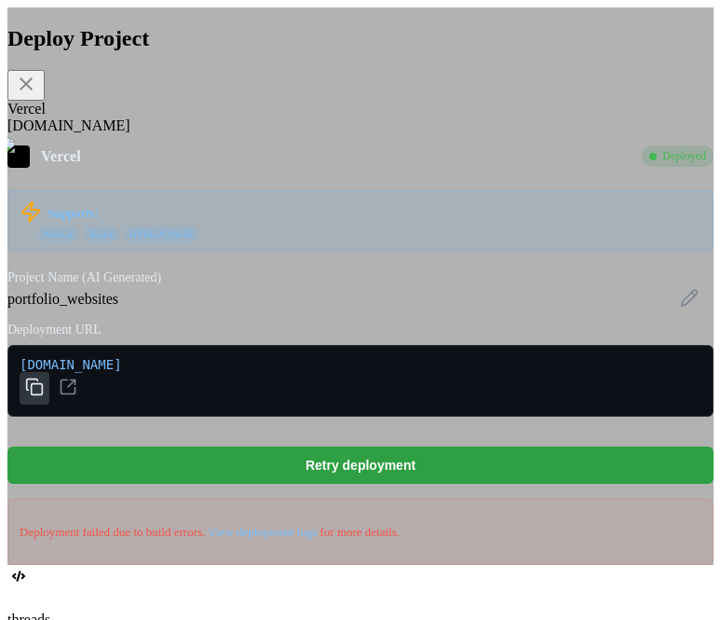
click at [408, 476] on button "Retry deployment" at bounding box center [360, 464] width 707 height 37
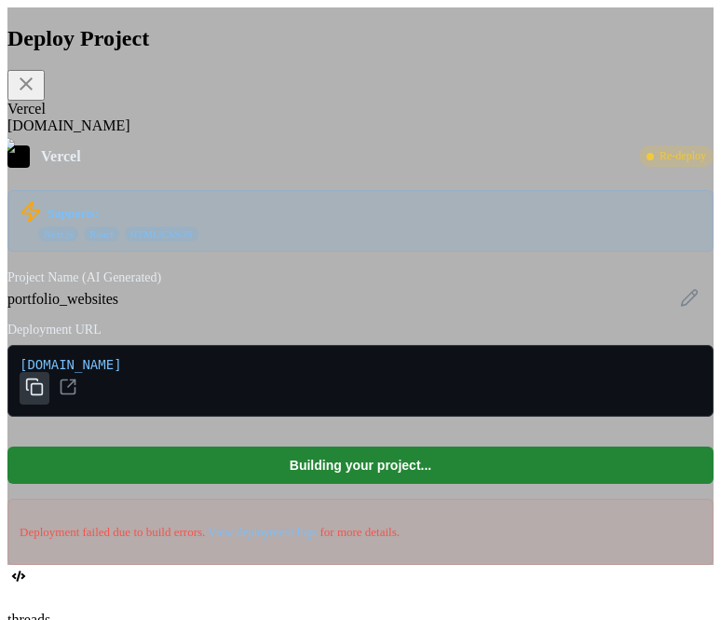
scroll to position [2662, 0]
click at [193, 130] on div "[DOMAIN_NAME]" at bounding box center [360, 125] width 707 height 17
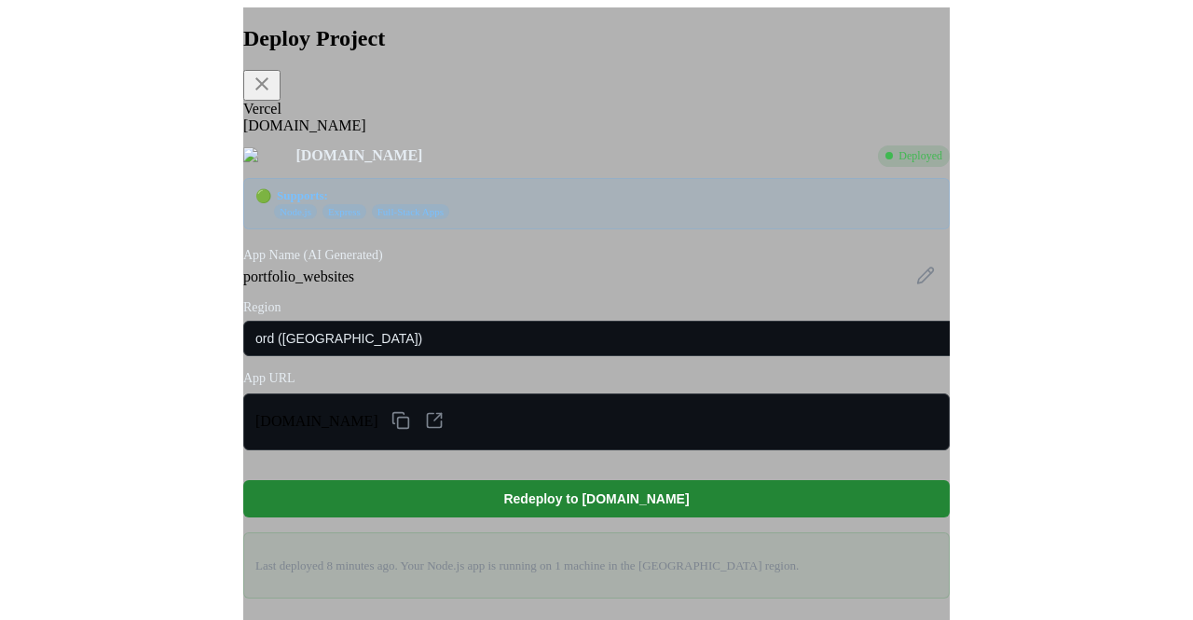
scroll to position [3, 0]
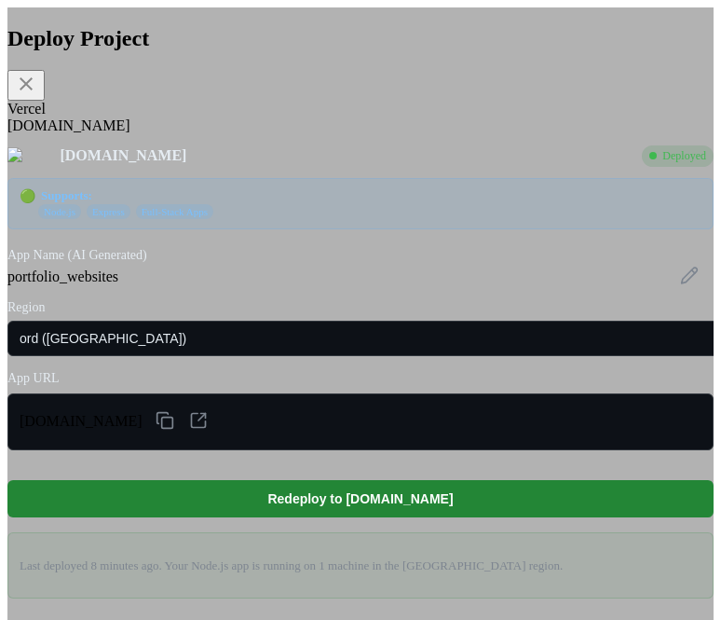
type textarea "x"
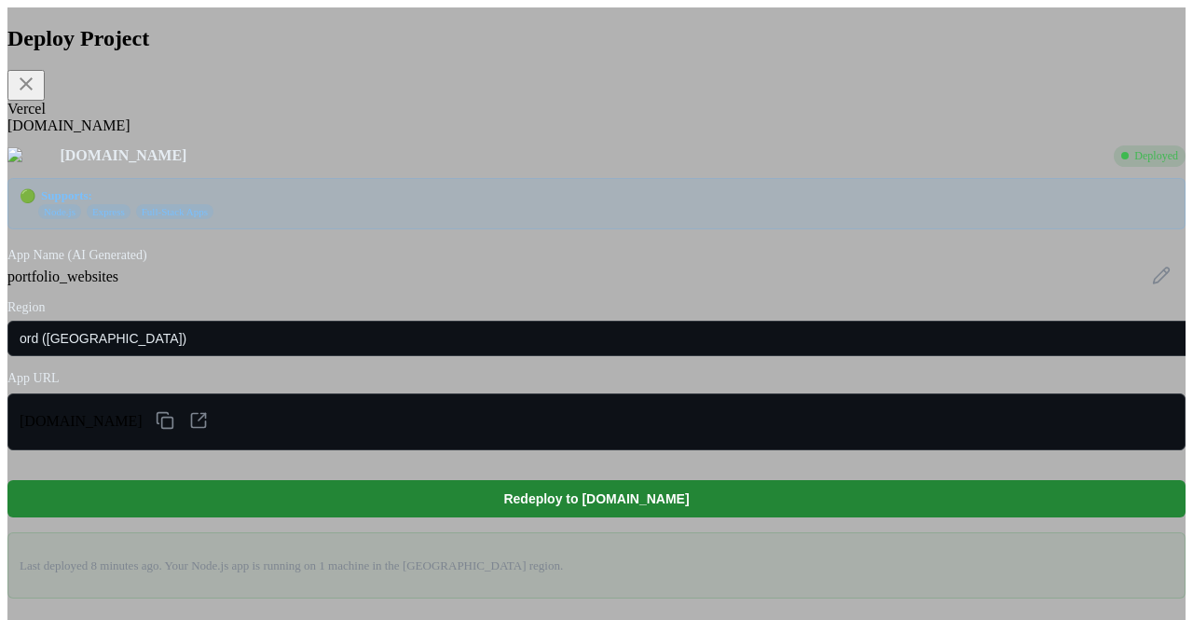
scroll to position [68, 0]
click at [365, 117] on div "Vercel" at bounding box center [596, 109] width 1178 height 17
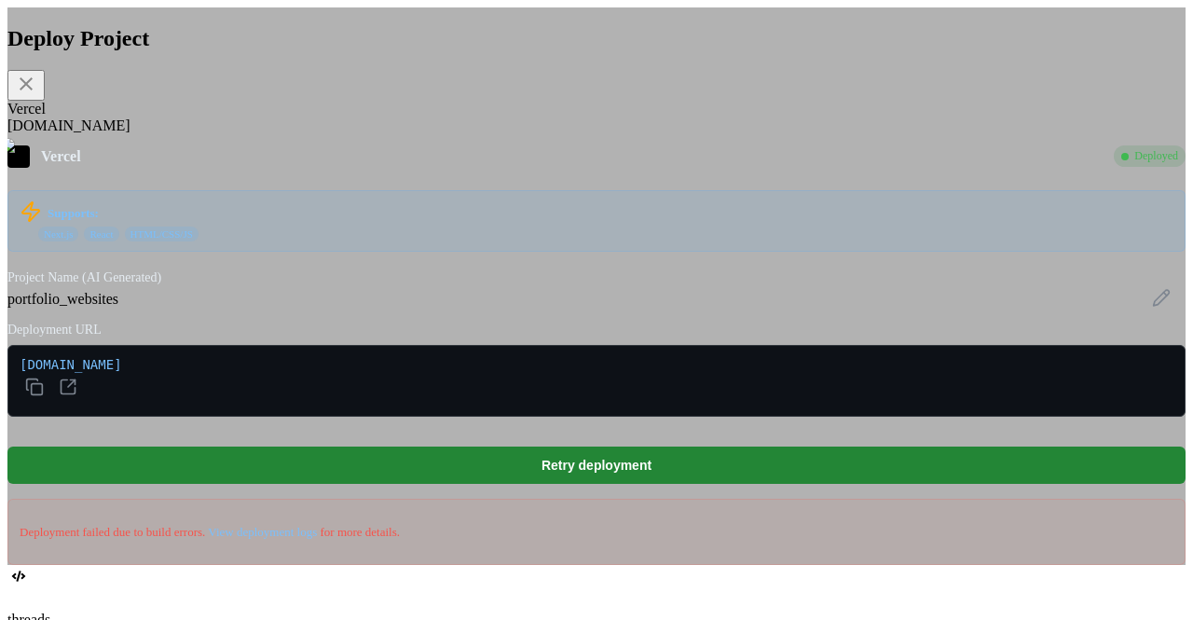
scroll to position [0, 0]
click at [441, 134] on div "[DOMAIN_NAME]" at bounding box center [596, 125] width 1178 height 17
